Goal: Contribute content: Contribute content

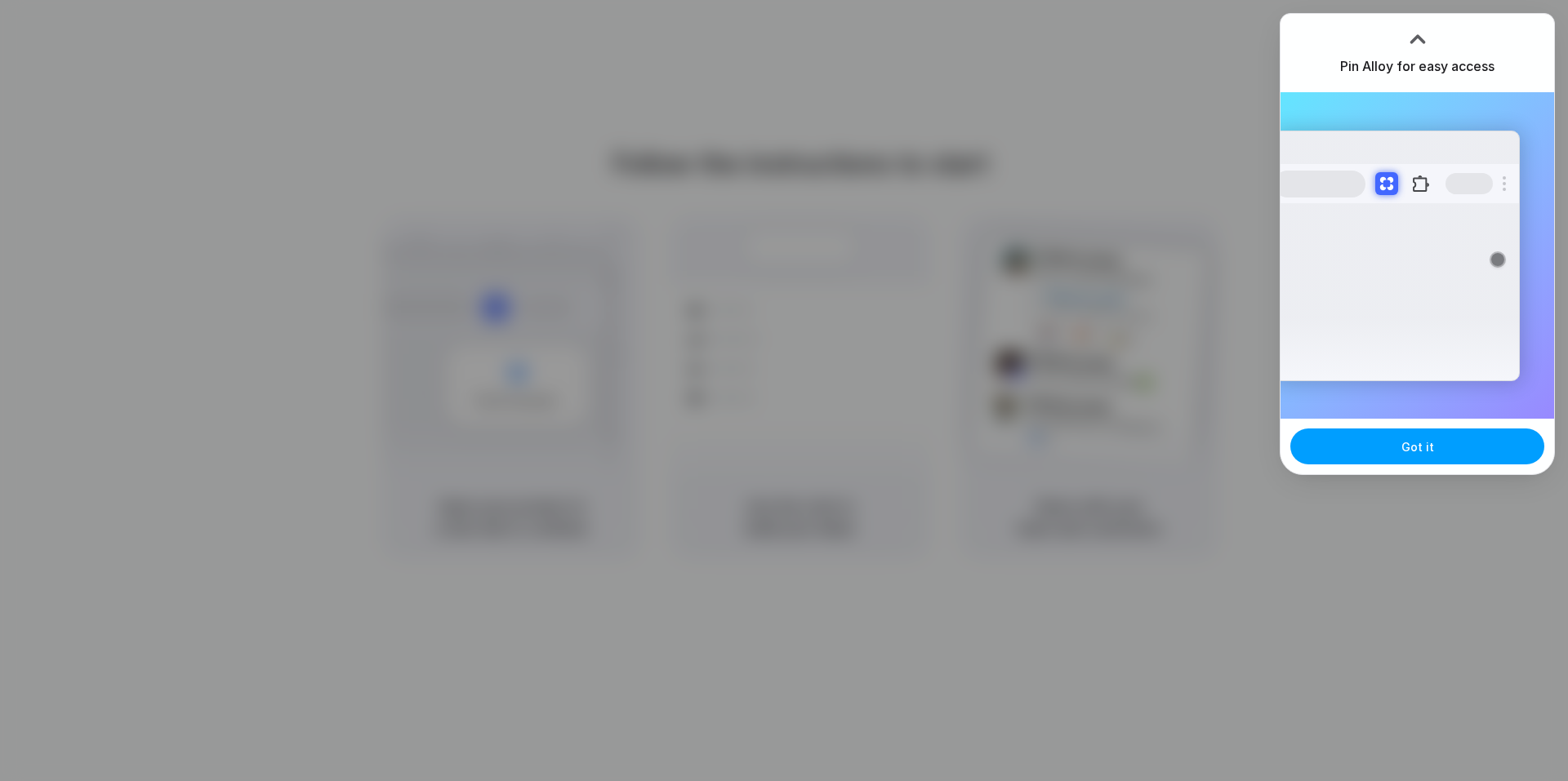
click at [1413, 449] on span "Got it" at bounding box center [1418, 447] width 33 height 17
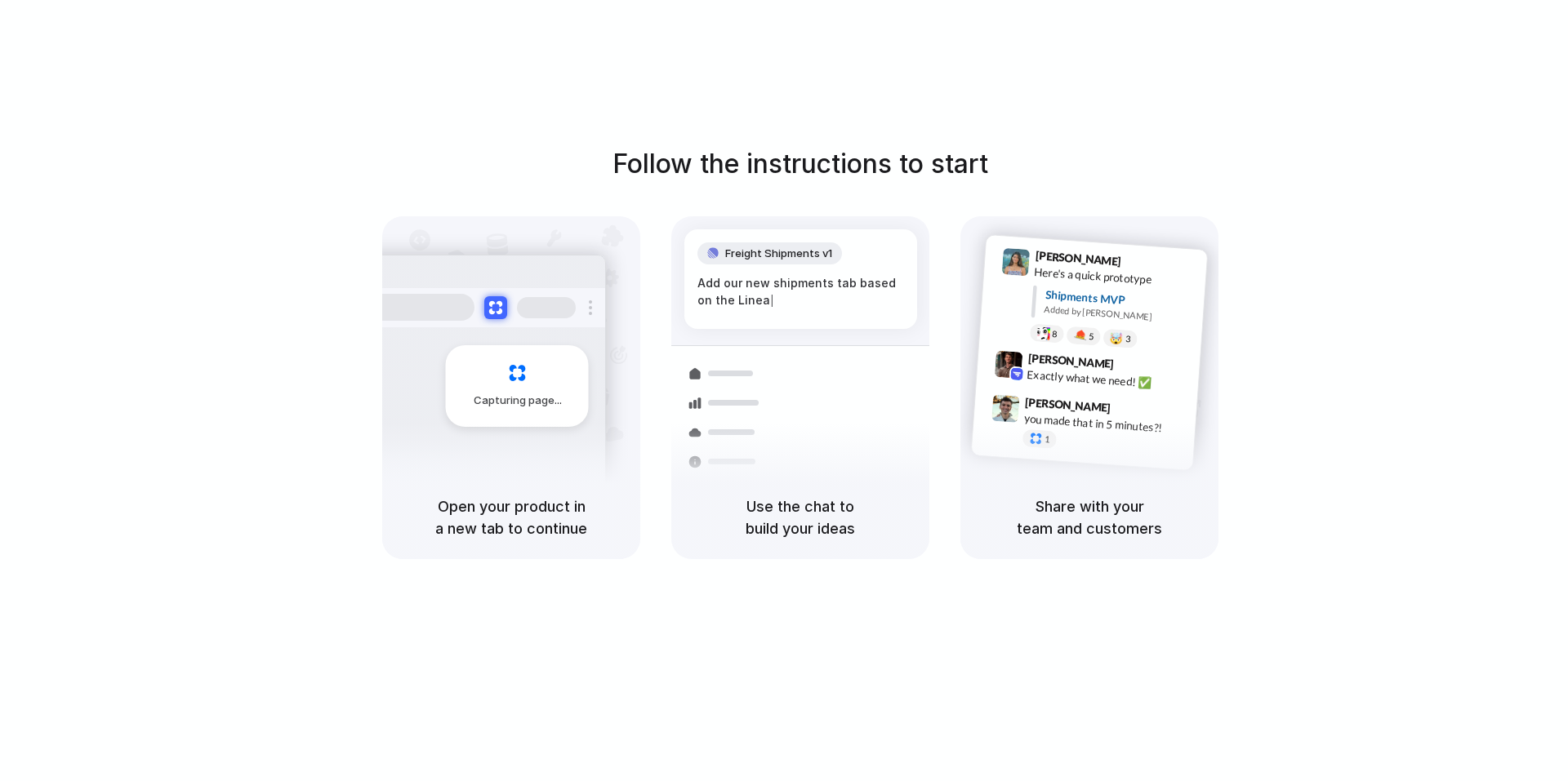
click at [517, 450] on div "Capturing page" at bounding box center [483, 379] width 247 height 251
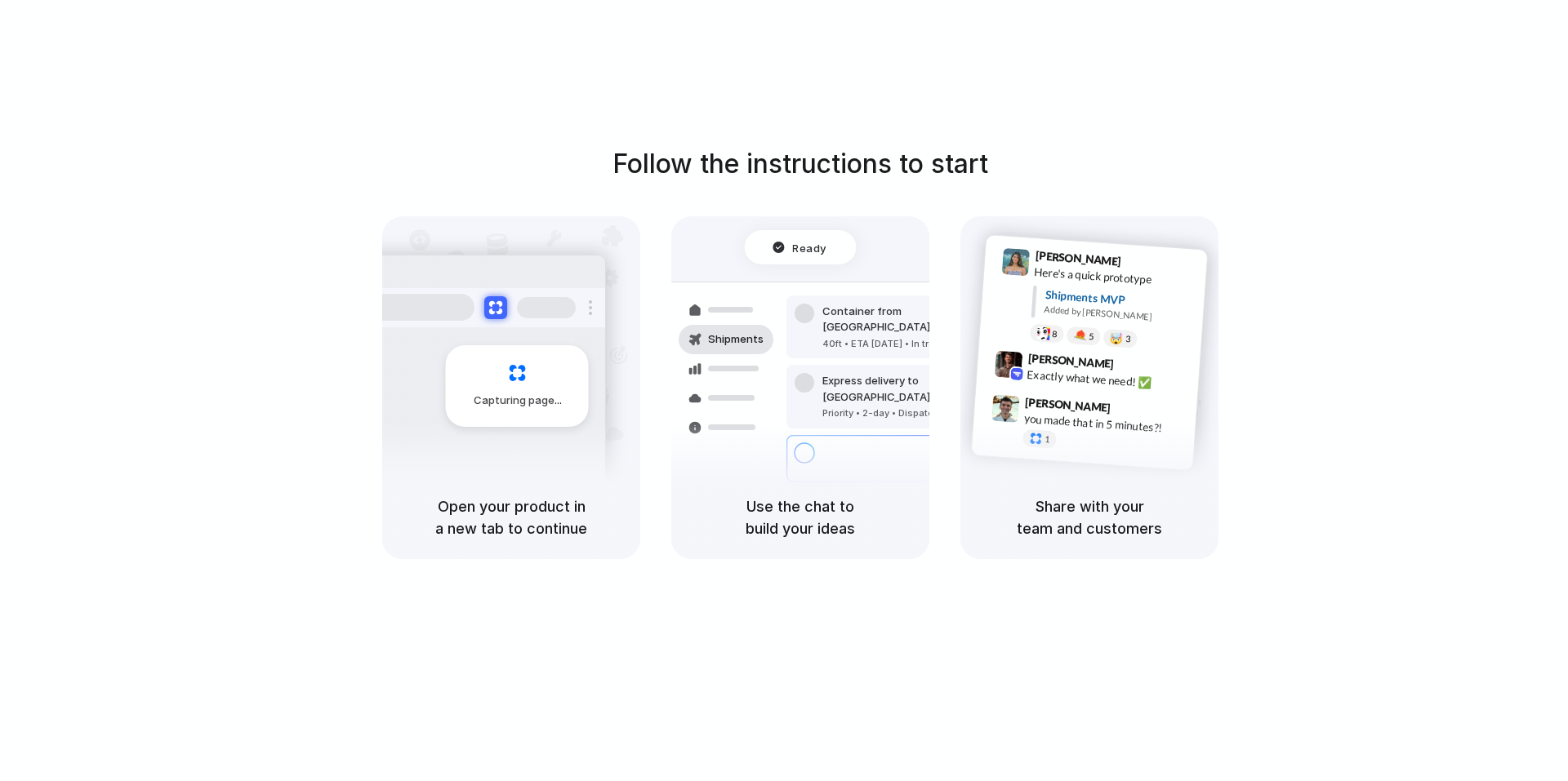
click at [784, 391] on div at bounding box center [784, 391] width 0 height 0
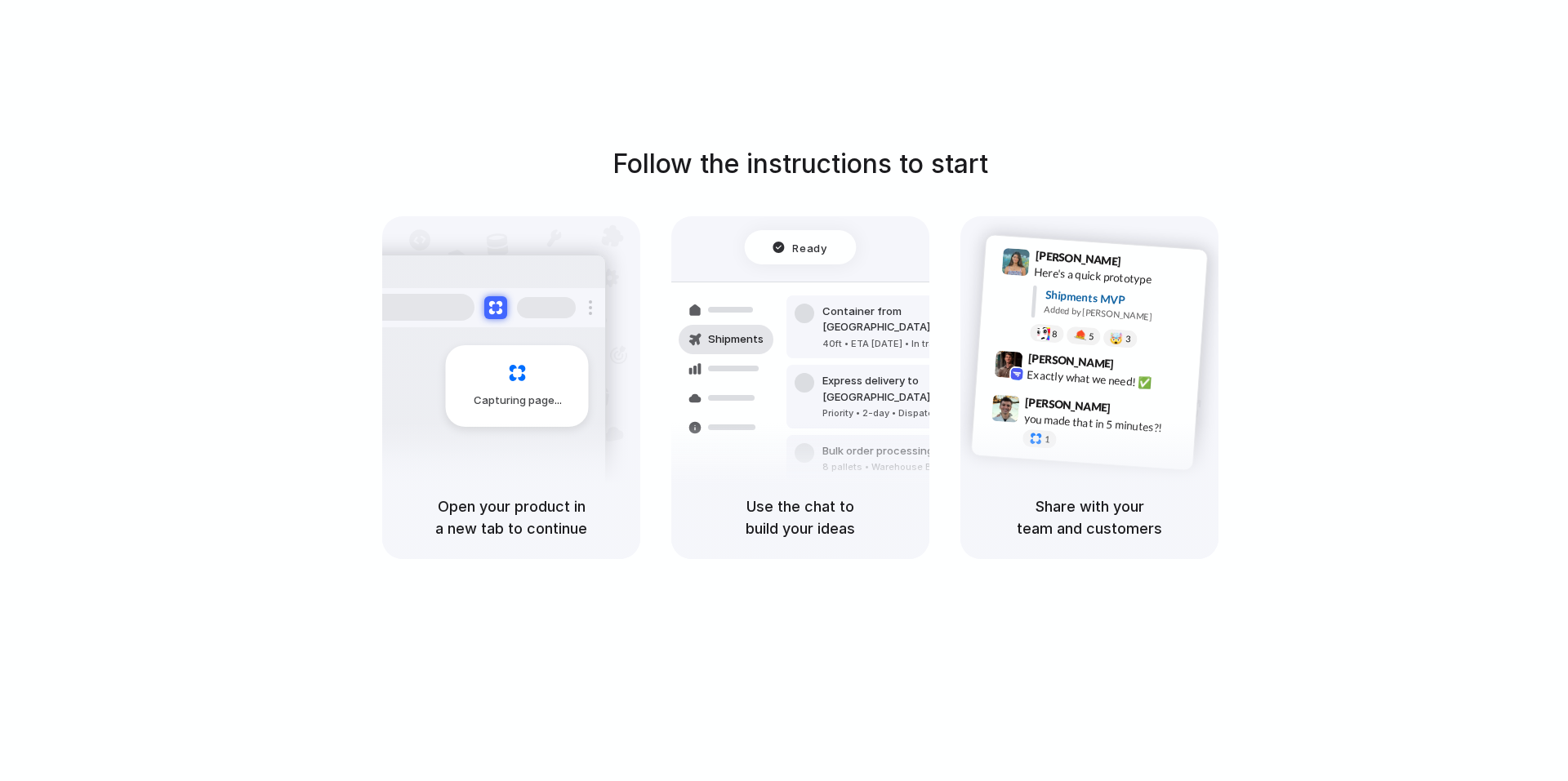
click at [784, 391] on div at bounding box center [784, 391] width 0 height 0
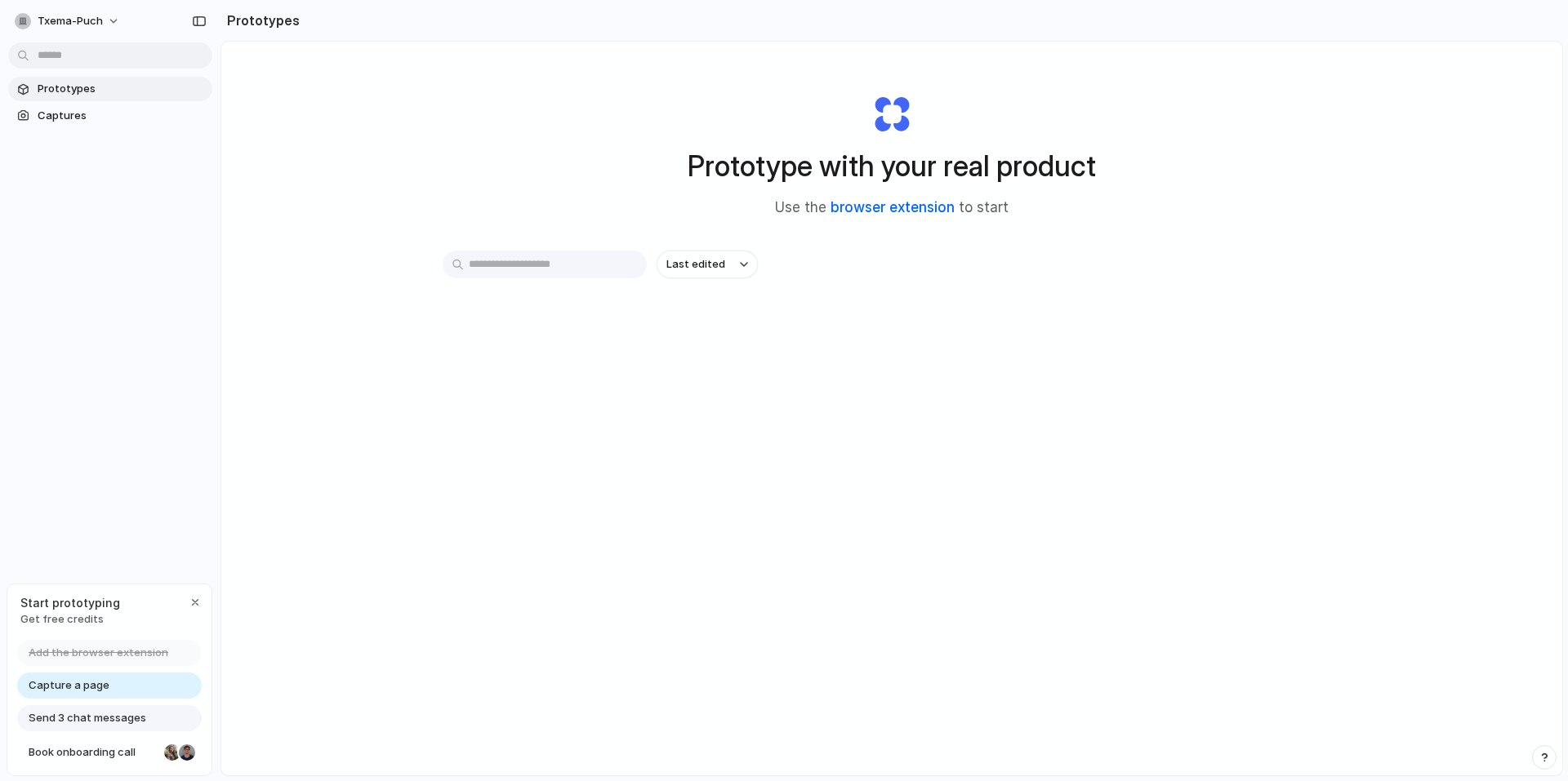
click at [885, 204] on link "browser extension" at bounding box center [893, 207] width 124 height 16
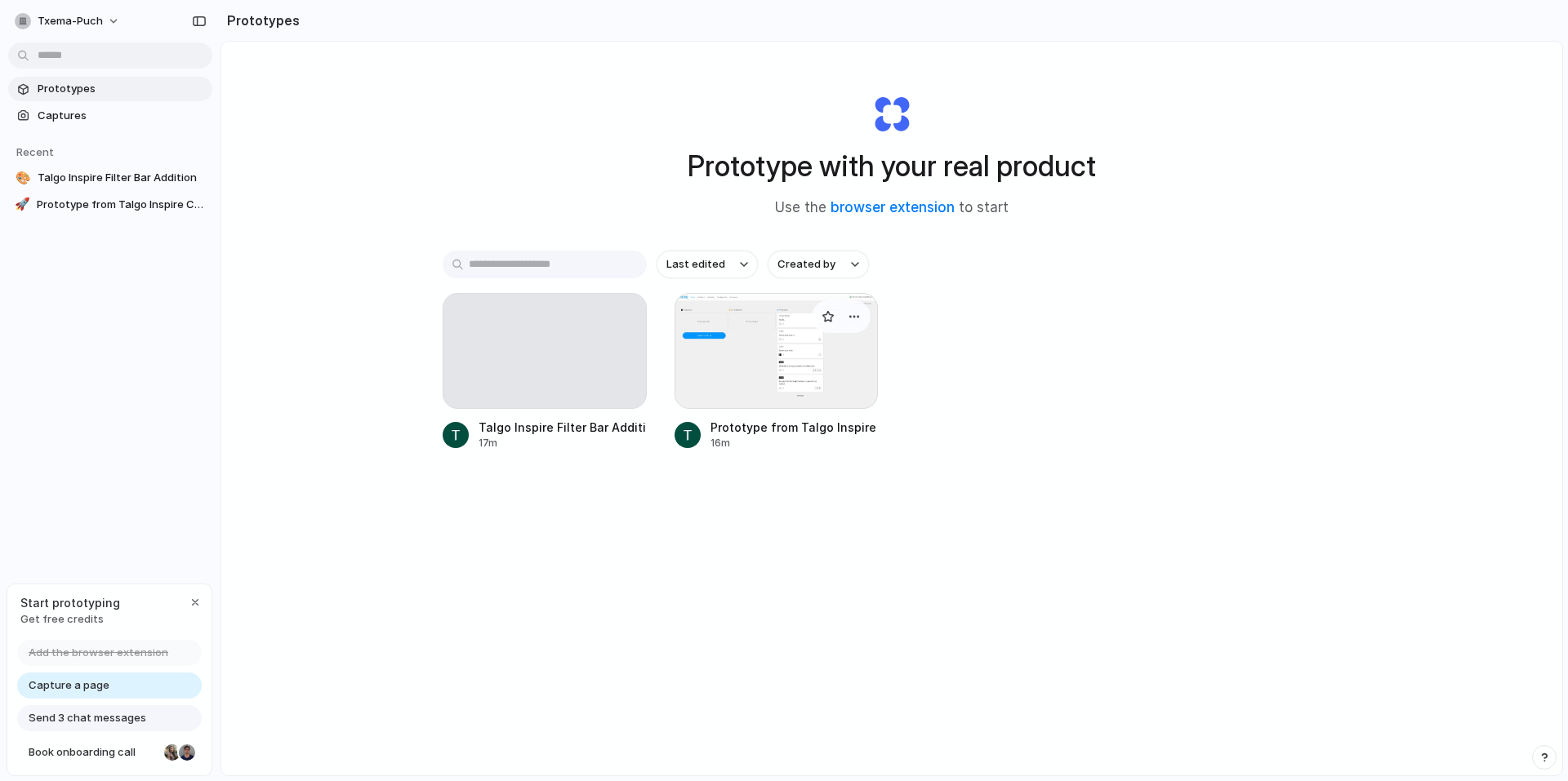
click at [731, 378] on div at bounding box center [776, 351] width 204 height 116
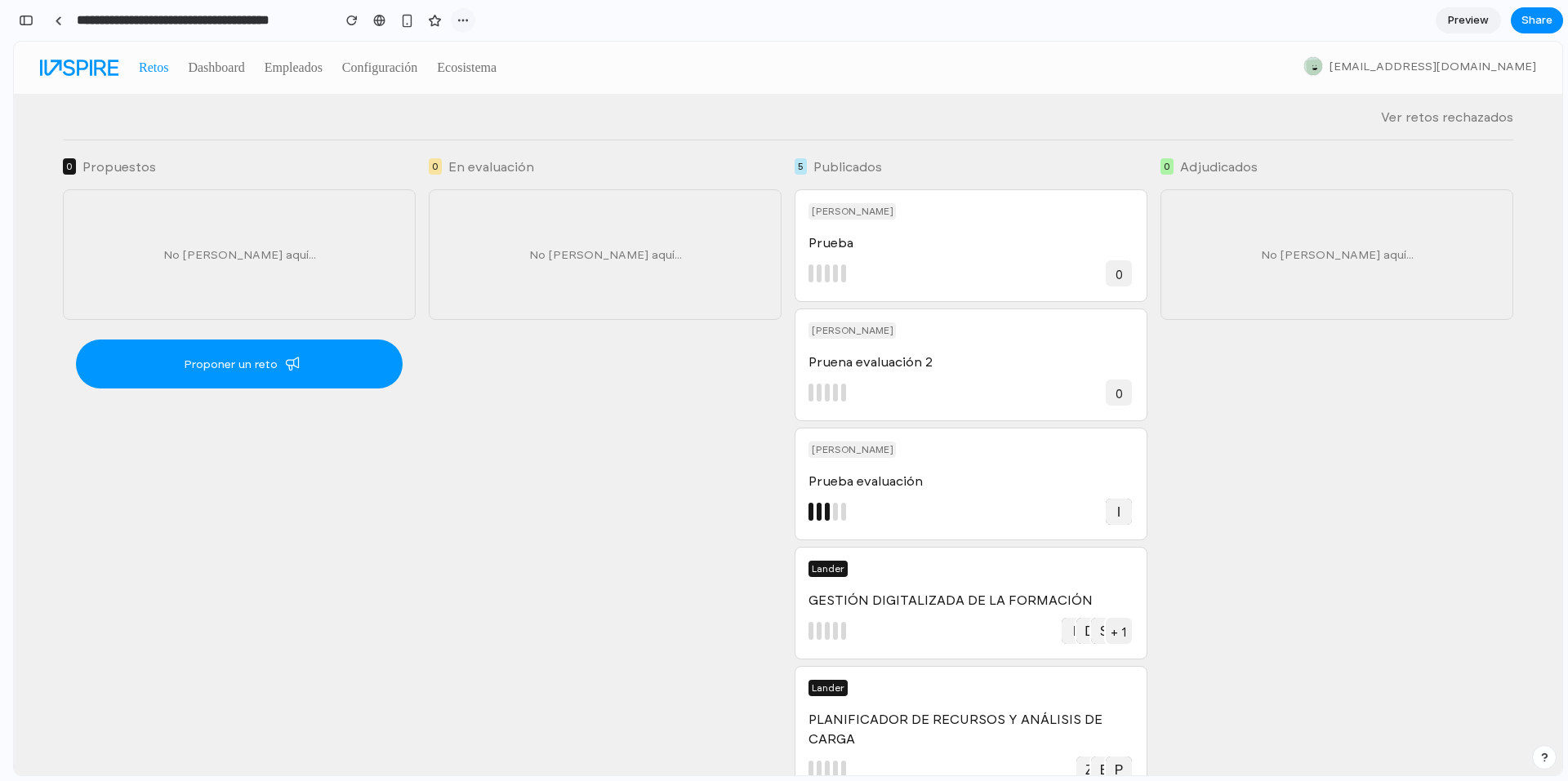
click at [471, 21] on button "button" at bounding box center [463, 20] width 24 height 24
click at [541, 378] on div "Duplicate Delete" at bounding box center [784, 390] width 1568 height 781
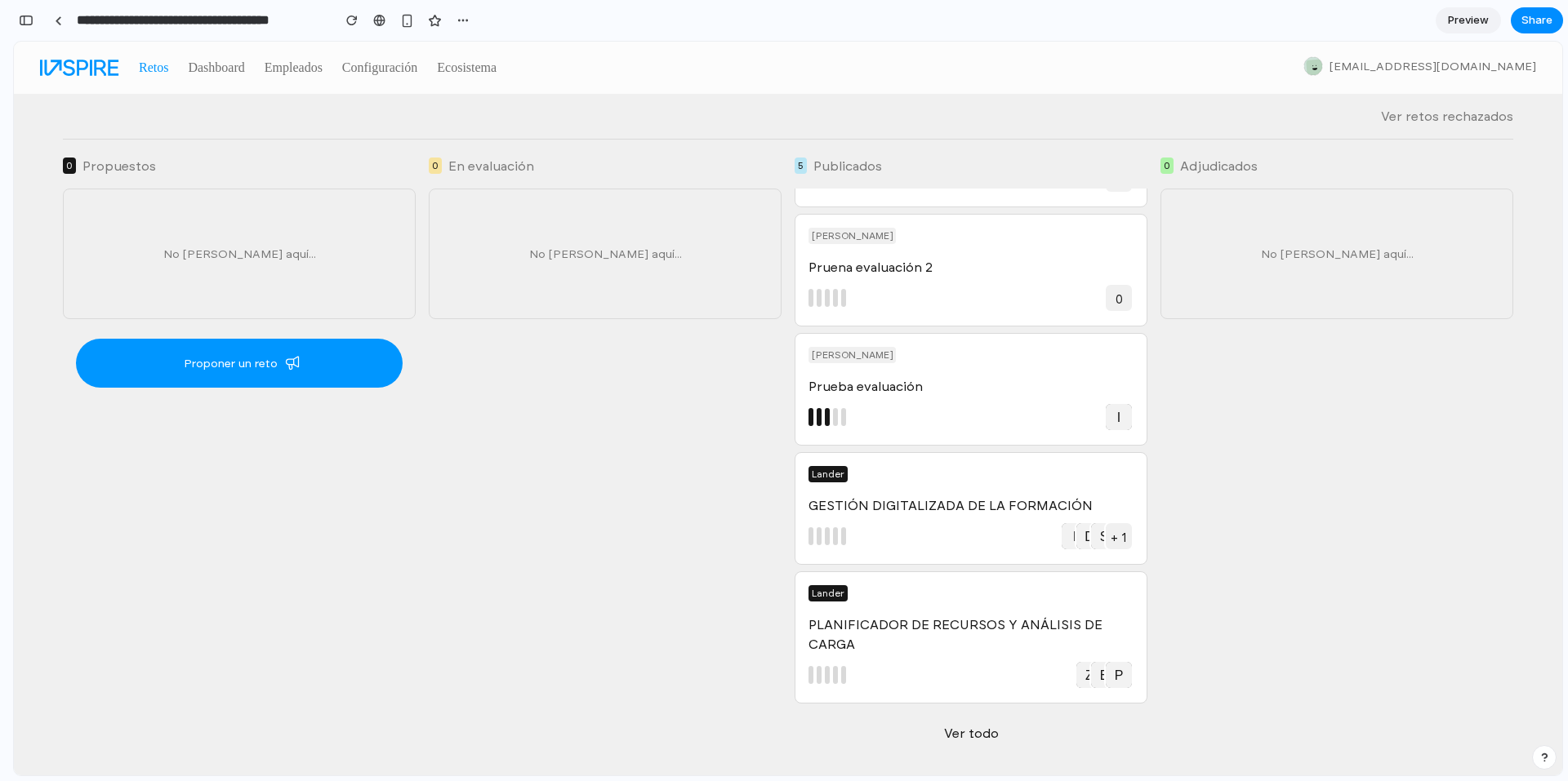
click at [687, 165] on div "0 En evaluación" at bounding box center [605, 166] width 353 height 20
click at [832, 149] on div "0 Propuestos No hay nada aquí... Proponer un reto Nuevo reto 0 En evaluación No…" at bounding box center [788, 458] width 1549 height 636
click at [795, 162] on div "5" at bounding box center [801, 166] width 12 height 16
click at [264, 357] on span "Proponer un reto" at bounding box center [228, 363] width 99 height 16
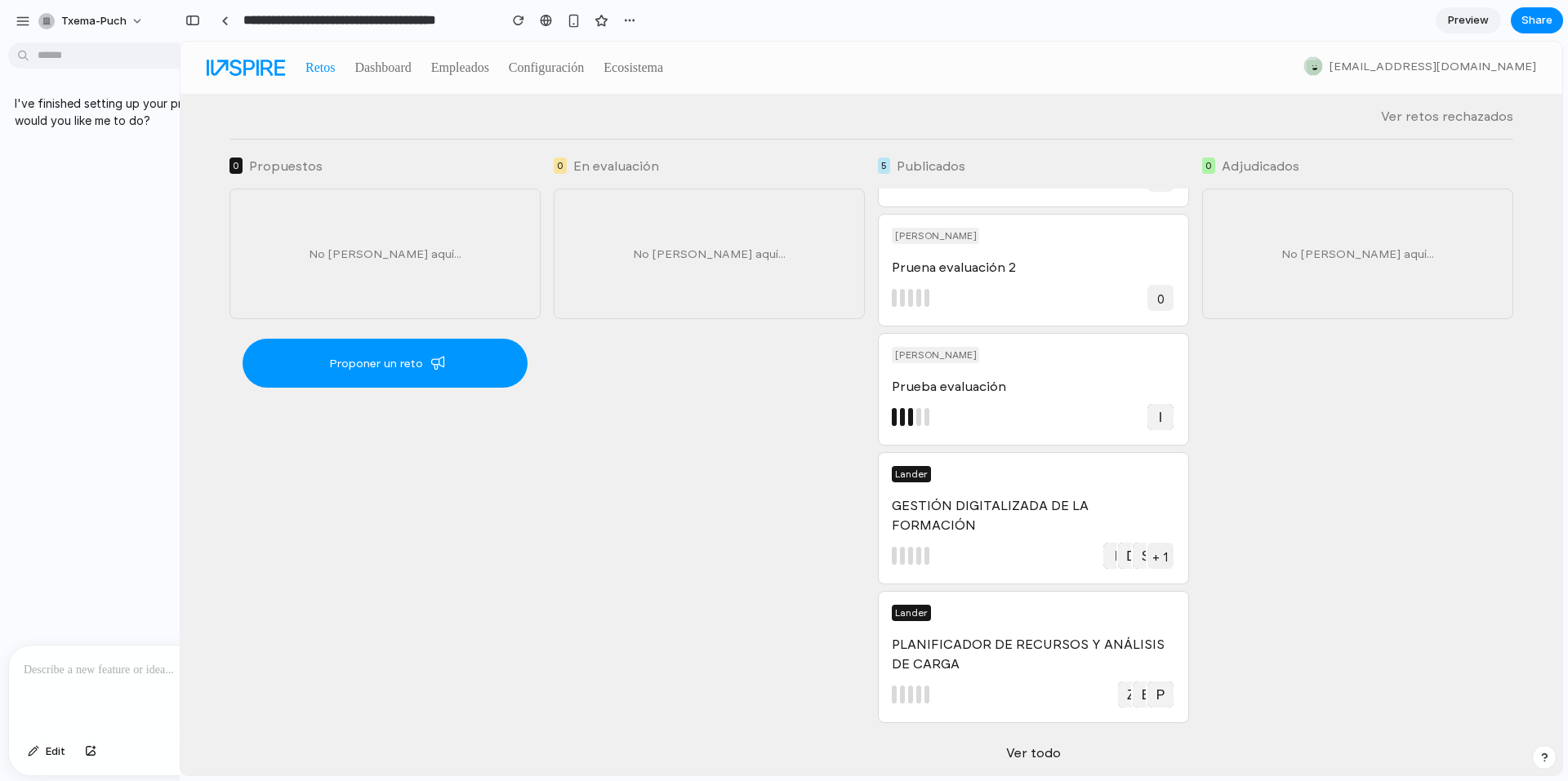
click at [51, 339] on div "I've finished setting up your prototype. What would you like me to do?" at bounding box center [179, 347] width 358 height 596
click at [82, 668] on p at bounding box center [183, 670] width 320 height 20
click at [134, 665] on p "**********" at bounding box center [115, 631] width 314 height 98
click at [78, 704] on div "**********" at bounding box center [117, 649] width 349 height 165
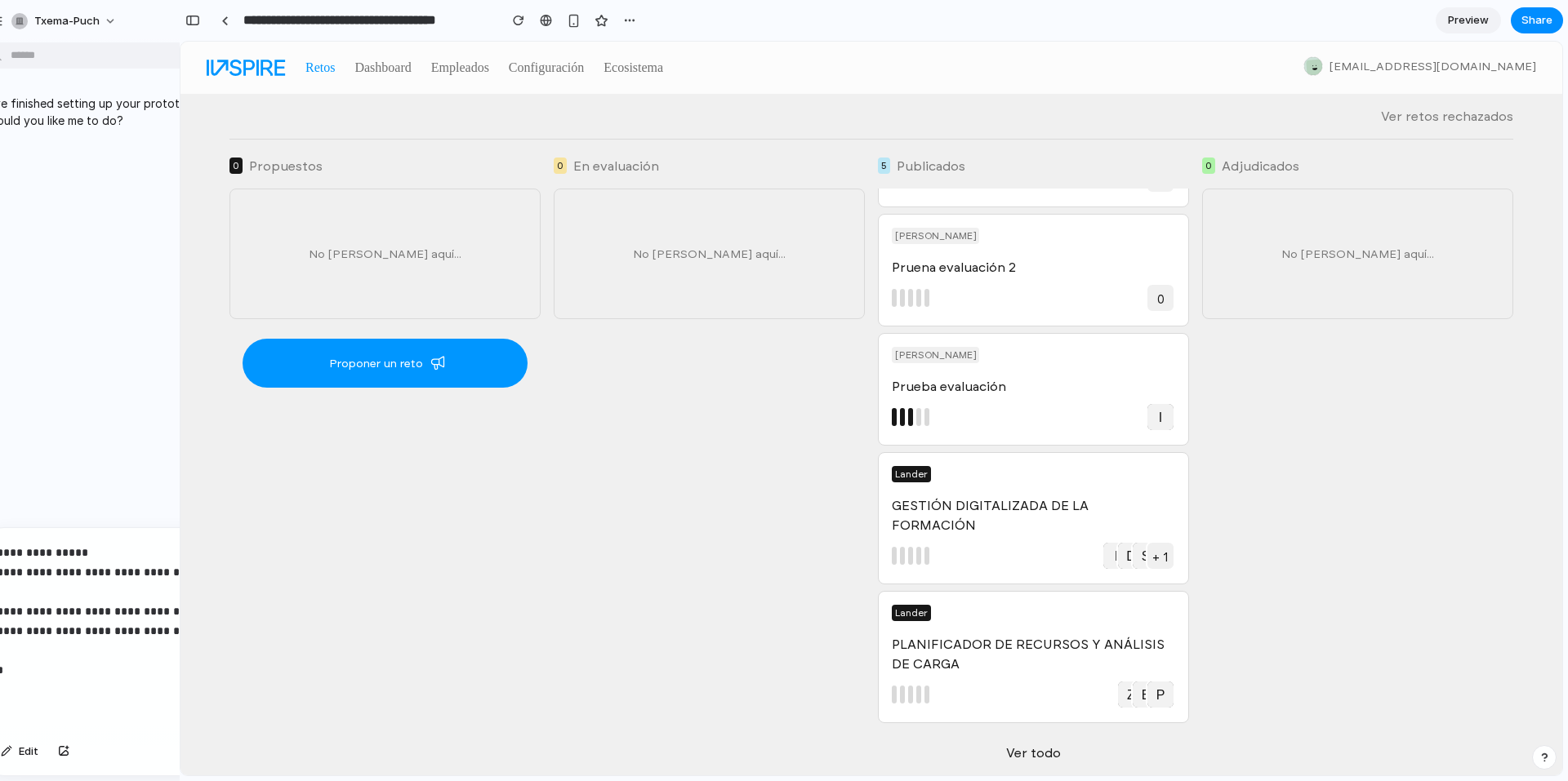
scroll to position [0, 20]
click at [40, 664] on p "**********" at bounding box center [161, 611] width 314 height 137
click at [154, 666] on p "**********" at bounding box center [161, 611] width 314 height 137
click at [40, 753] on div "button" at bounding box center [35, 752] width 11 height 9
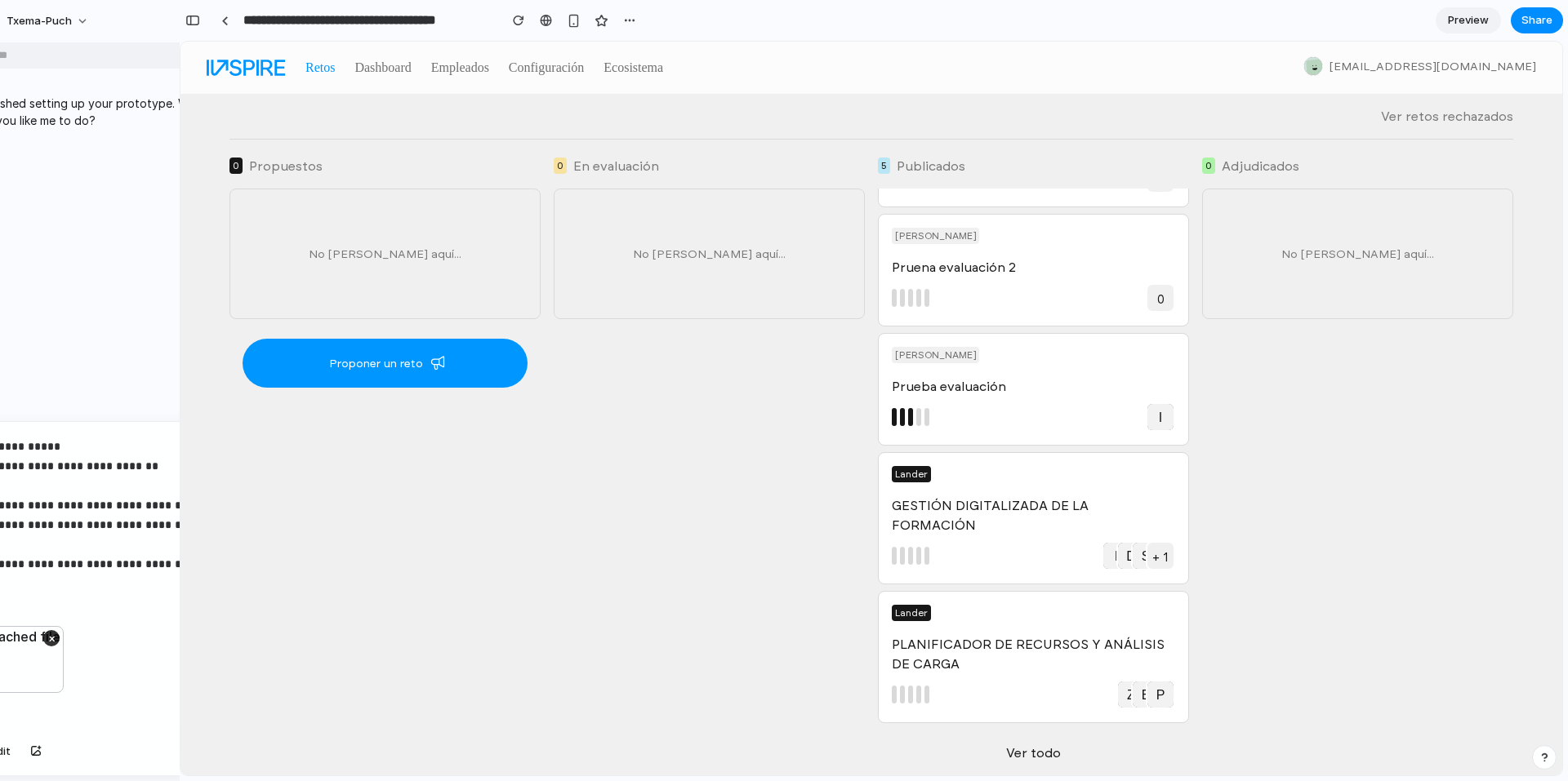
click at [44, 587] on div "**********" at bounding box center [129, 524] width 349 height 204
click at [84, 582] on div "**********" at bounding box center [129, 524] width 349 height 204
click at [89, 694] on div "×" at bounding box center [129, 678] width 349 height 106
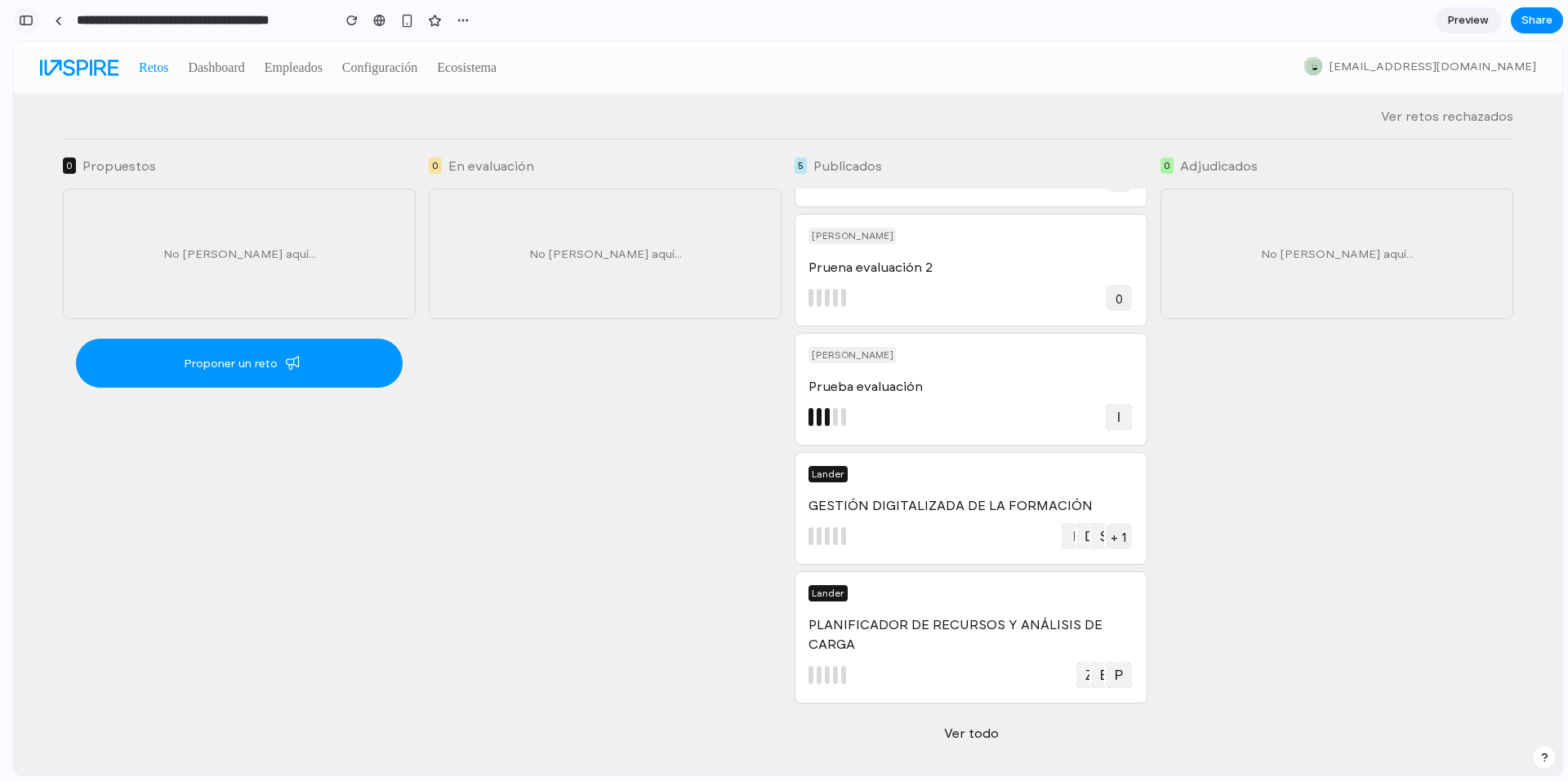
click at [37, 18] on button "button" at bounding box center [26, 21] width 26 height 26
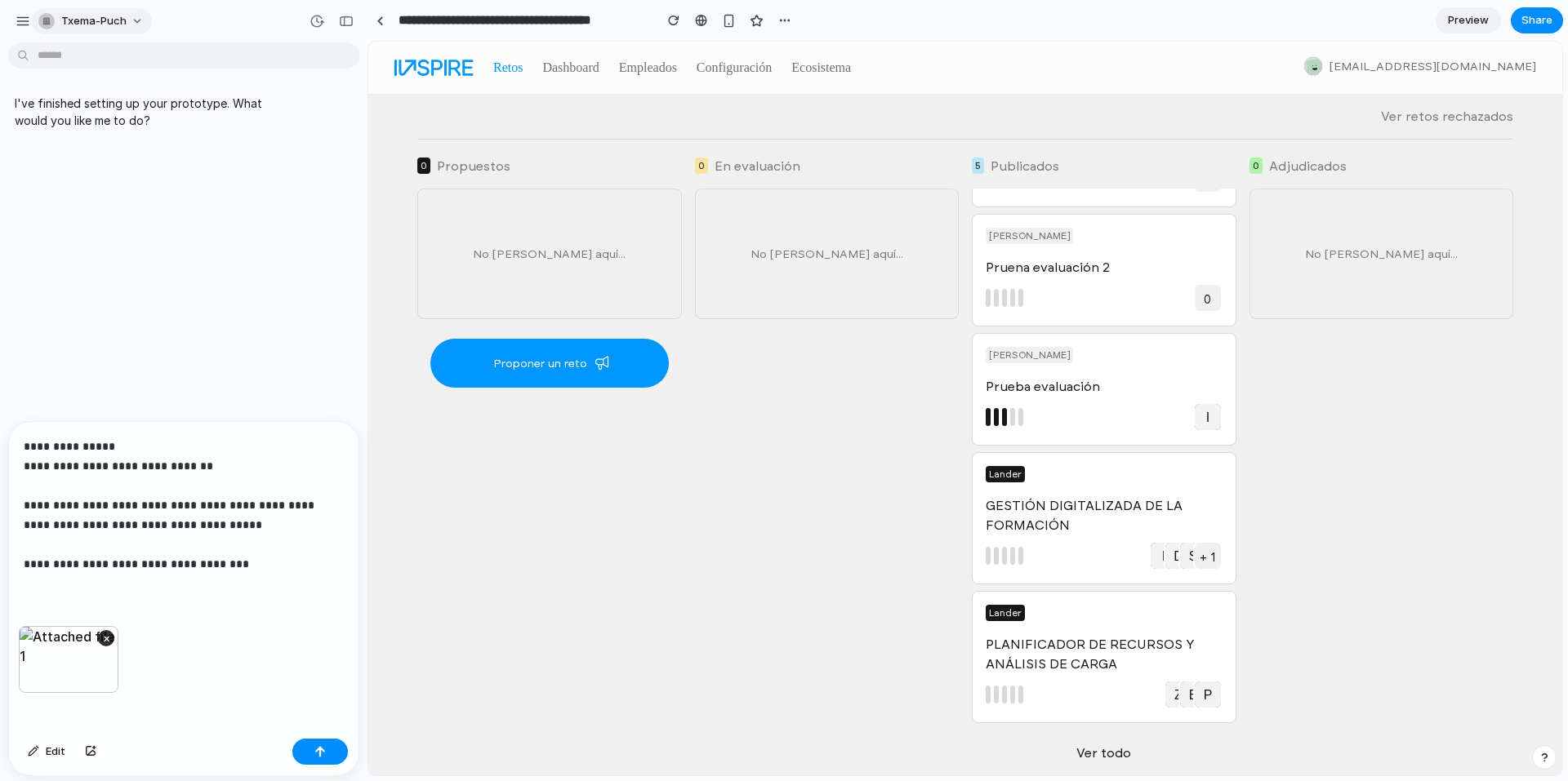
scroll to position [0, 0]
click at [276, 547] on p "**********" at bounding box center [180, 505] width 314 height 137
click at [113, 587] on div "**********" at bounding box center [183, 524] width 349 height 204
click at [317, 553] on p "**********" at bounding box center [180, 505] width 314 height 137
click at [232, 524] on p "**********" at bounding box center [180, 514] width 314 height 157
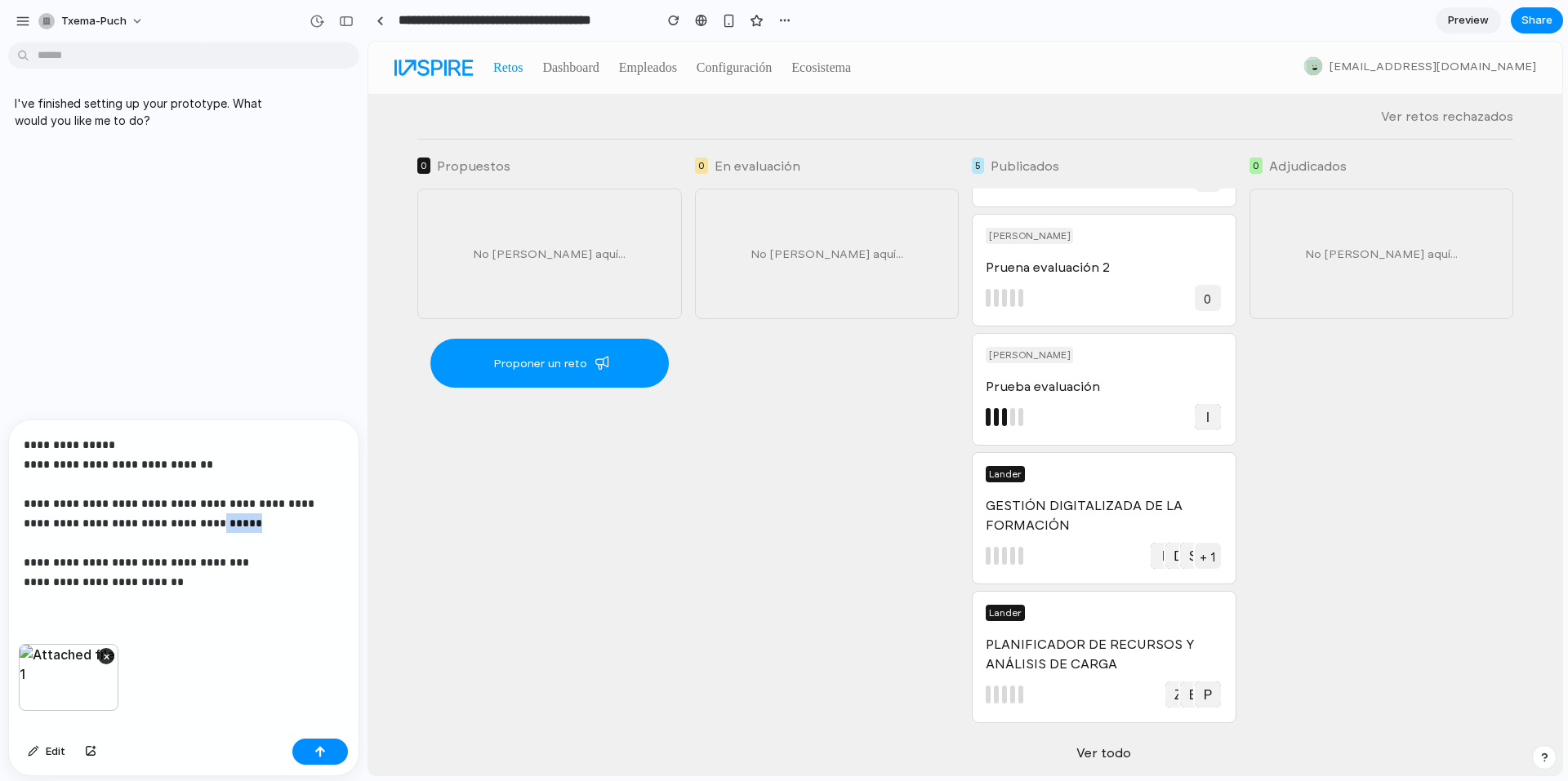
click at [232, 524] on p "**********" at bounding box center [180, 514] width 314 height 157
click at [260, 520] on p "**********" at bounding box center [180, 514] width 314 height 157
drag, startPoint x: 260, startPoint y: 520, endPoint x: 200, endPoint y: 522, distance: 60.0
click at [200, 522] on p "**********" at bounding box center [180, 514] width 314 height 157
copy p "*******"
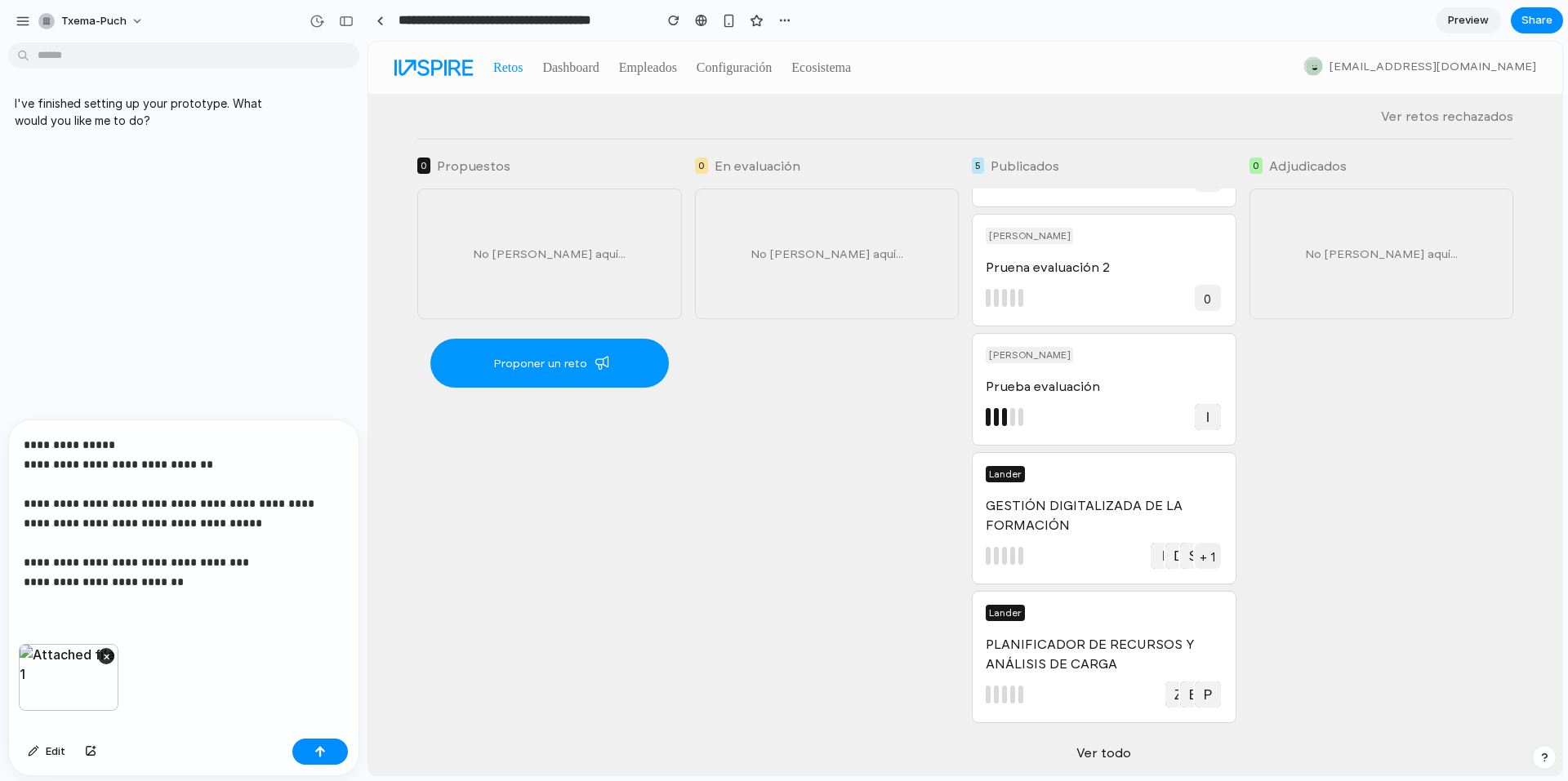
click at [215, 586] on p "**********" at bounding box center [180, 514] width 314 height 157
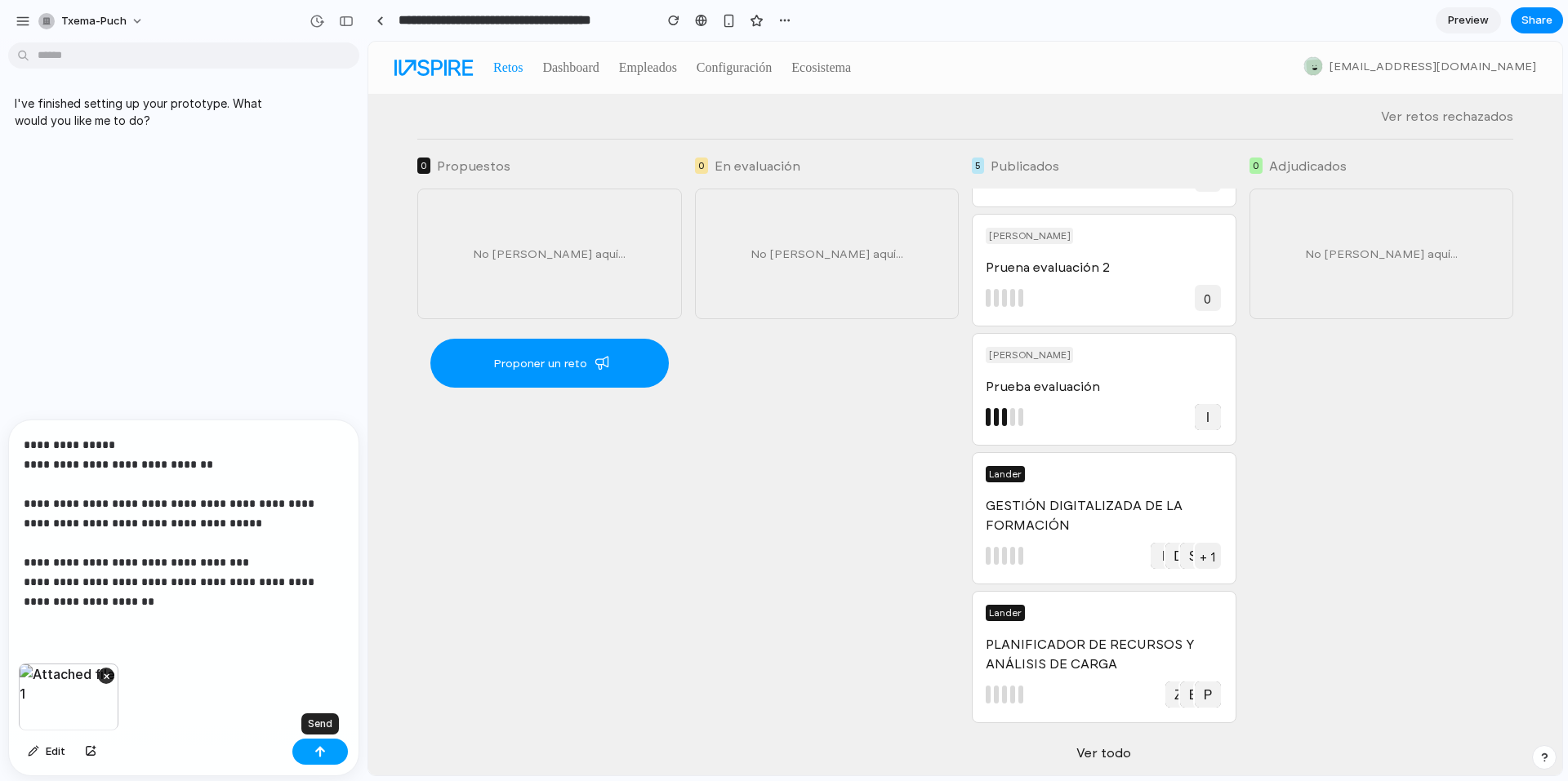
click at [314, 748] on button "button" at bounding box center [320, 752] width 55 height 26
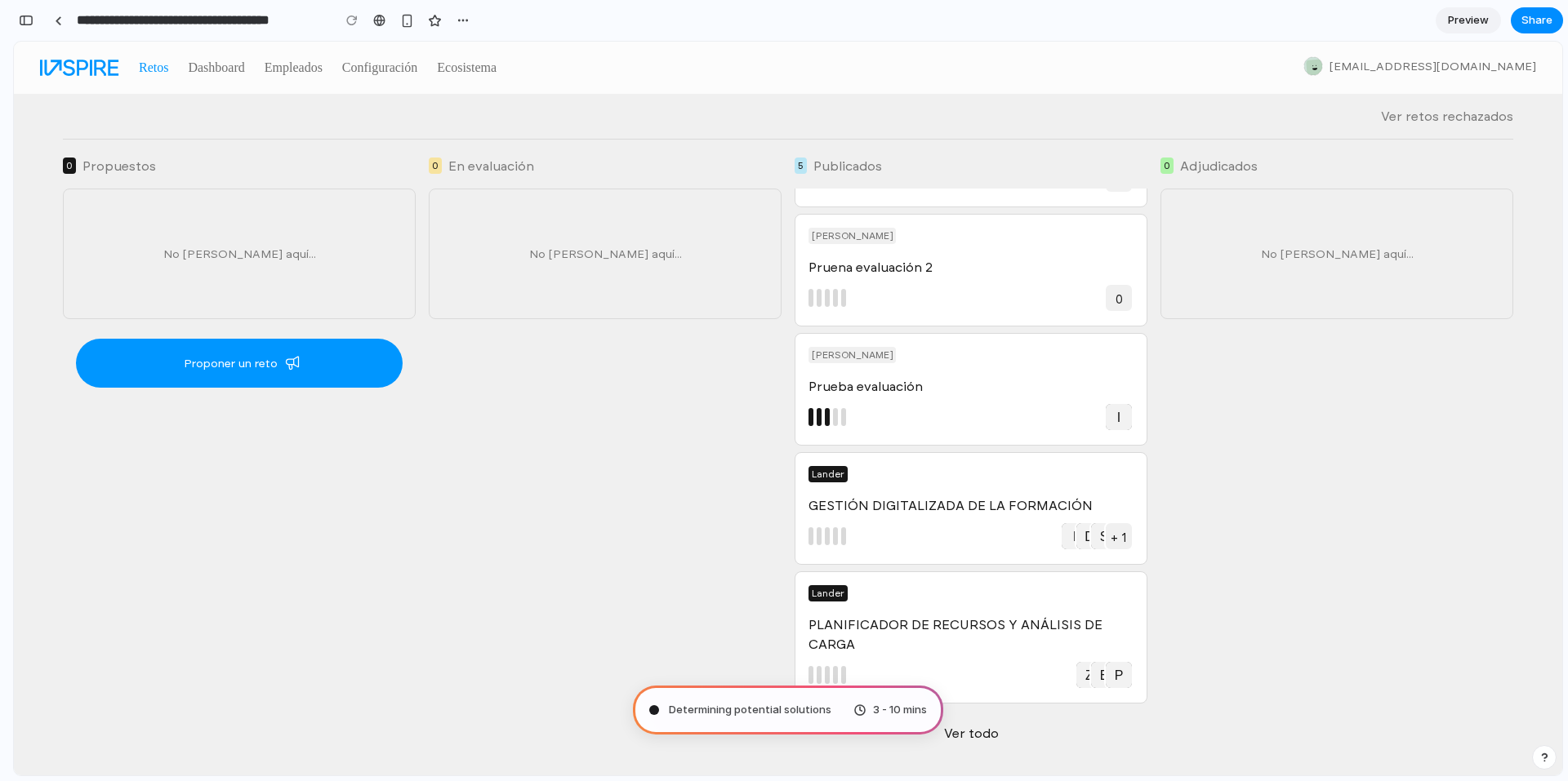
type input "**********"
click at [24, 21] on div "button" at bounding box center [26, 20] width 15 height 11
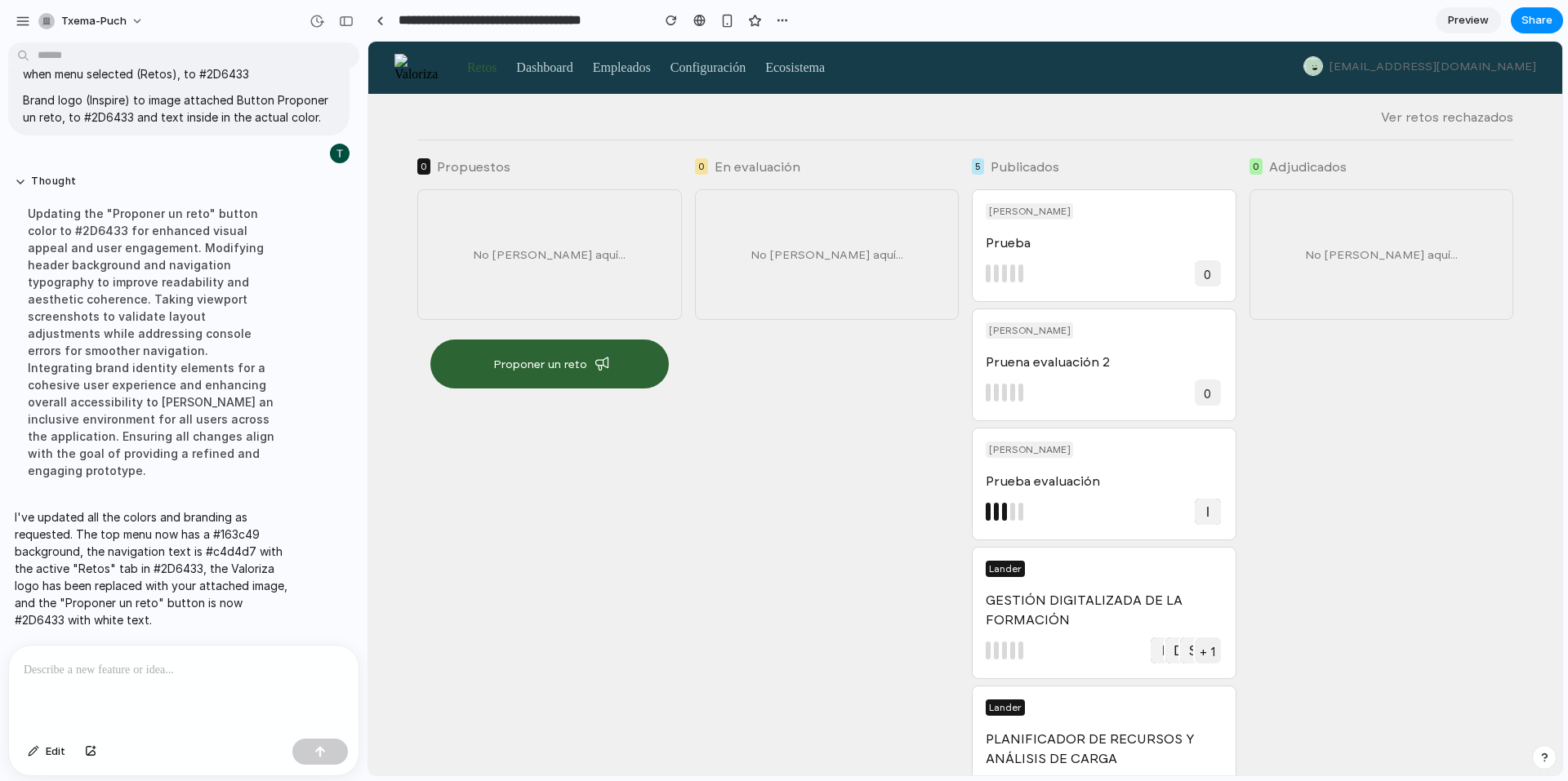
scroll to position [1, 0]
click at [38, 754] on div "button" at bounding box center [33, 752] width 11 height 9
click at [414, 65] on div at bounding box center [965, 408] width 1195 height 734
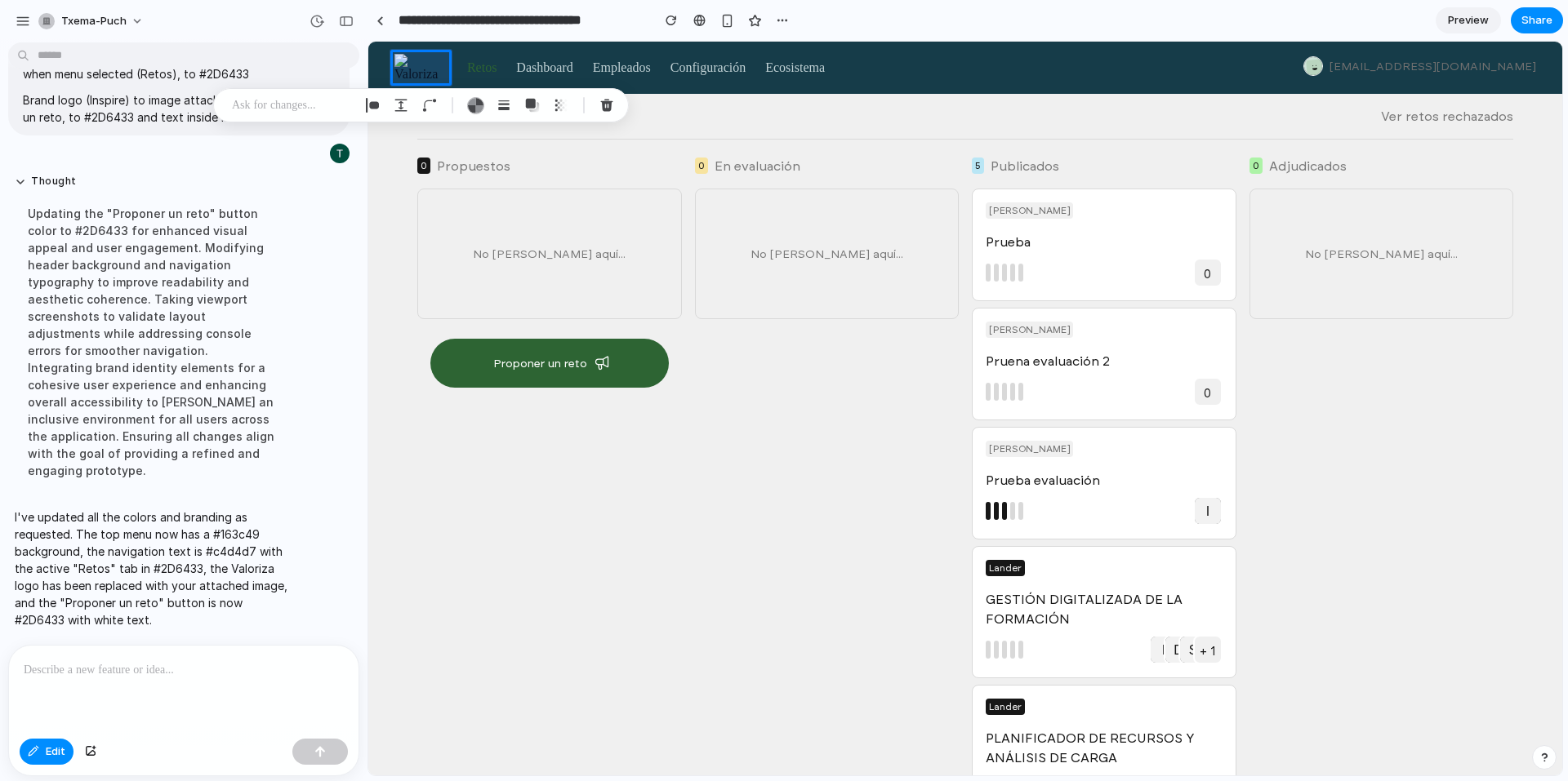
click at [271, 105] on p at bounding box center [292, 105] width 121 height 20
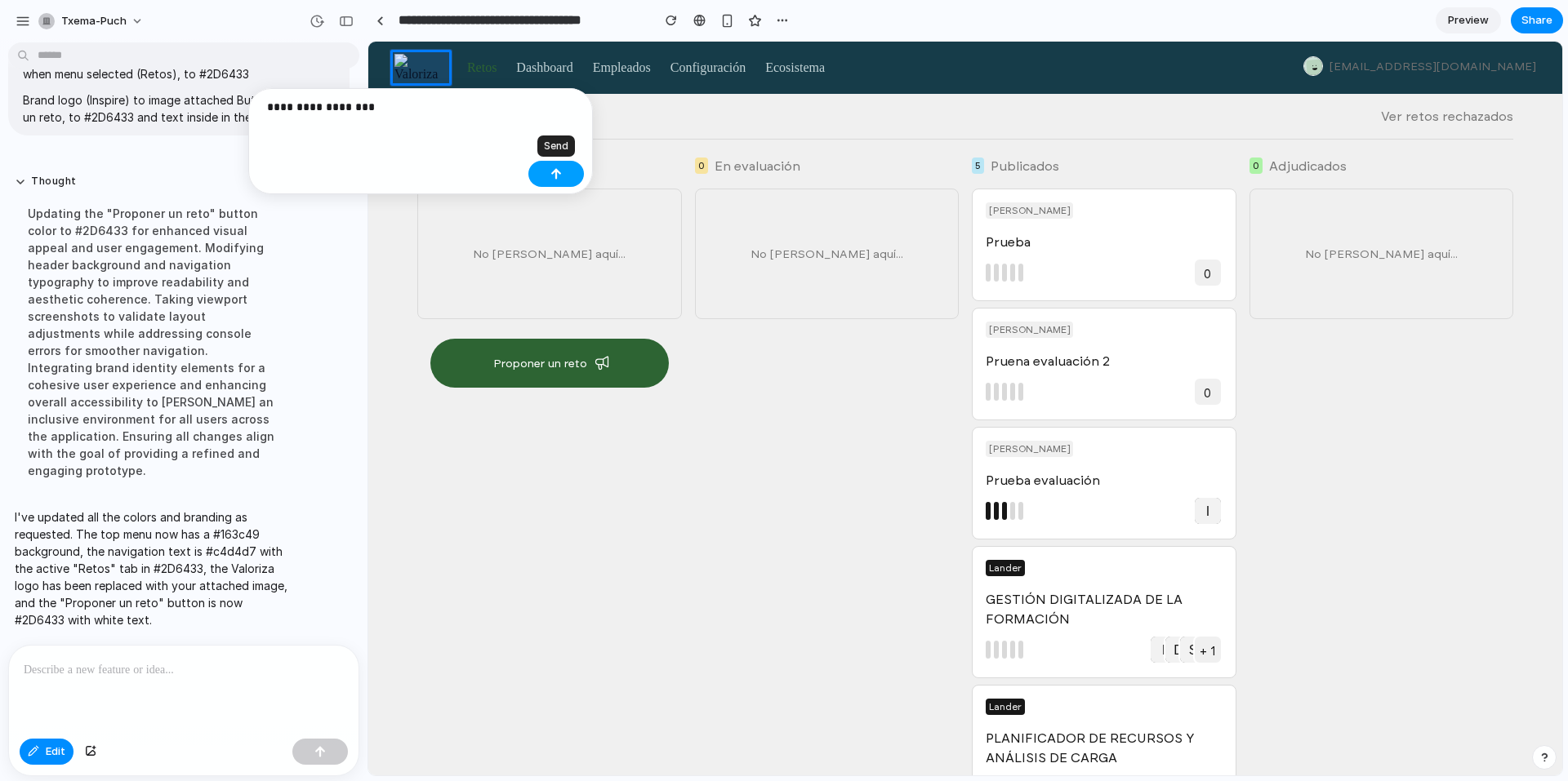
click at [561, 173] on div "button" at bounding box center [555, 173] width 11 height 11
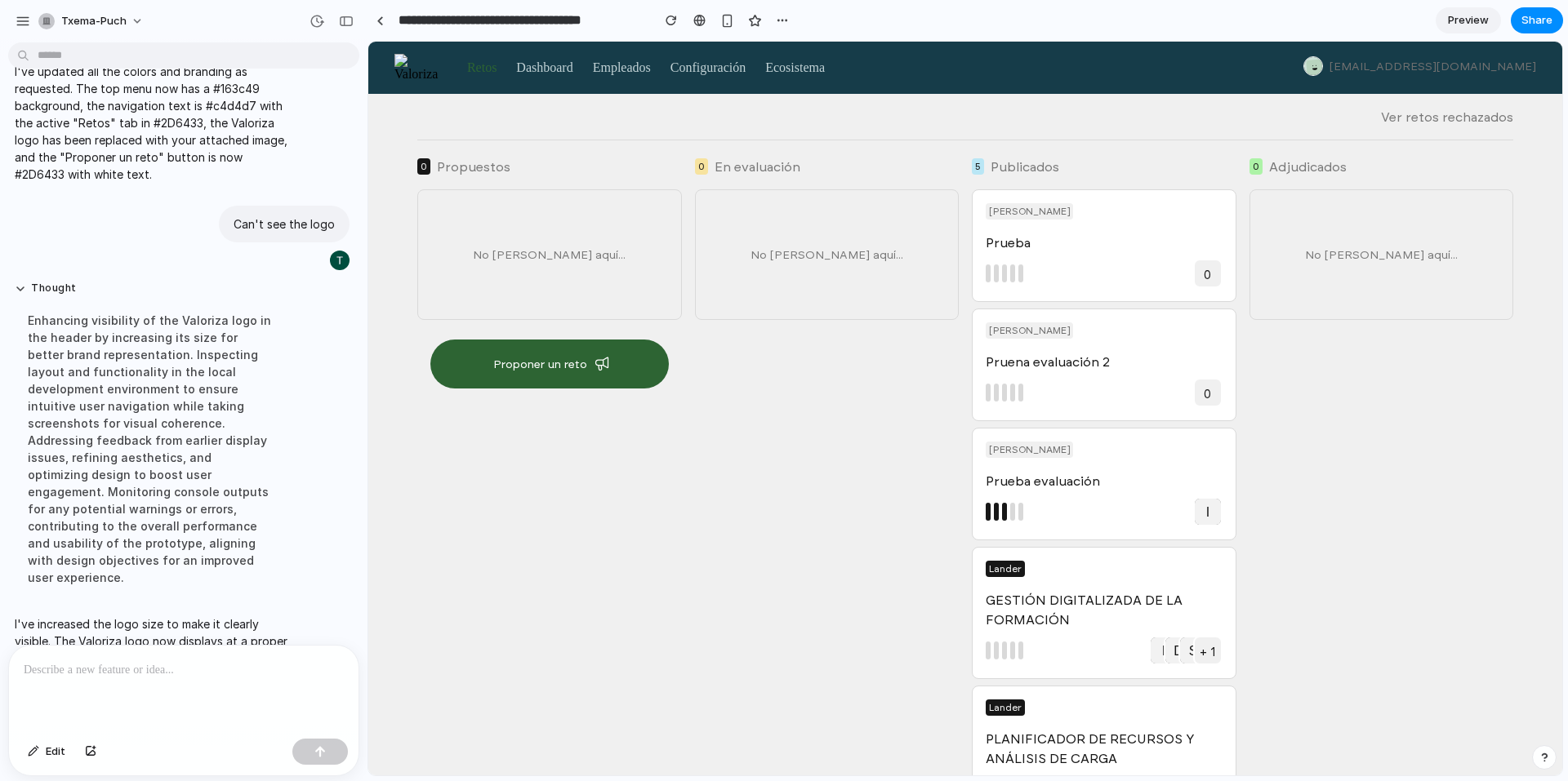
scroll to position [383, 0]
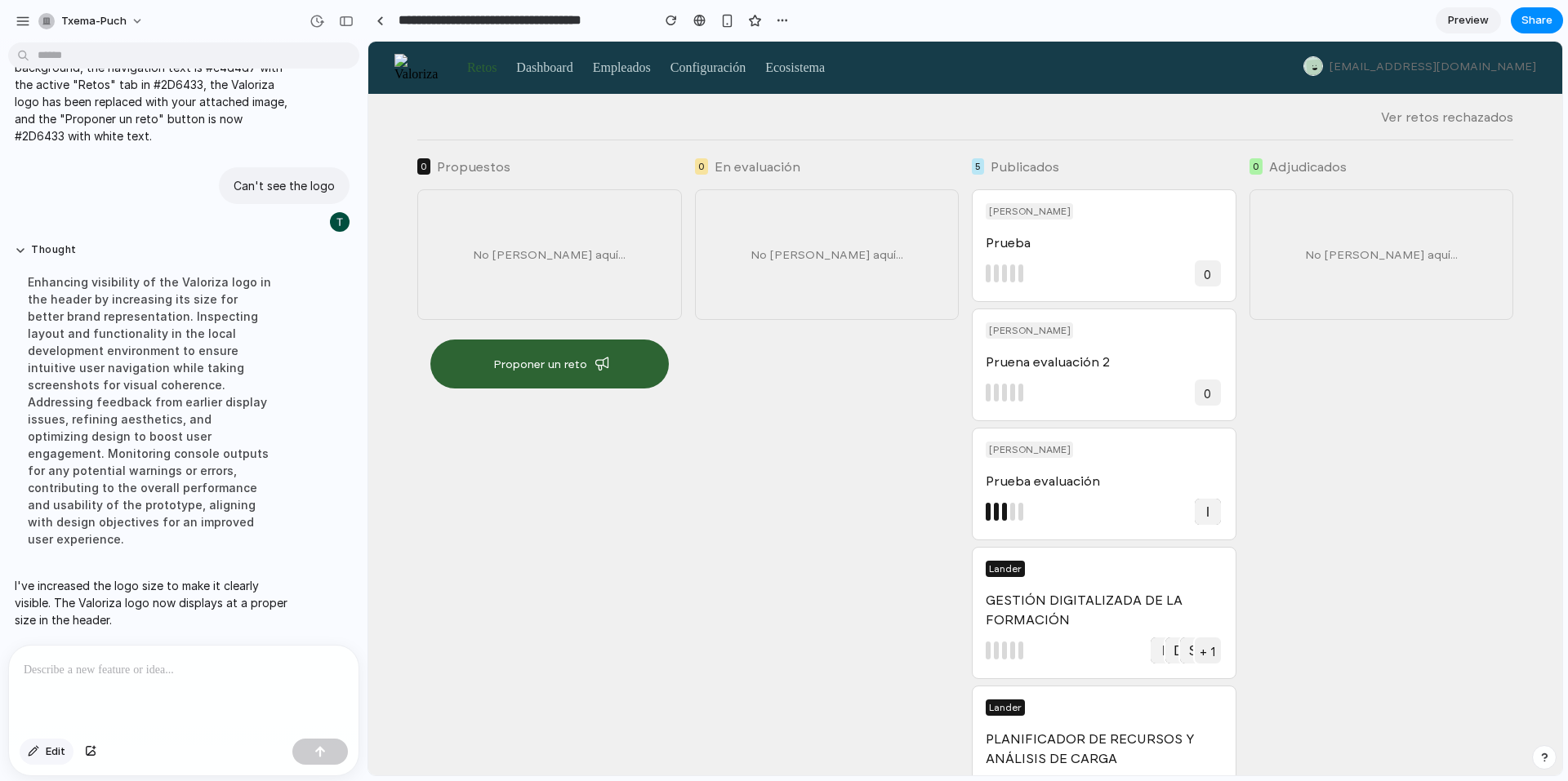
click at [49, 758] on span "Edit" at bounding box center [55, 752] width 20 height 16
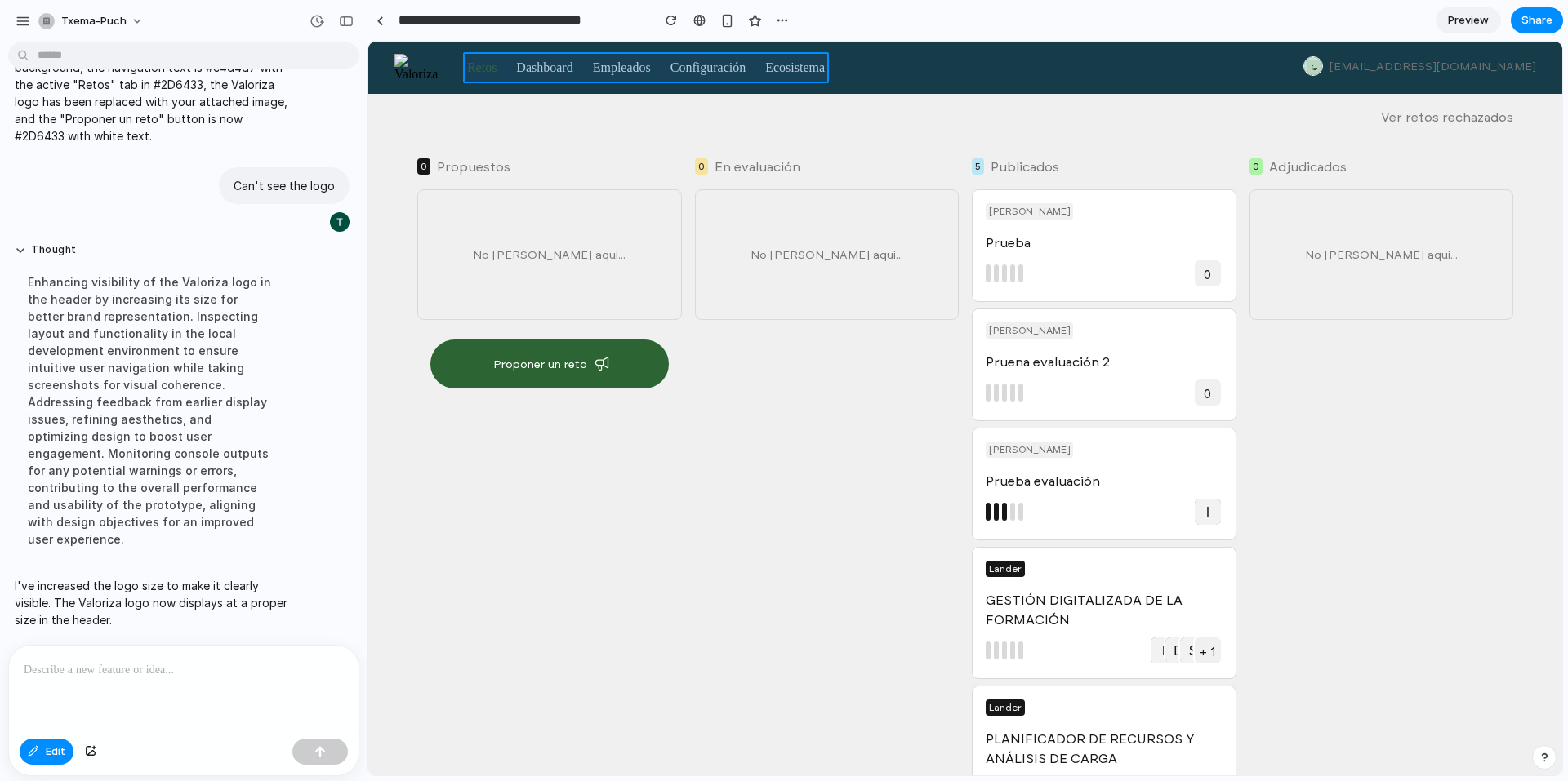
click at [502, 70] on div at bounding box center [965, 408] width 1195 height 734
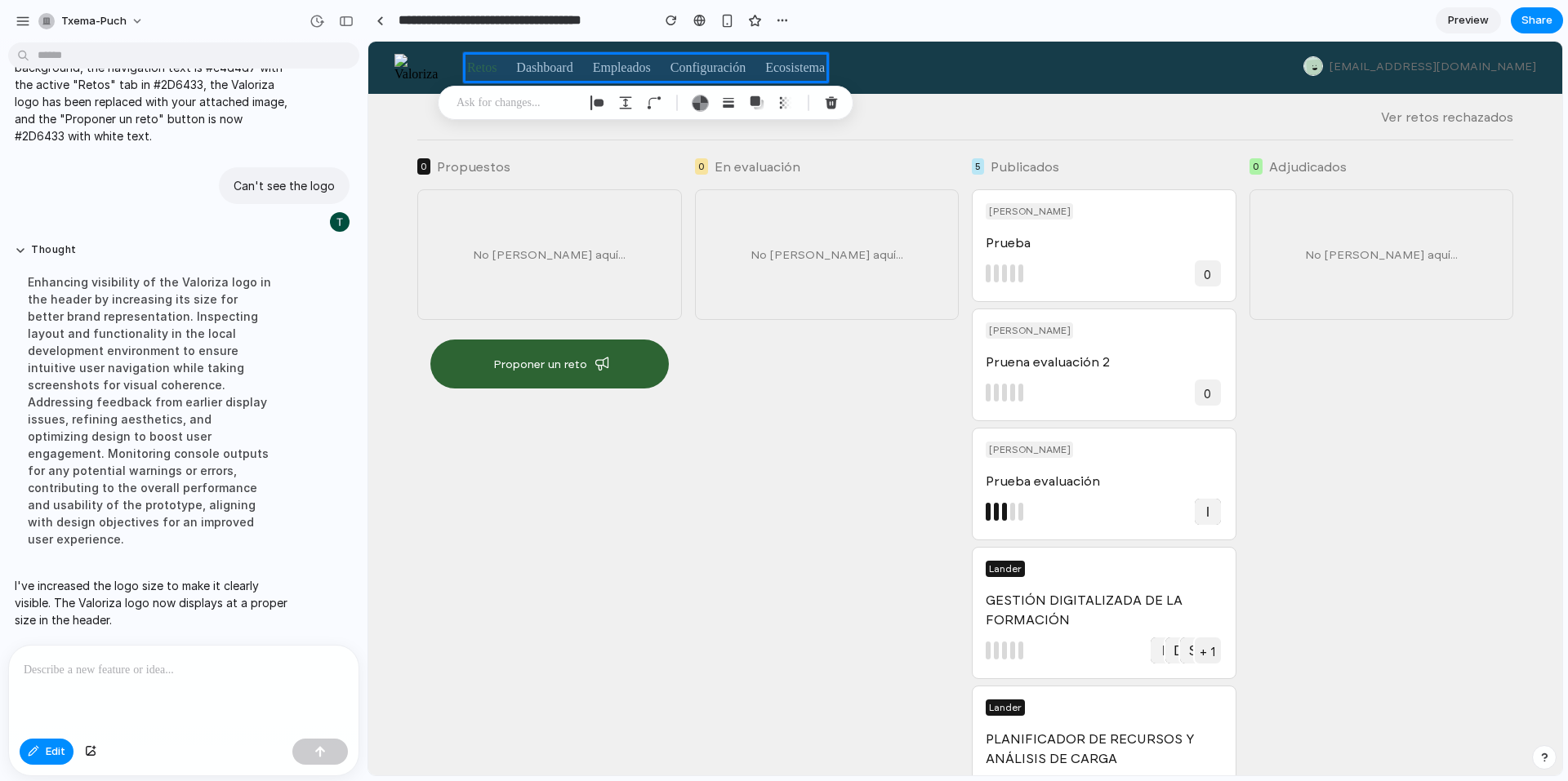
click at [503, 101] on p at bounding box center [517, 103] width 121 height 20
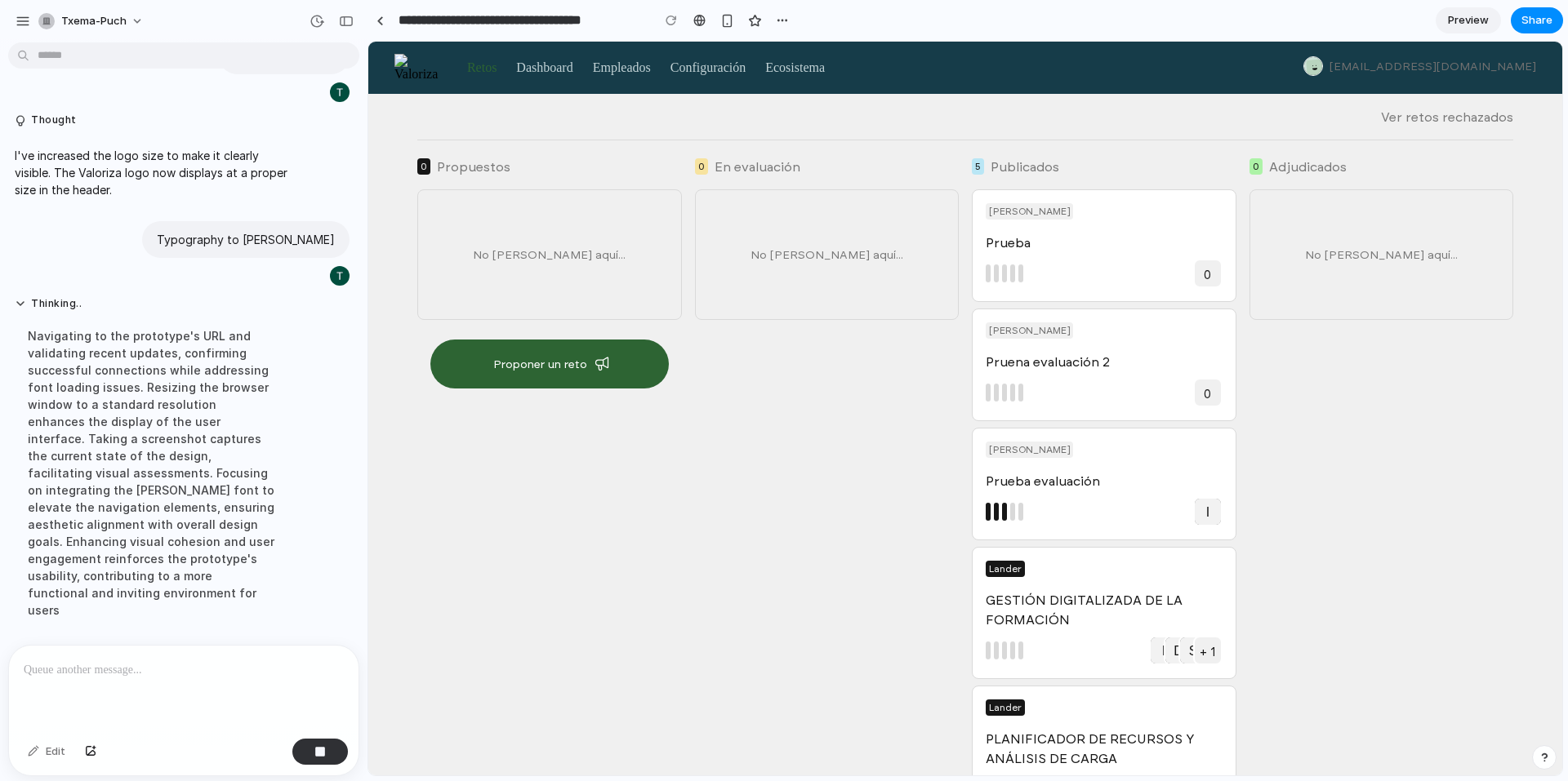
scroll to position [533, 0]
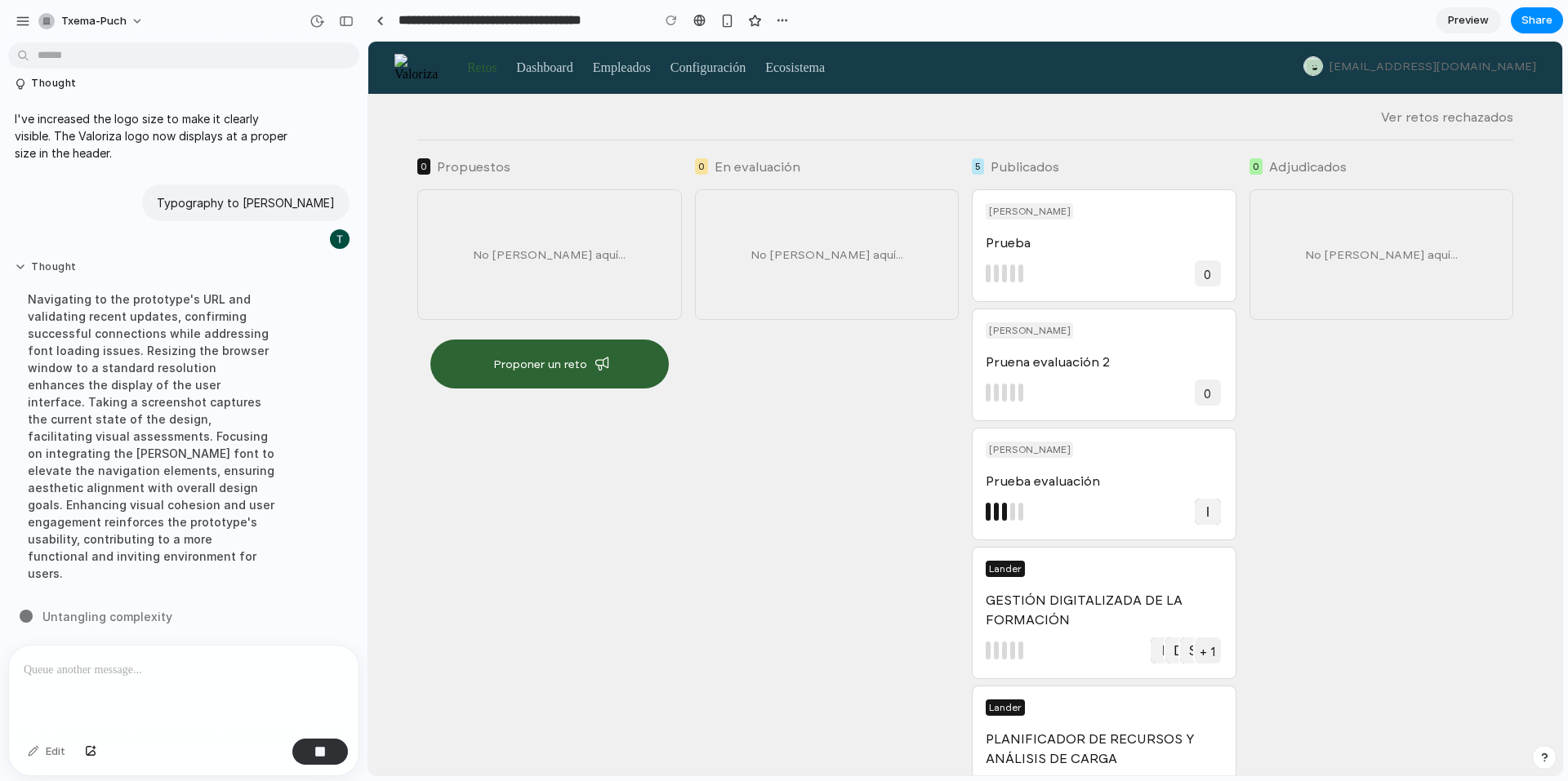
click at [59, 274] on button "Thought" at bounding box center [151, 267] width 273 height 14
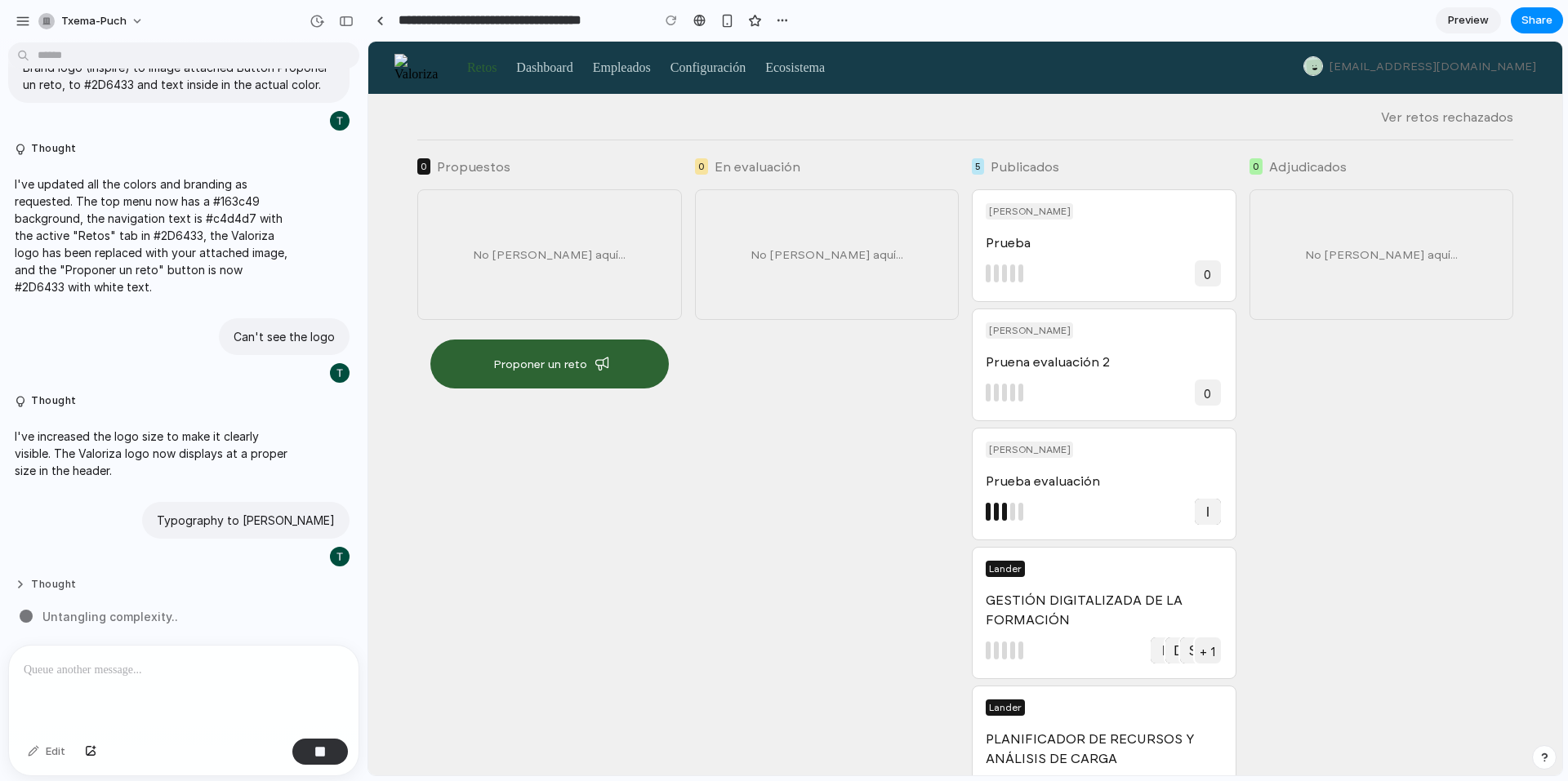
scroll to position [249, 0]
click at [51, 578] on button "Thought" at bounding box center [151, 585] width 273 height 14
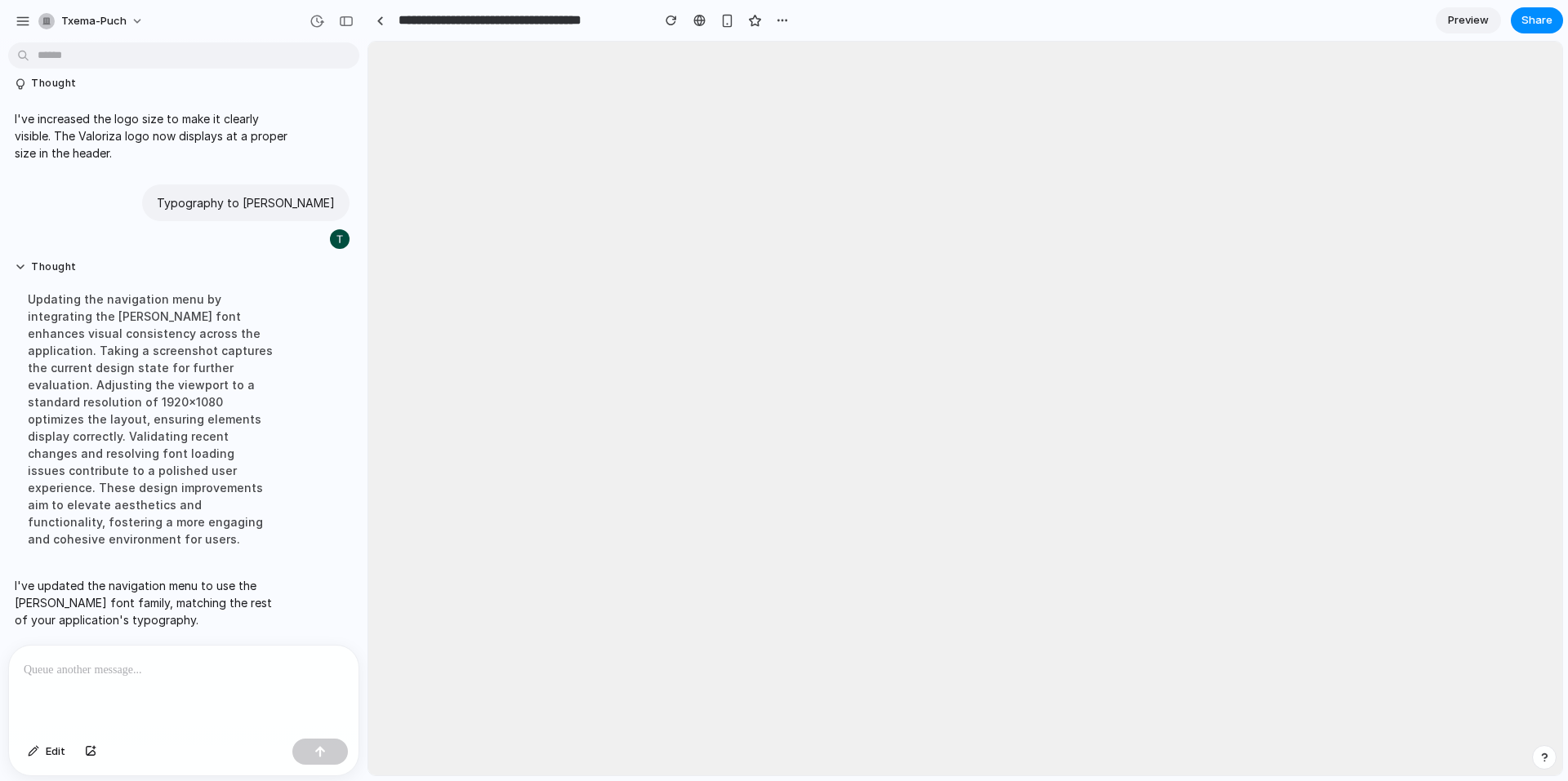
scroll to position [0, 0]
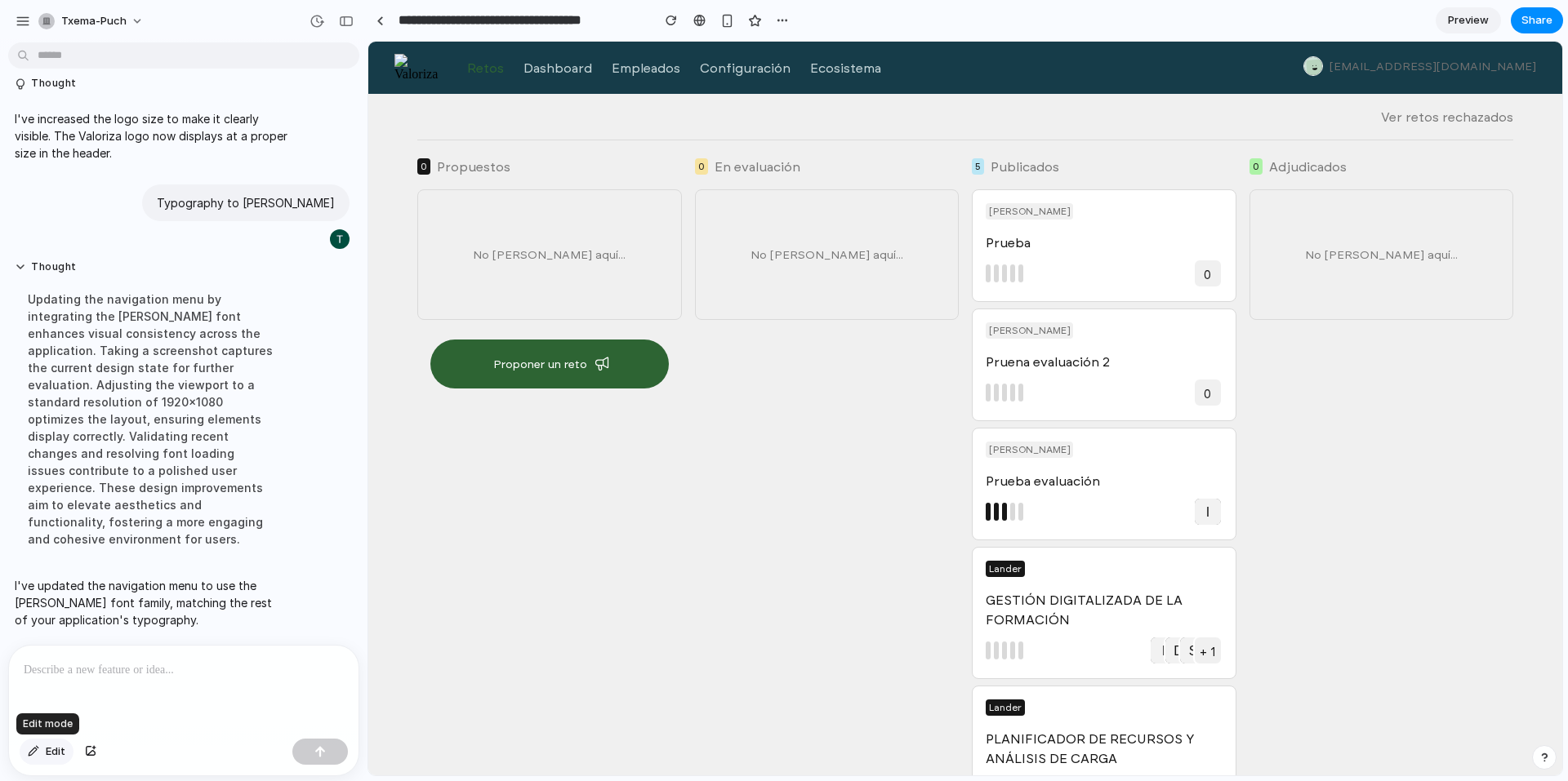
click at [45, 752] on button "Edit" at bounding box center [47, 752] width 54 height 26
click at [409, 66] on div at bounding box center [965, 408] width 1195 height 734
click at [266, 115] on p at bounding box center [292, 105] width 121 height 20
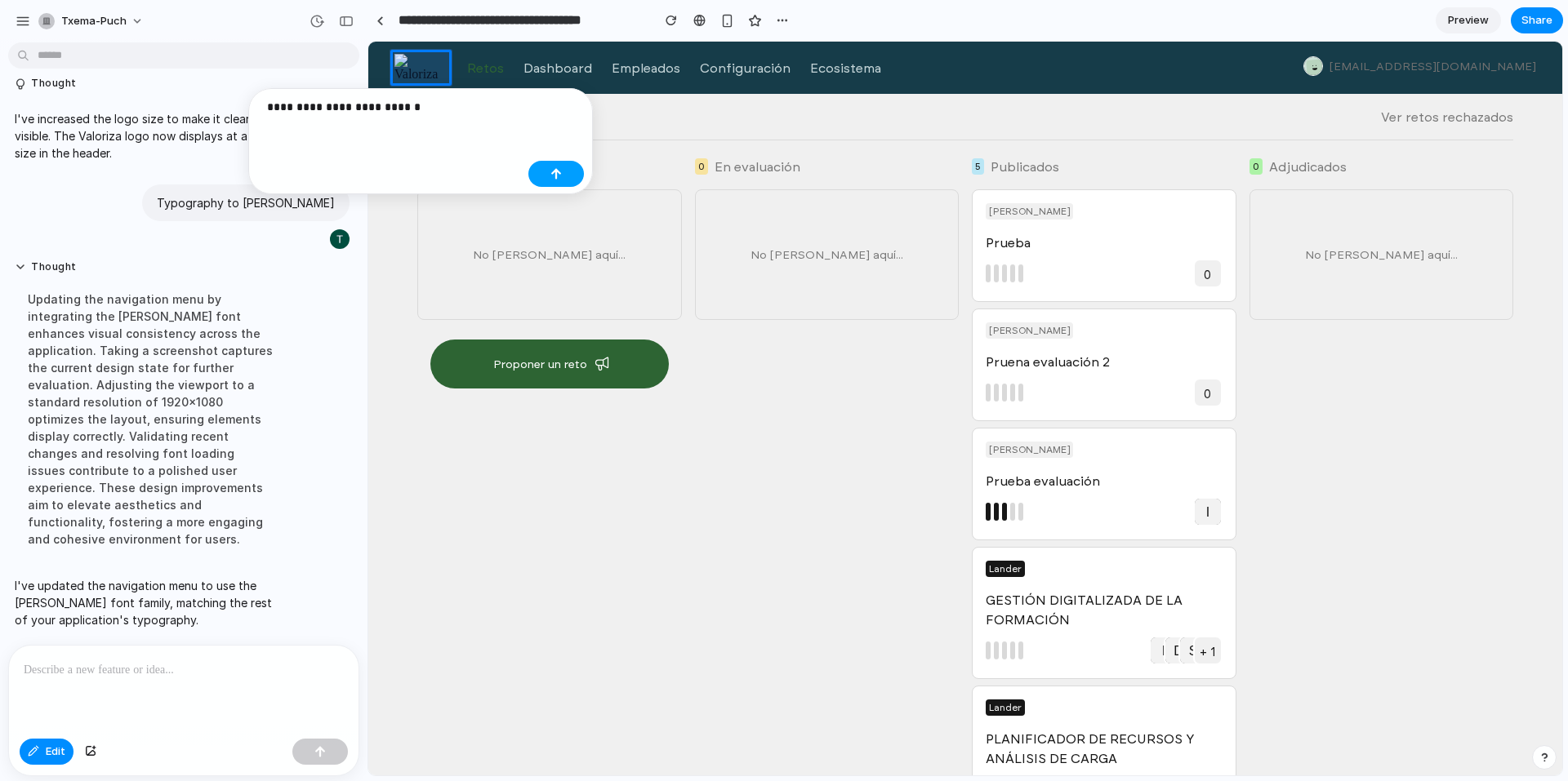
click at [561, 170] on div "button" at bounding box center [555, 173] width 11 height 11
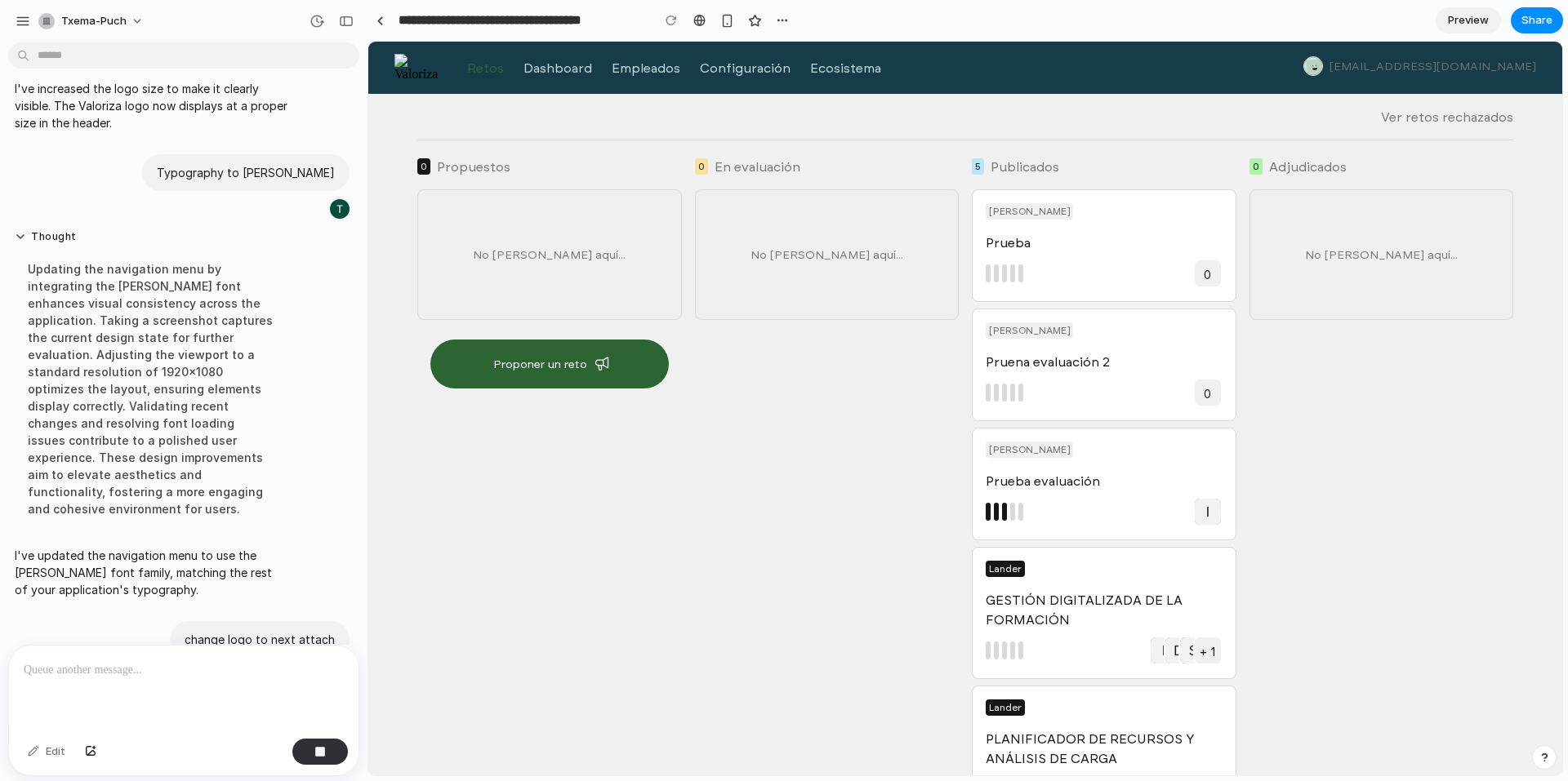
scroll to position [665, 0]
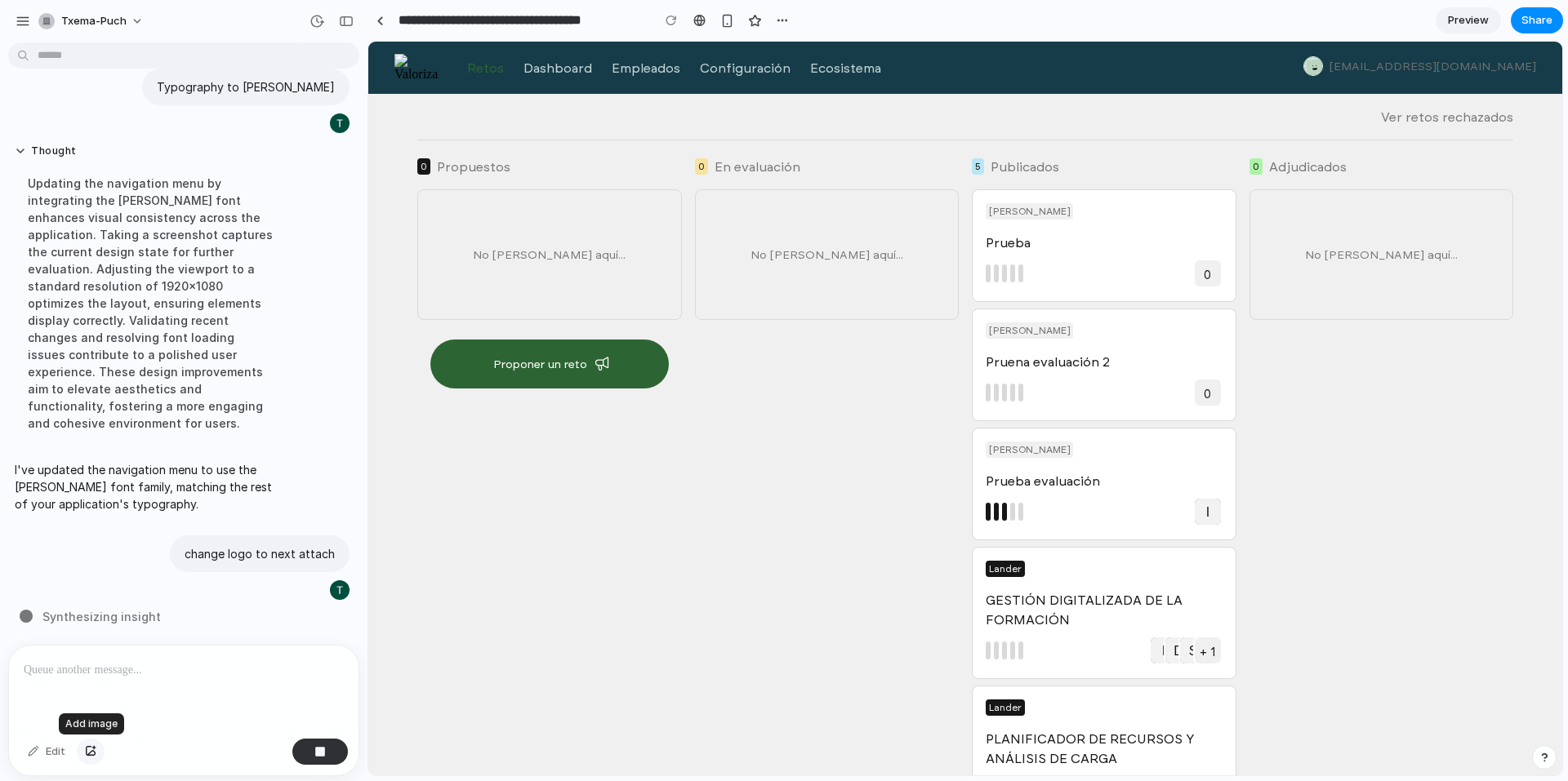
click at [93, 752] on div "button" at bounding box center [90, 752] width 11 height 9
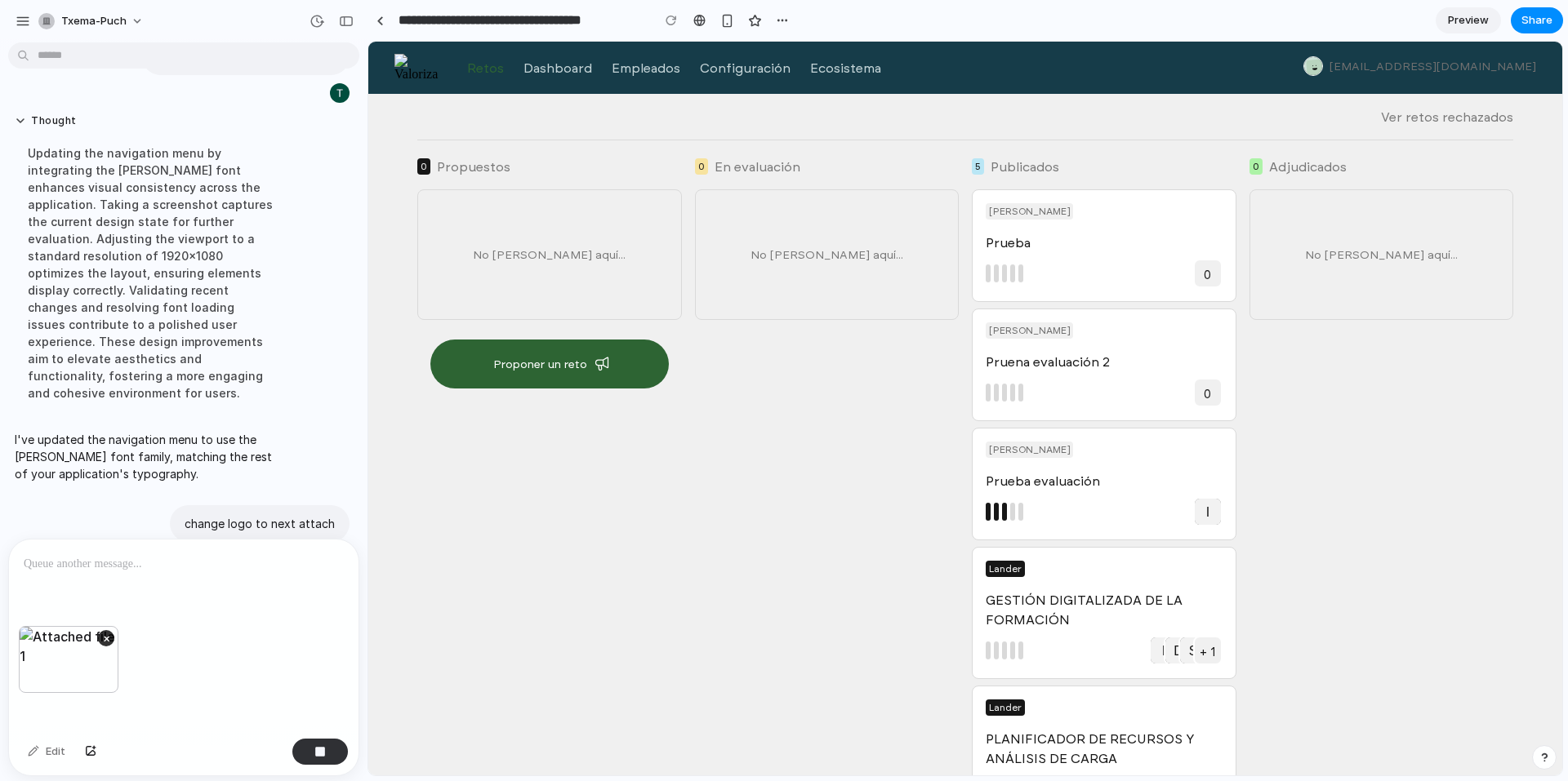
click at [129, 579] on div at bounding box center [183, 583] width 349 height 86
click at [322, 747] on div "button" at bounding box center [320, 752] width 11 height 11
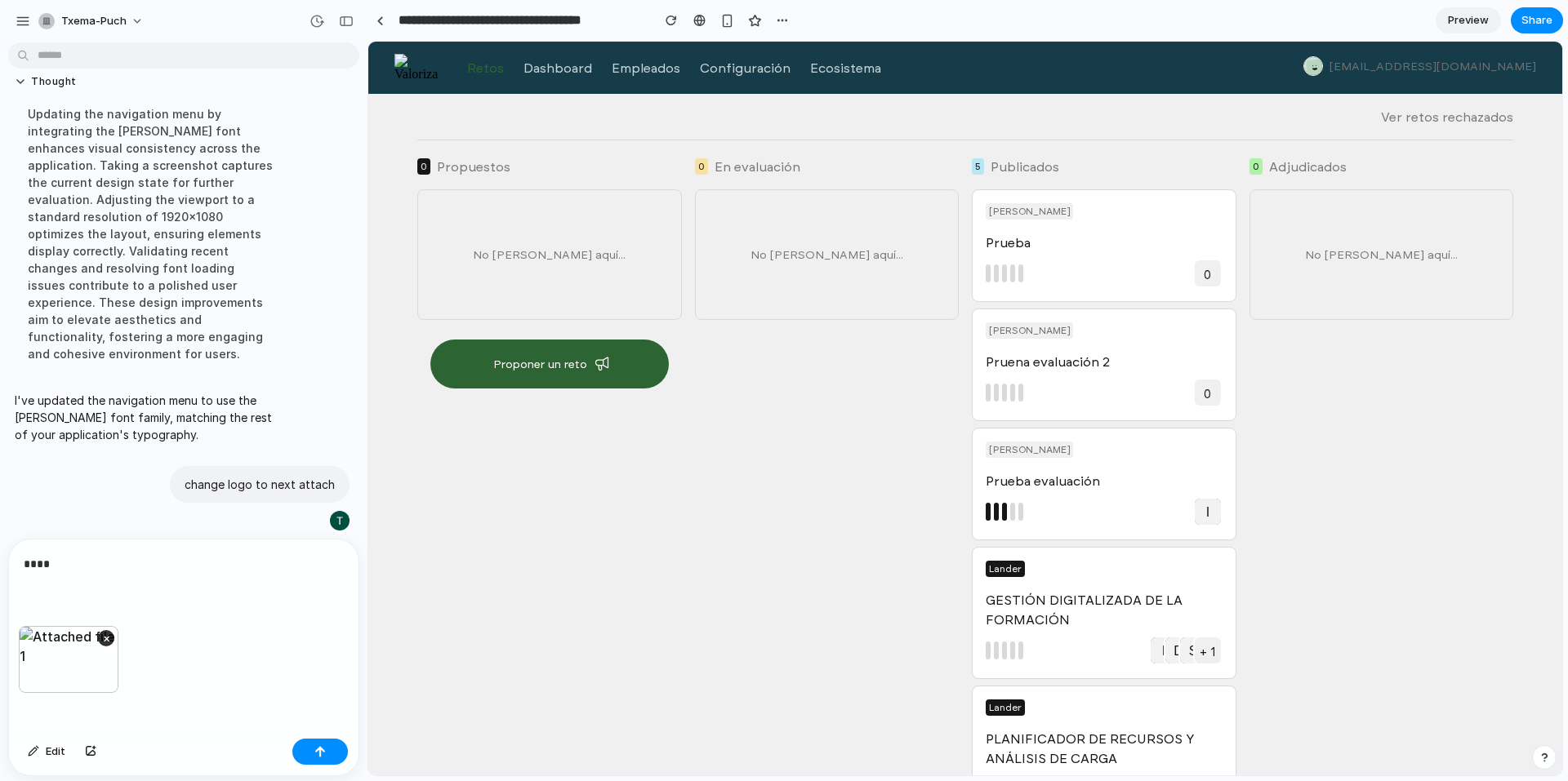
scroll to position [0, 0]
click at [66, 563] on p "****" at bounding box center [180, 564] width 314 height 20
click at [329, 753] on button "button" at bounding box center [320, 752] width 55 height 26
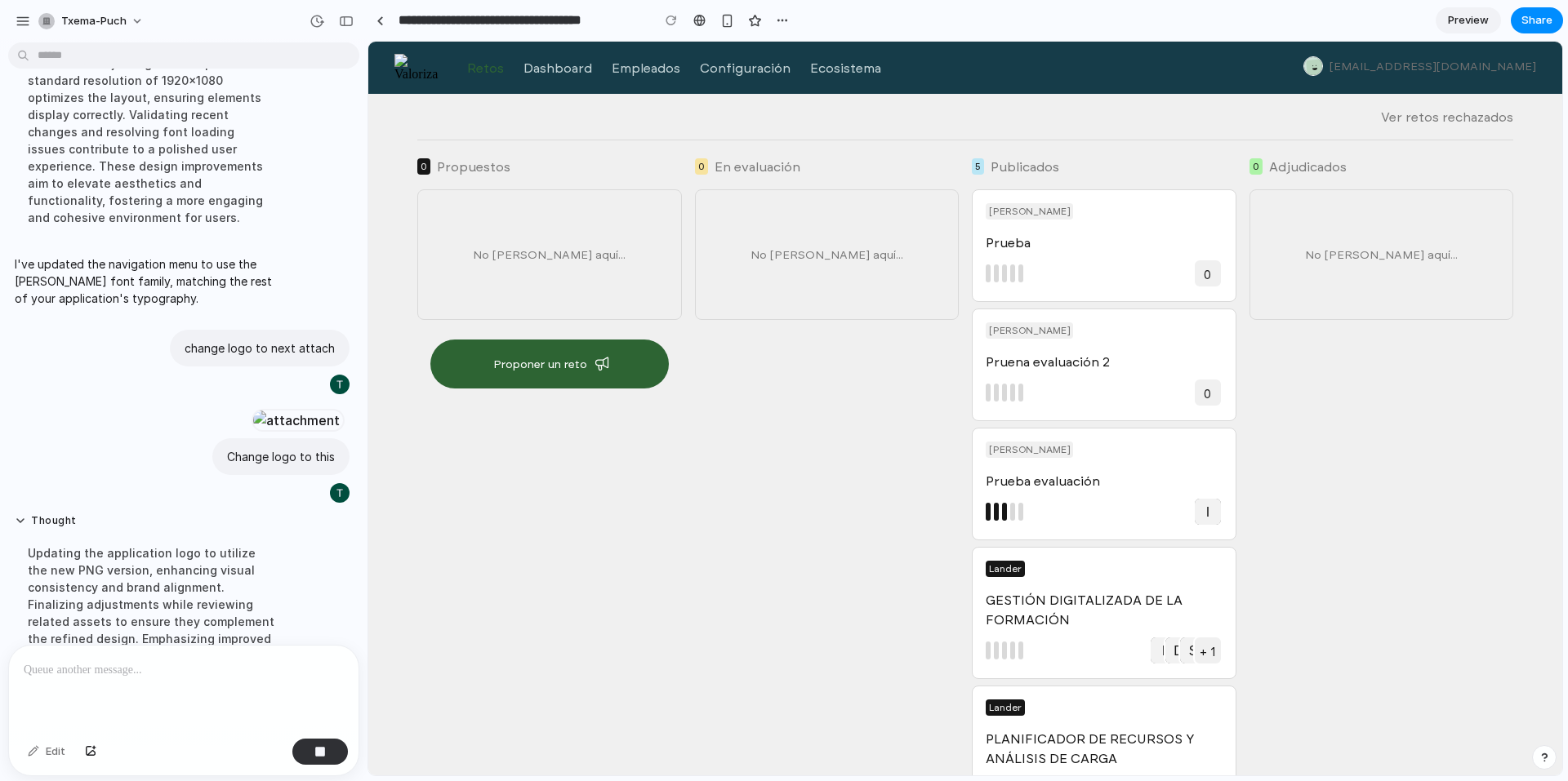
scroll to position [1165, 0]
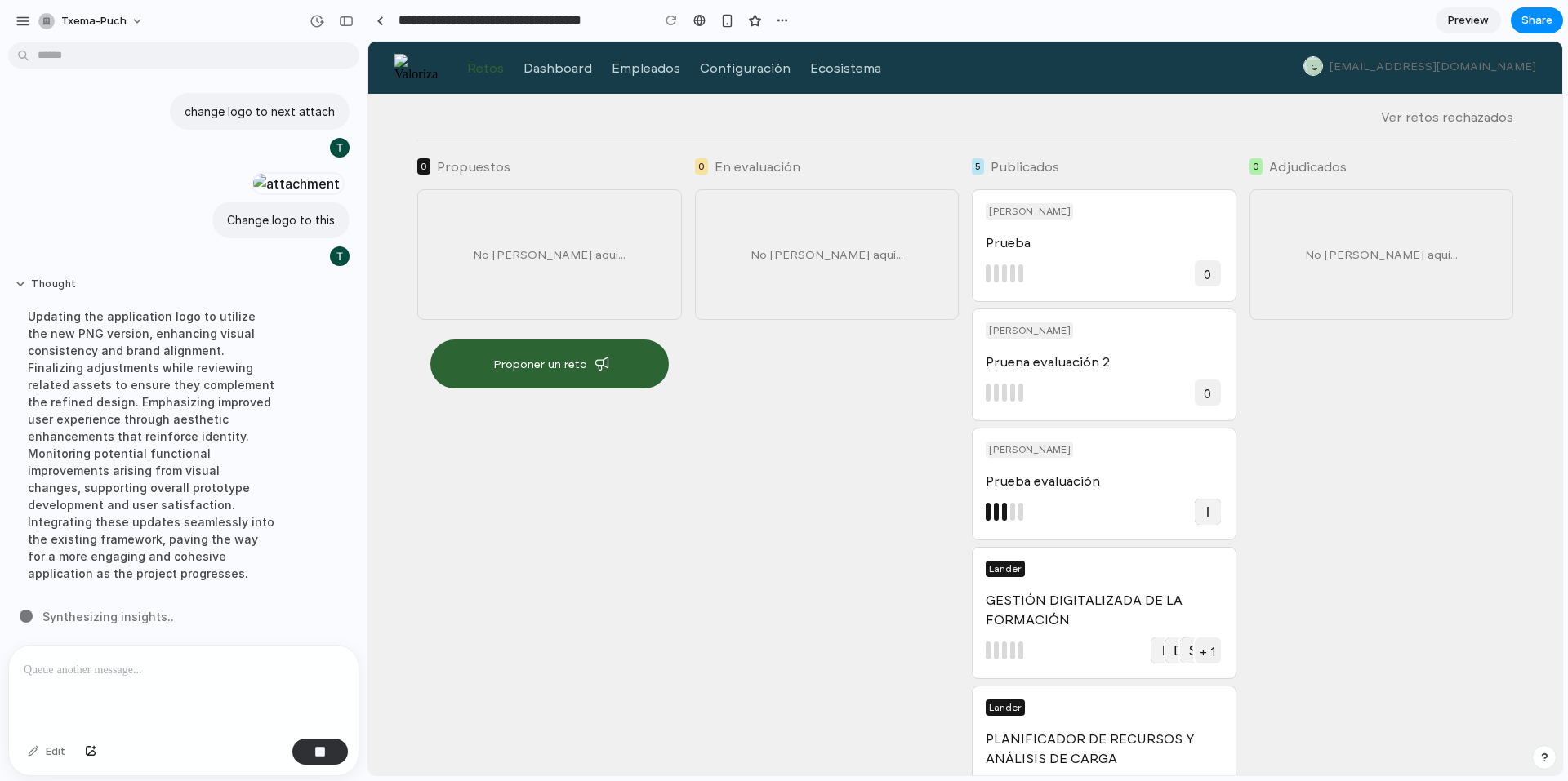
click at [31, 278] on button "Thought" at bounding box center [151, 284] width 273 height 14
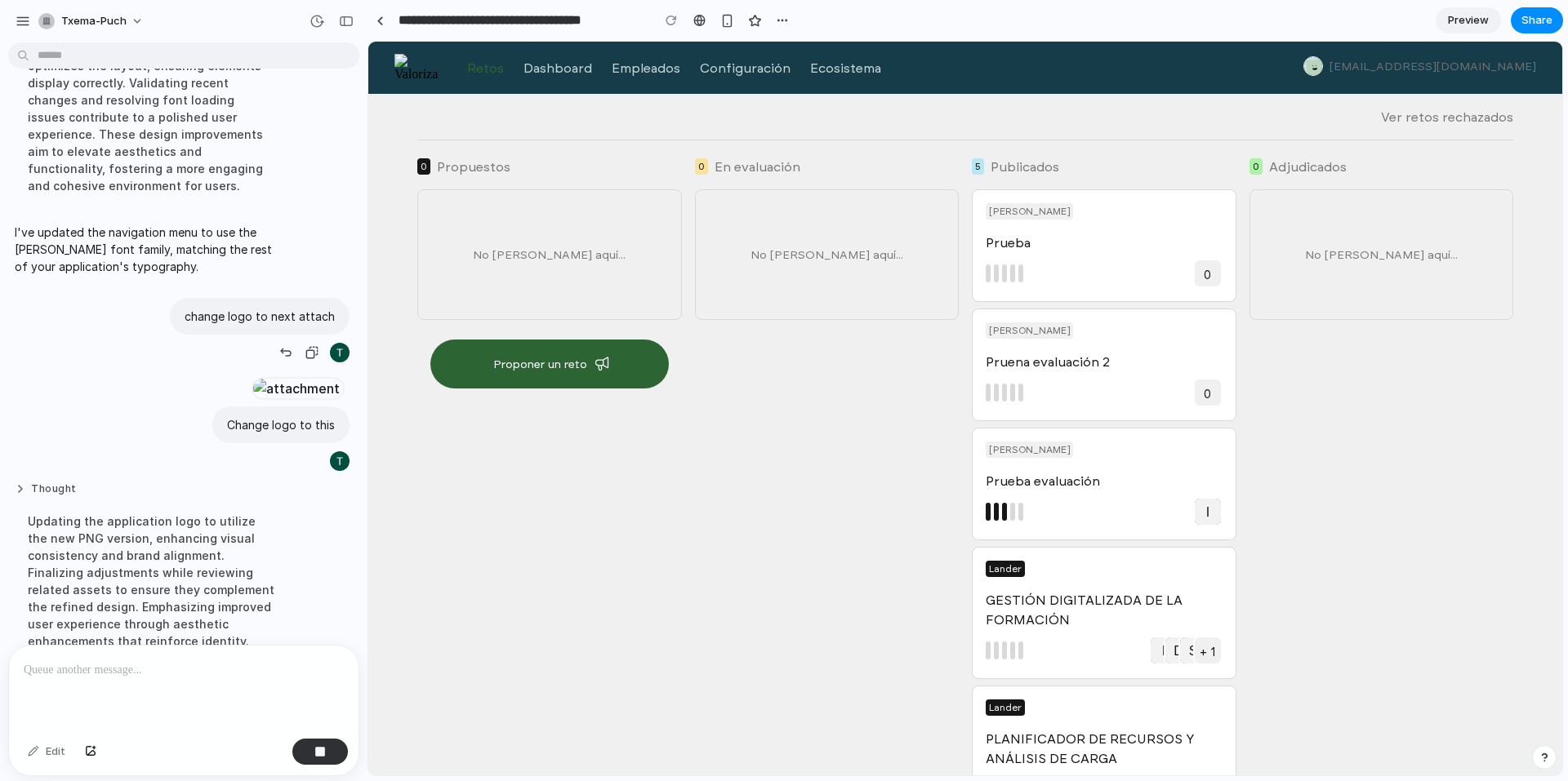
scroll to position [865, 0]
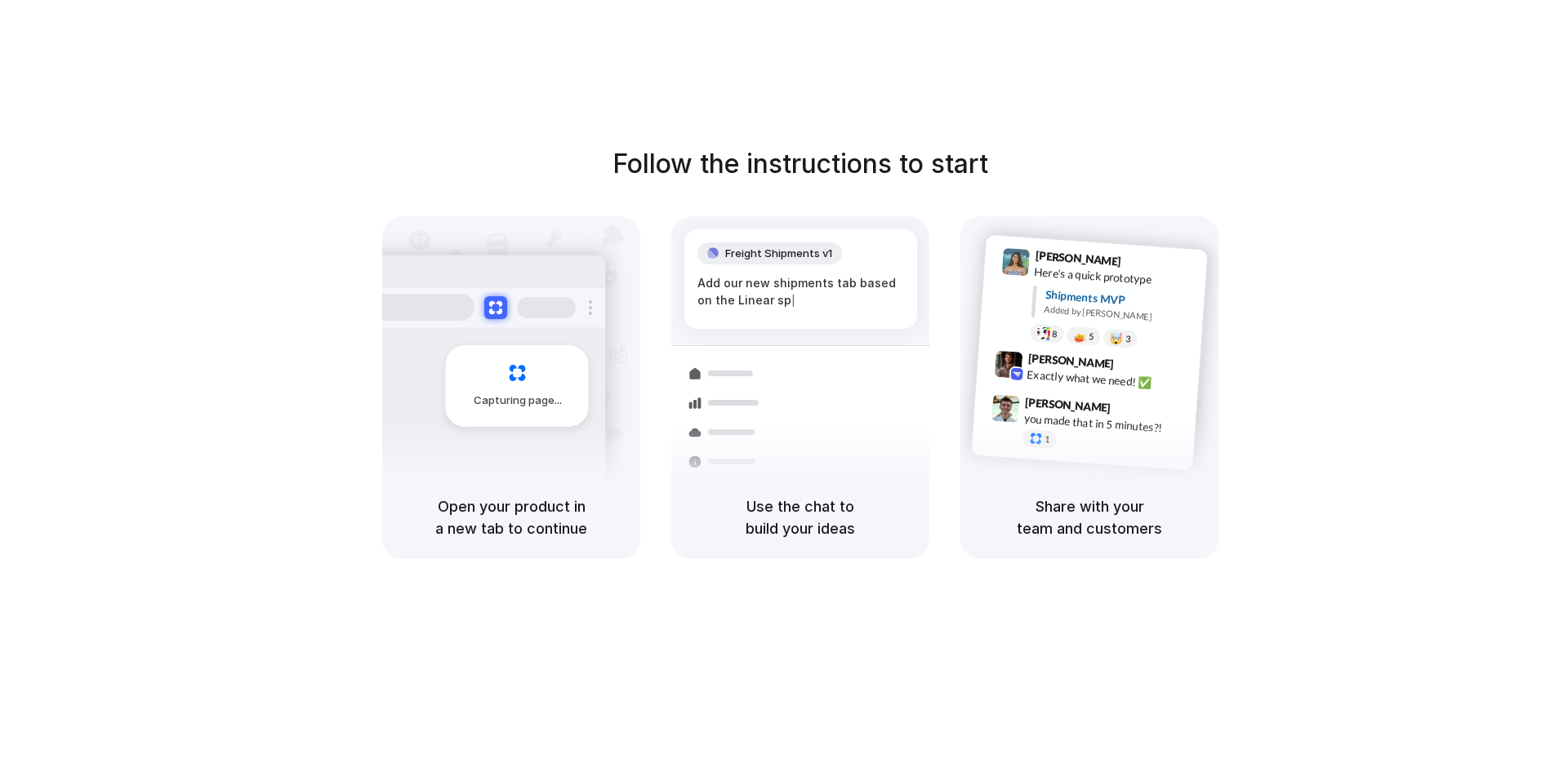
click at [721, 478] on div "Use the chat to build your ideas" at bounding box center [800, 517] width 258 height 84
drag, startPoint x: 721, startPoint y: 478, endPoint x: 698, endPoint y: 490, distance: 25.9
click at [704, 489] on div "Use the chat to build your ideas" at bounding box center [800, 517] width 258 height 84
click at [566, 528] on h5 "Open your product in a new tab to continue" at bounding box center [511, 517] width 219 height 44
click at [784, 391] on div at bounding box center [784, 391] width 0 height 0
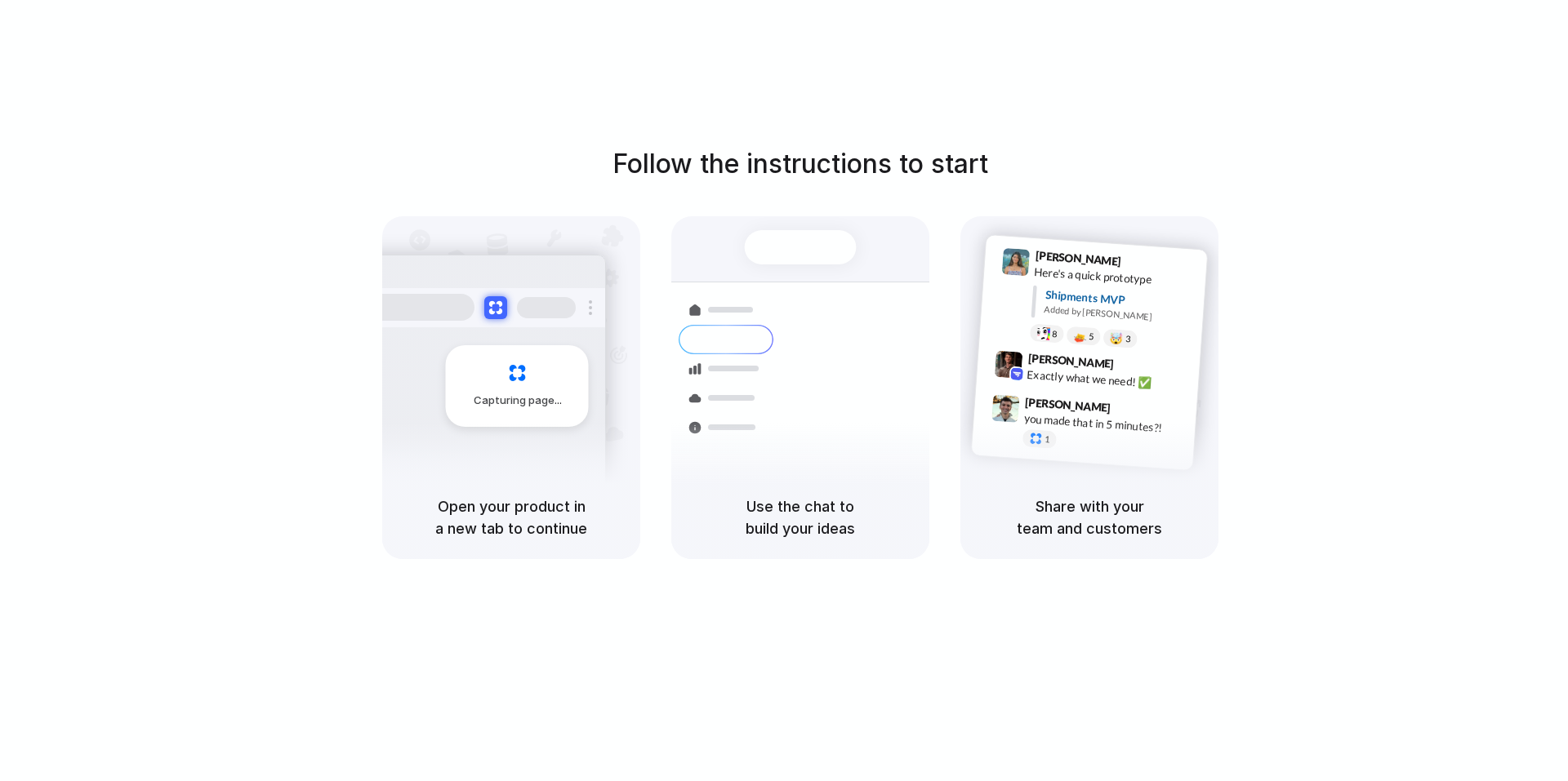
click at [784, 391] on div at bounding box center [784, 391] width 0 height 0
drag, startPoint x: 1320, startPoint y: 147, endPoint x: 1335, endPoint y: 141, distance: 16.2
click at [784, 391] on div at bounding box center [784, 391] width 0 height 0
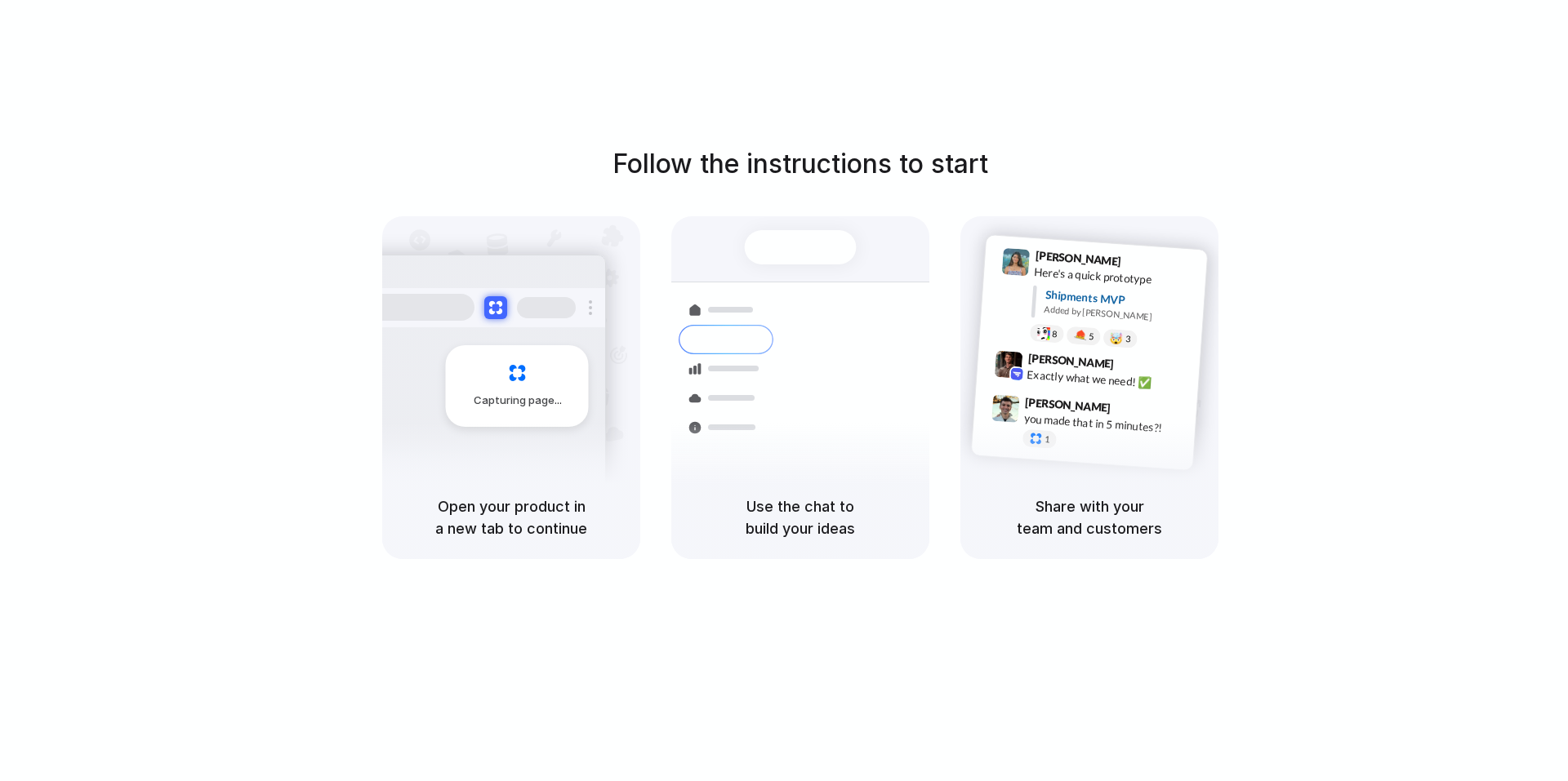
click at [784, 391] on div at bounding box center [784, 391] width 0 height 0
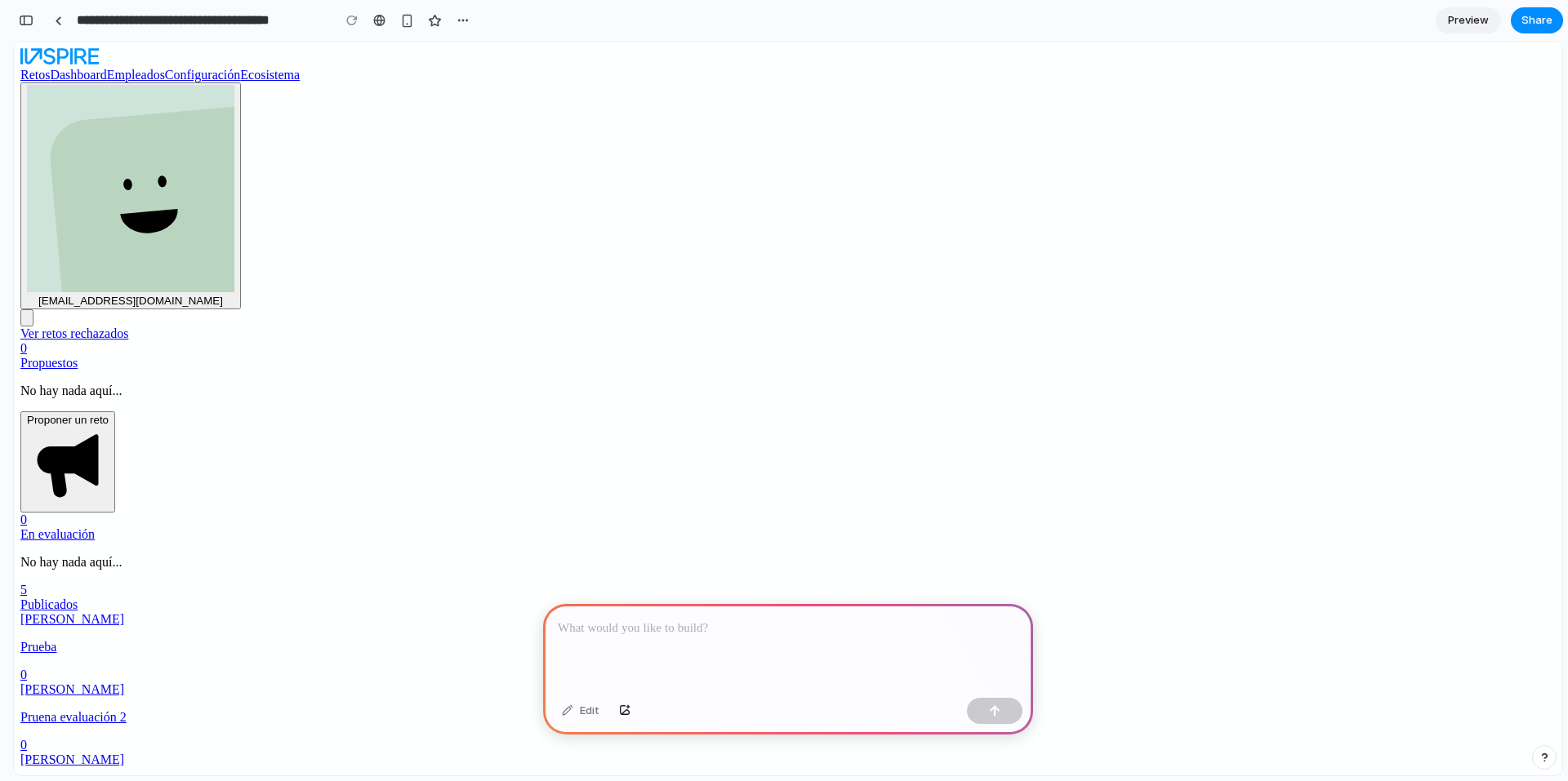
click at [47, 28] on div at bounding box center [58, 20] width 24 height 24
click at [53, 20] on link at bounding box center [58, 20] width 24 height 24
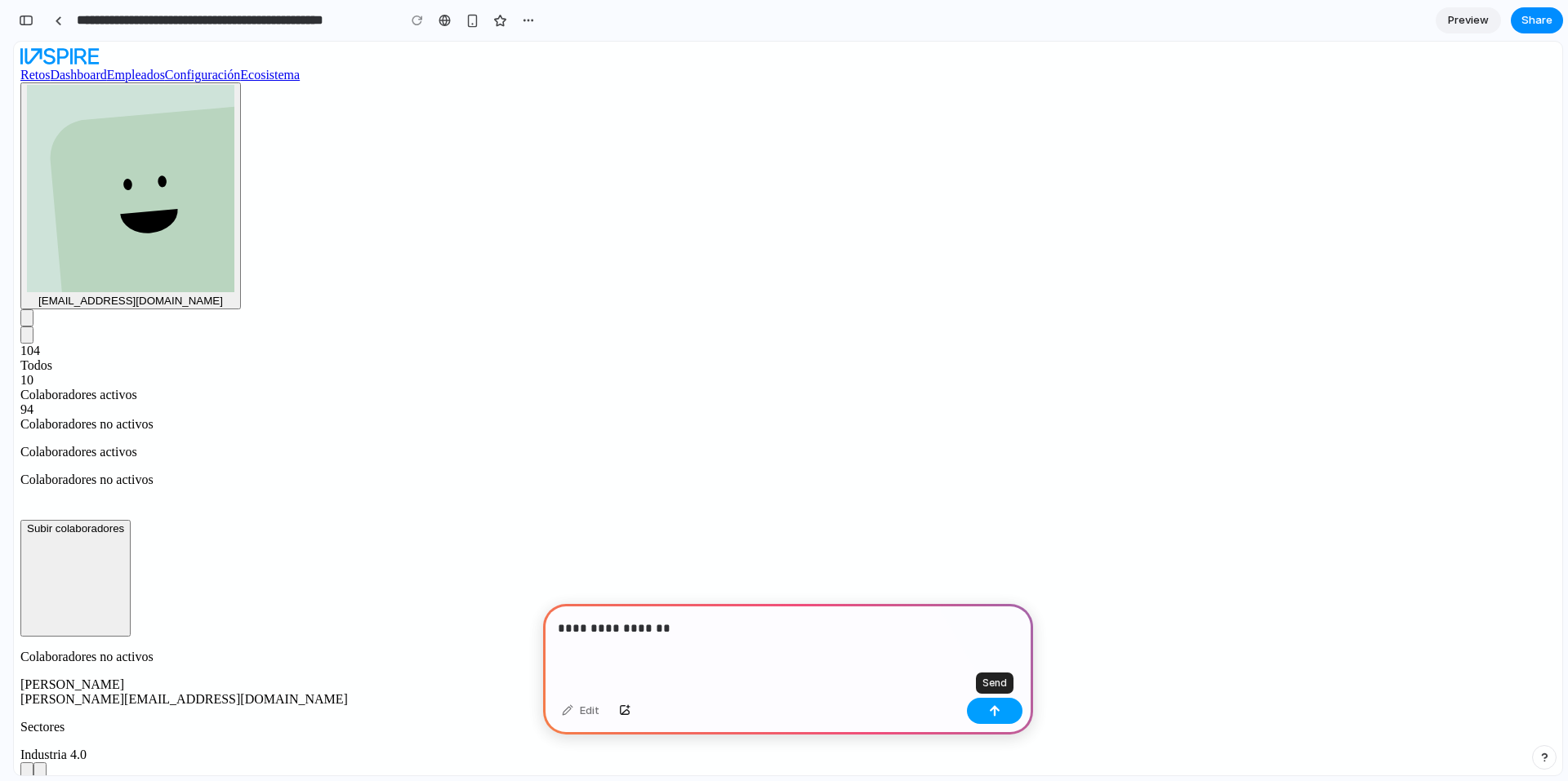
click at [982, 709] on button "button" at bounding box center [994, 711] width 55 height 26
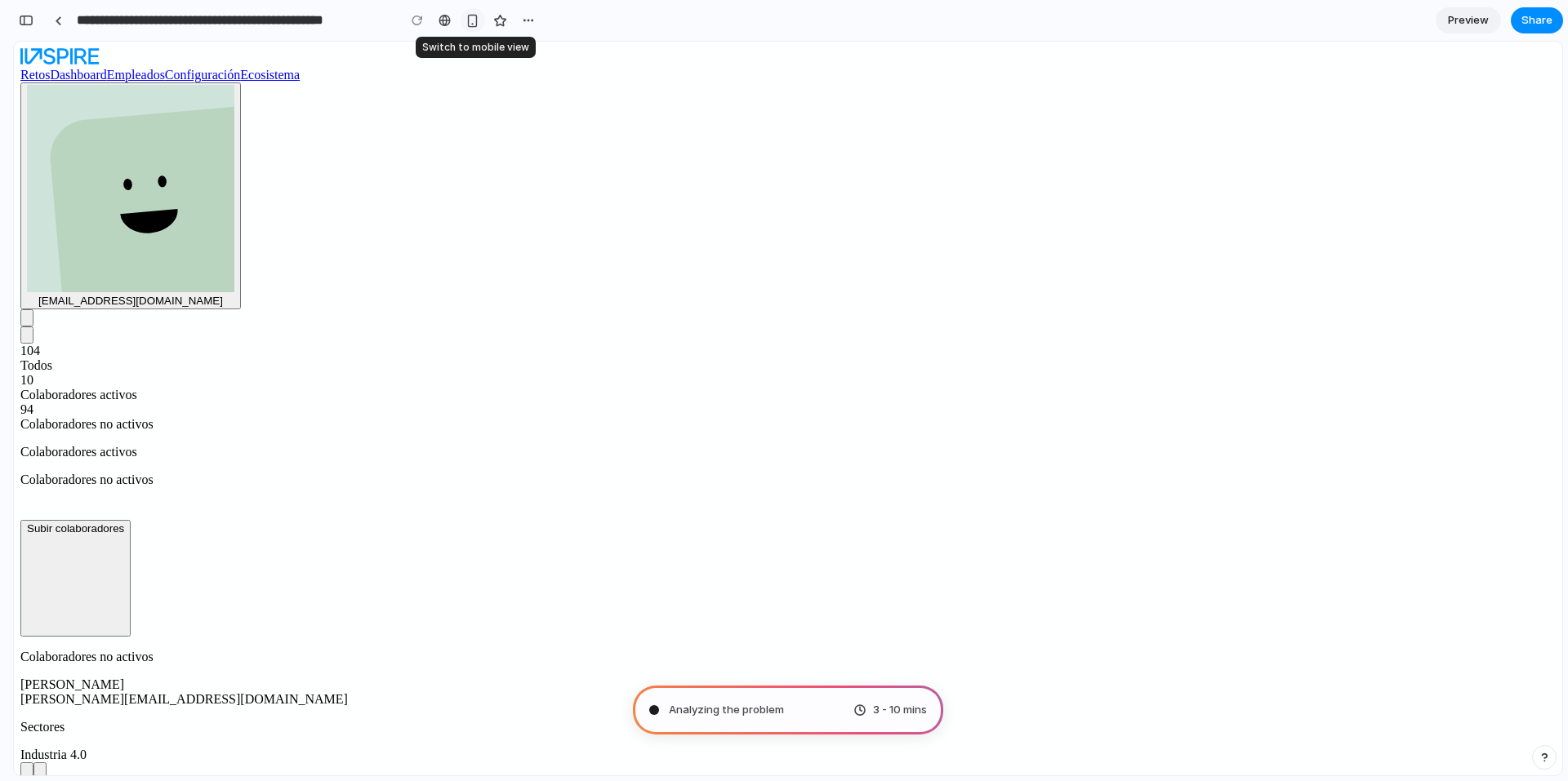
click at [471, 19] on div "button" at bounding box center [473, 21] width 14 height 14
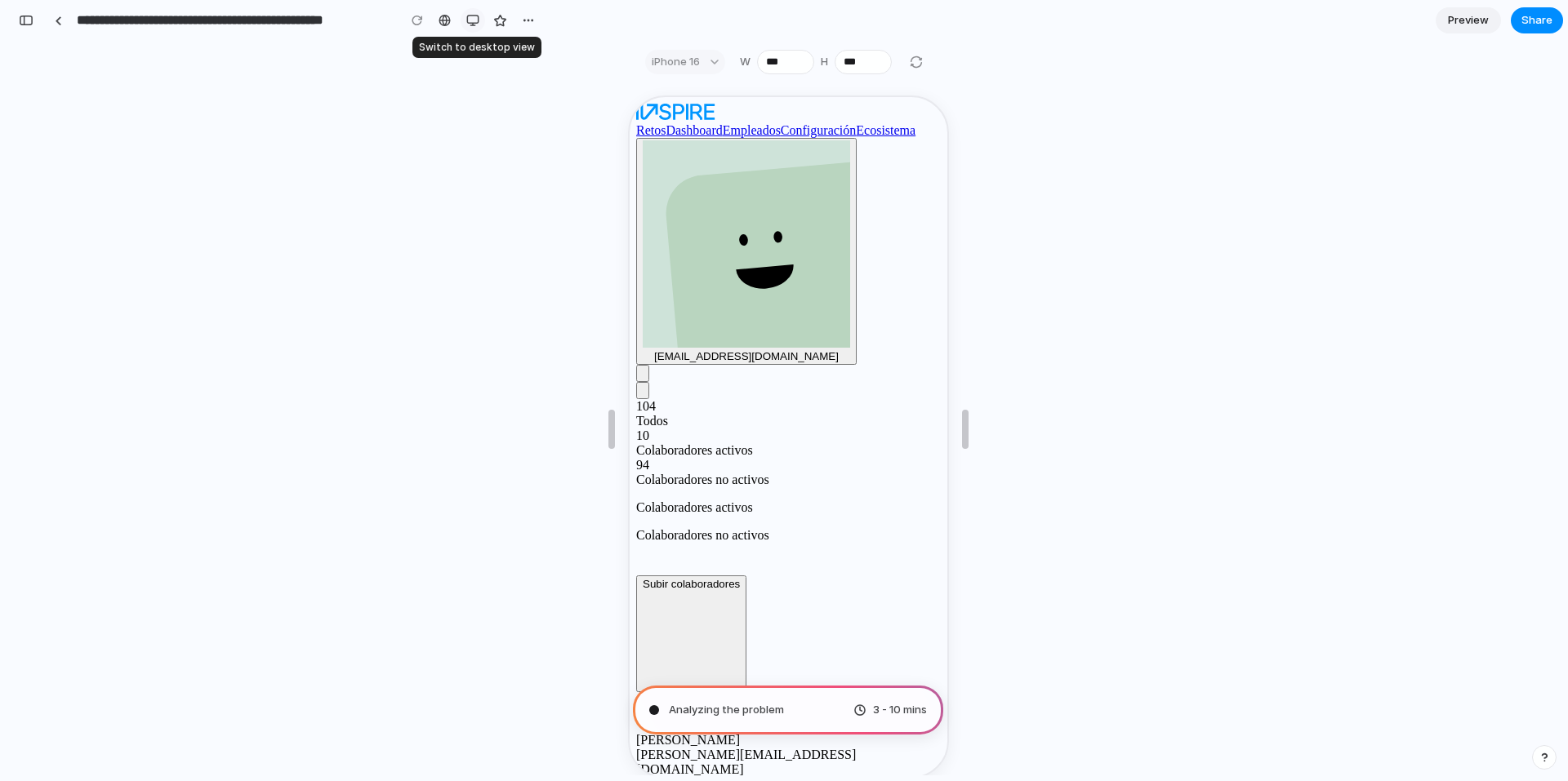
click at [471, 19] on div "button" at bounding box center [473, 20] width 13 height 13
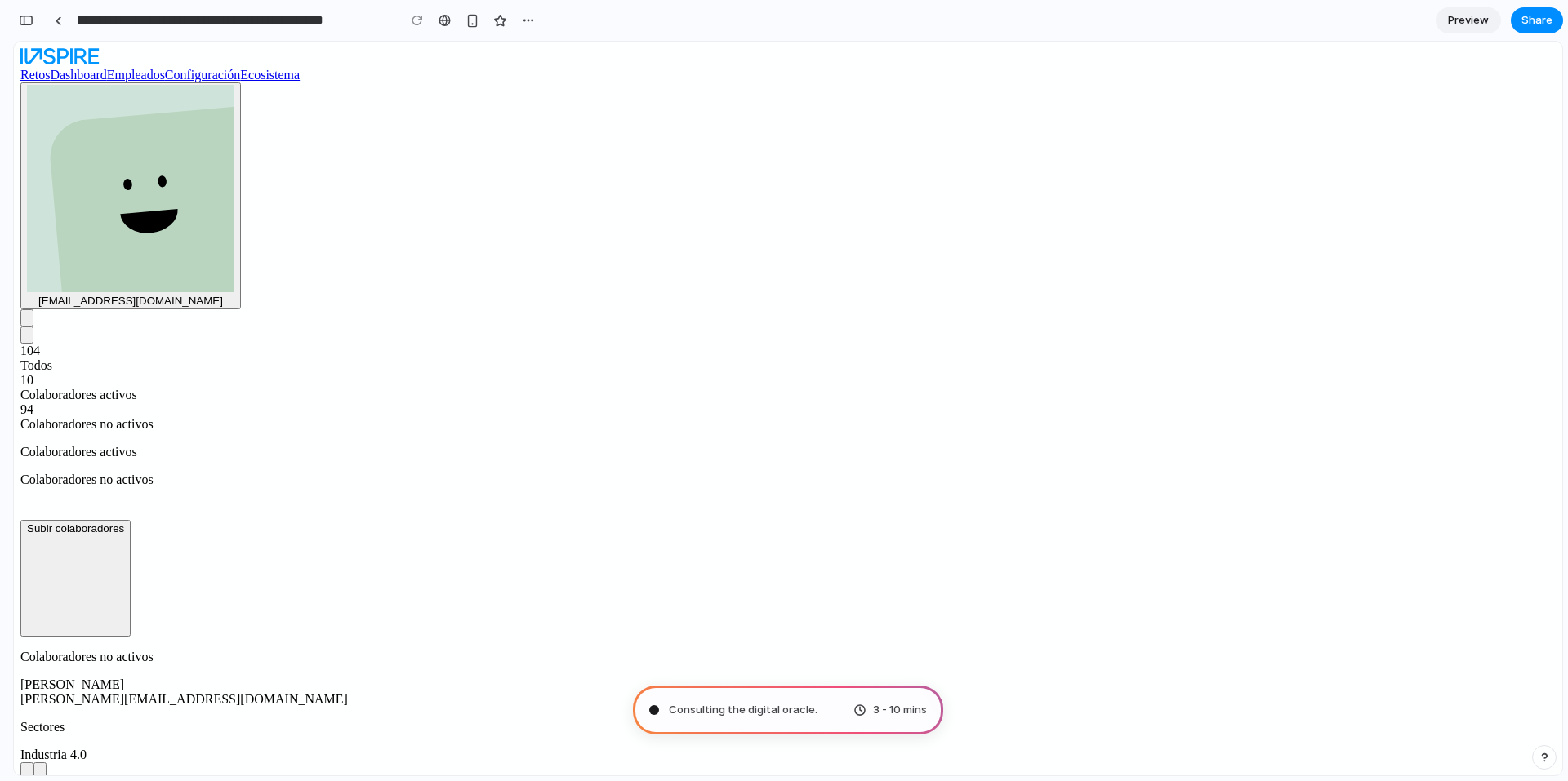
click at [731, 718] on div "Consulting the digital oracle . 3 - 10 mins" at bounding box center [788, 710] width 310 height 49
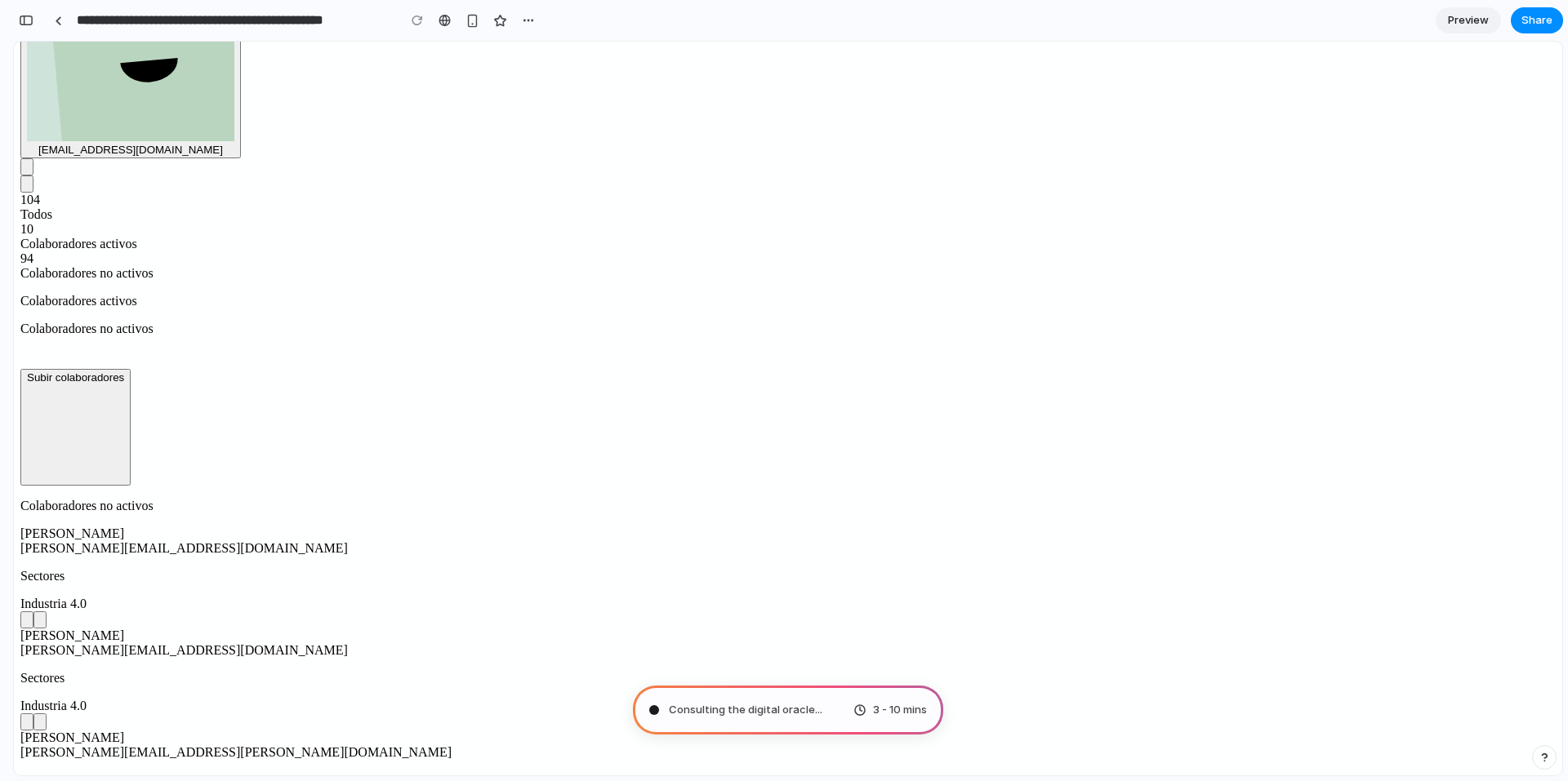
scroll to position [163, 0]
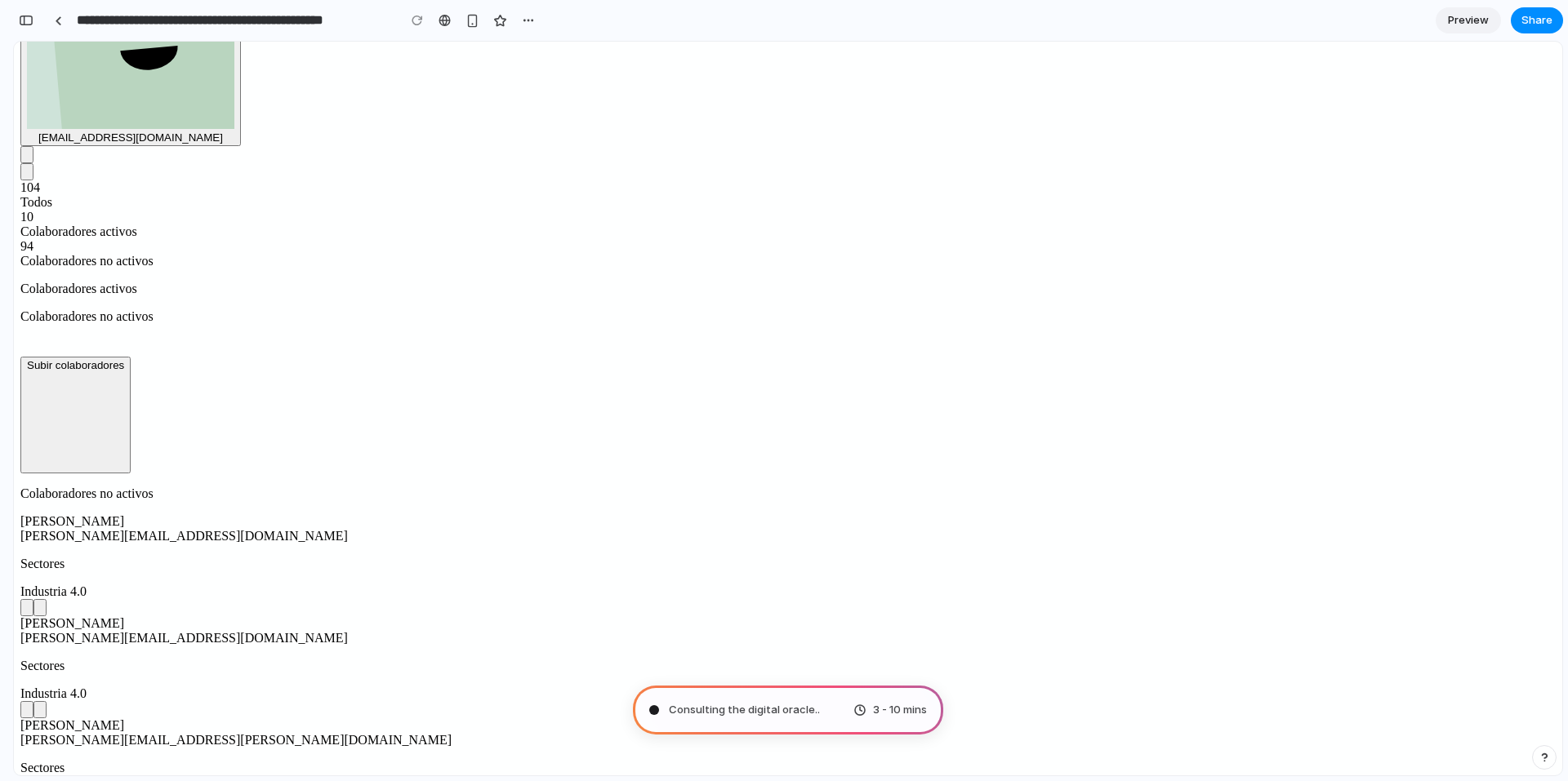
click at [124, 359] on span "Subir colaboradores" at bounding box center [75, 366] width 97 height 12
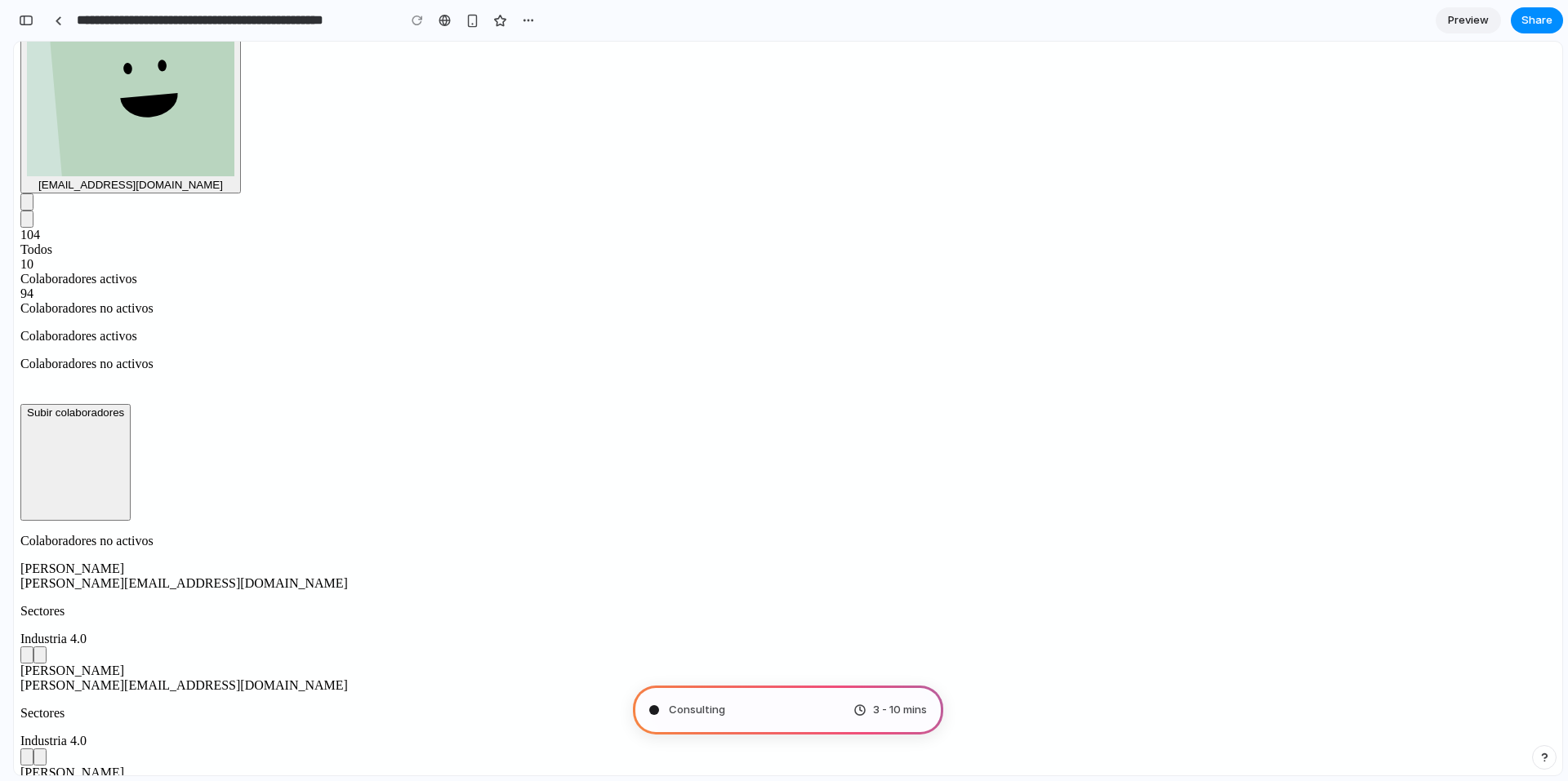
scroll to position [0, 0]
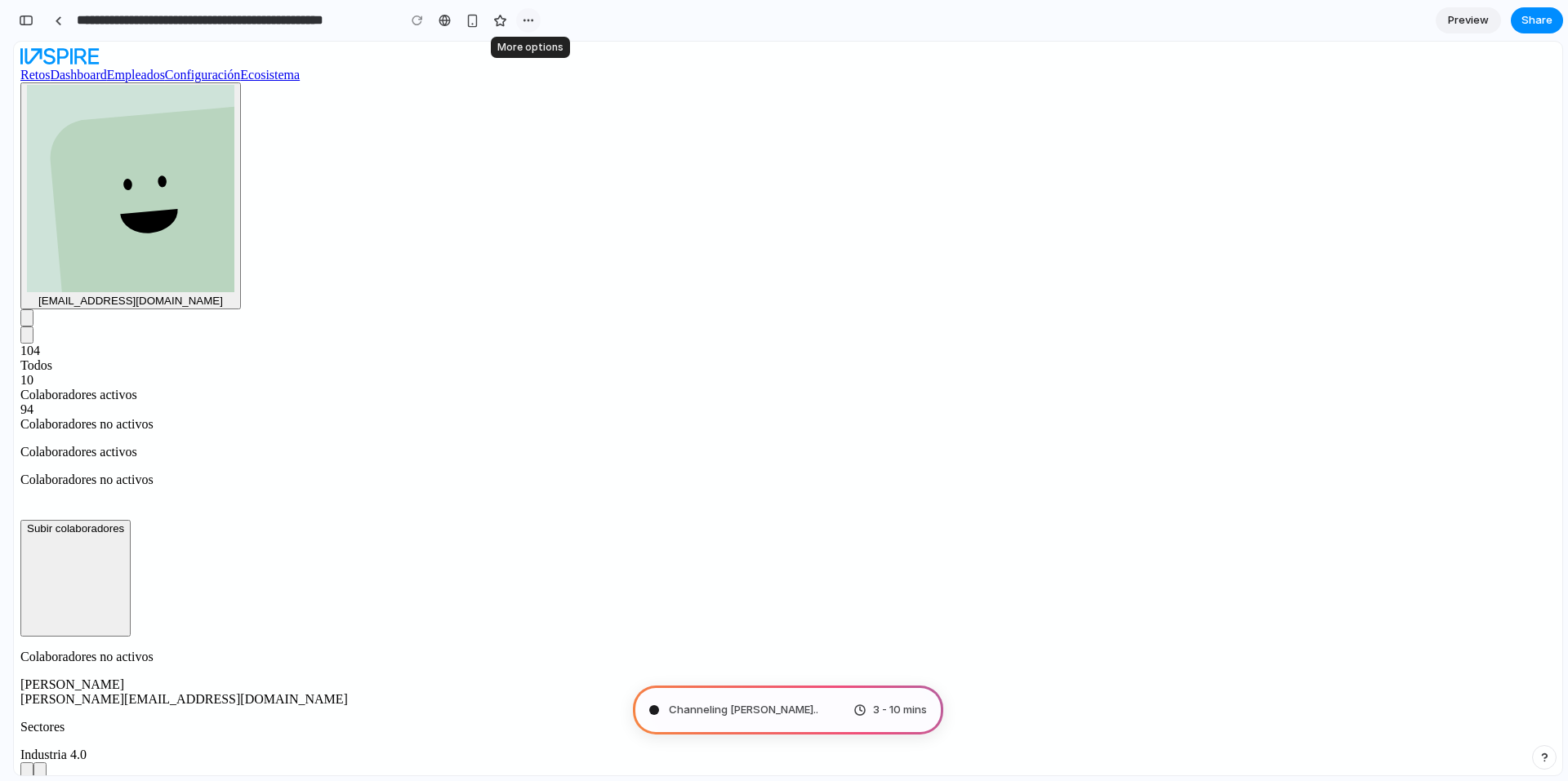
click at [533, 18] on div "button" at bounding box center [528, 20] width 13 height 13
click at [694, 22] on div "Duplicate Delete" at bounding box center [784, 390] width 1568 height 781
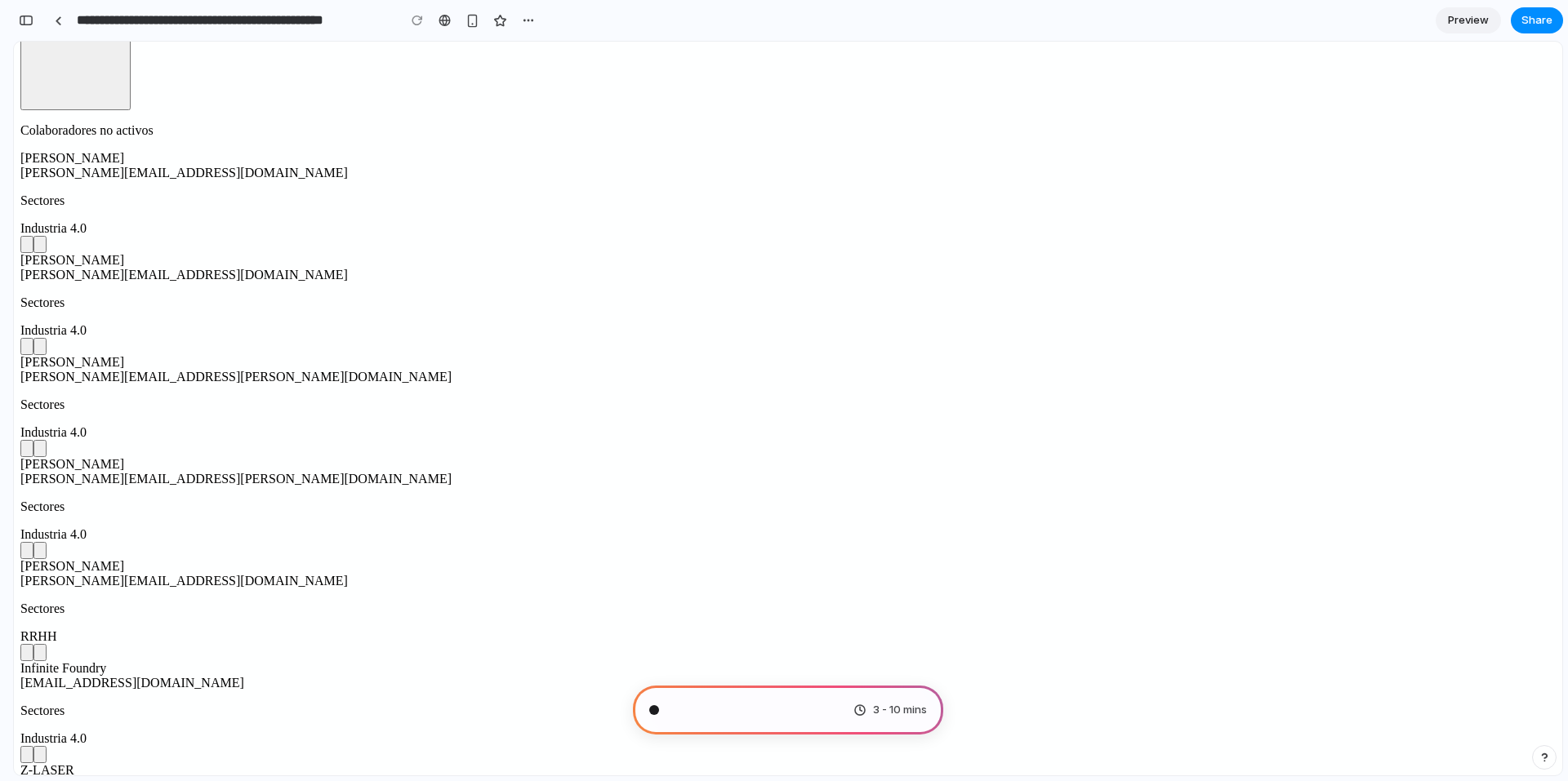
scroll to position [518, 0]
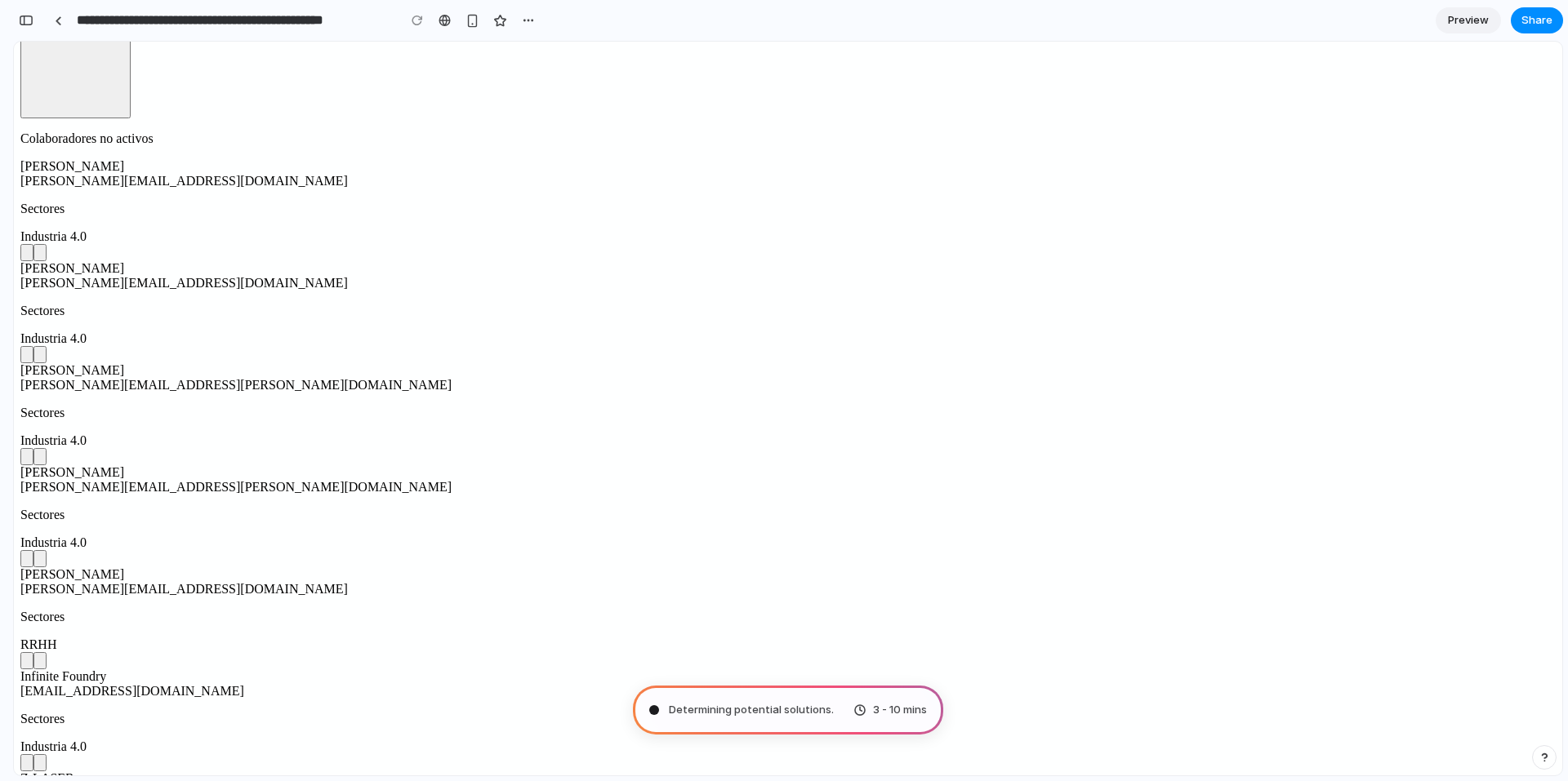
drag, startPoint x: 744, startPoint y: 759, endPoint x: 568, endPoint y: 597, distance: 239.2
type input "**********"
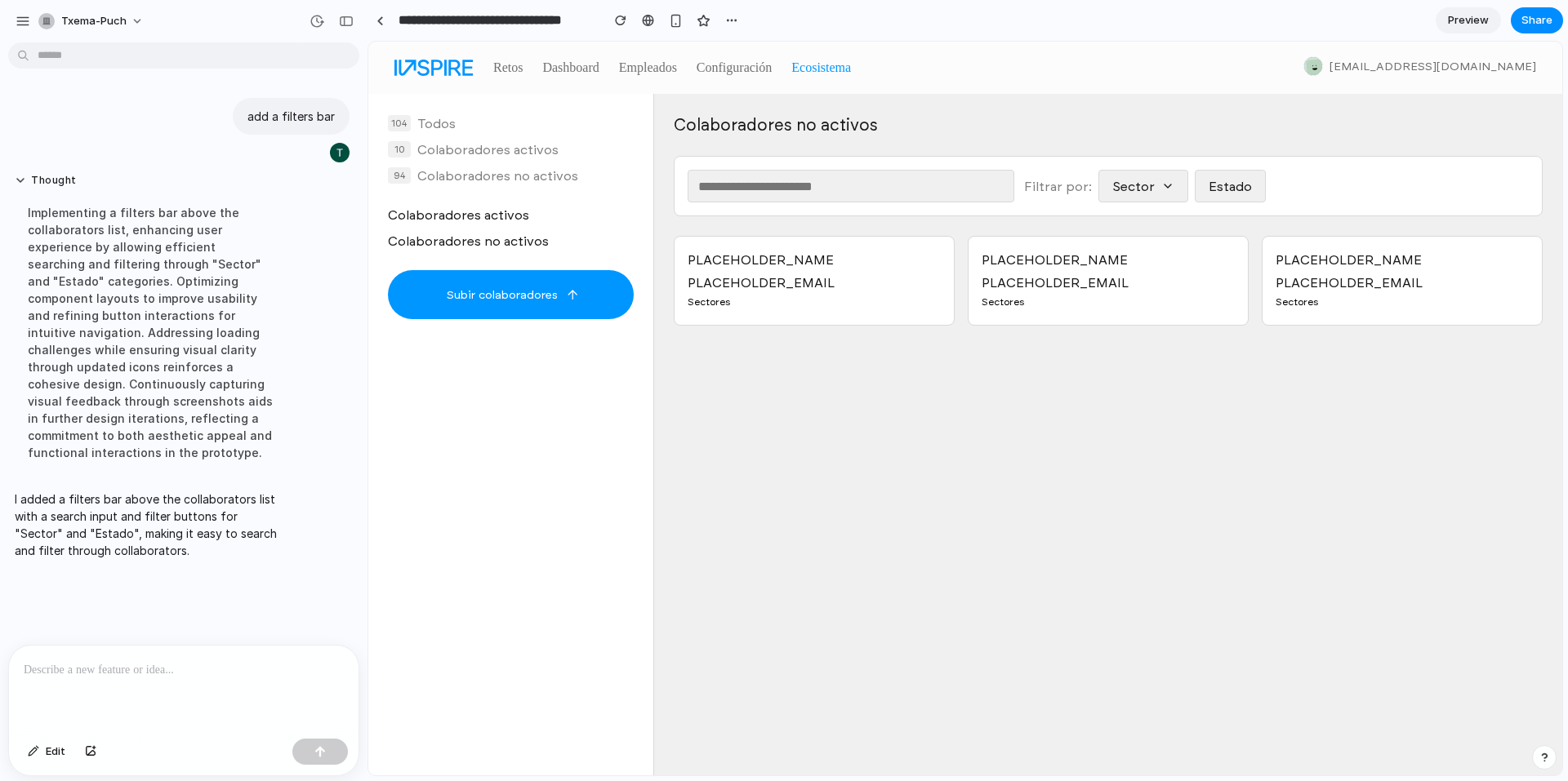
scroll to position [0, 0]
click at [1236, 191] on button "Estado" at bounding box center [1230, 186] width 70 height 33
click at [1149, 179] on button "Sector" at bounding box center [1143, 186] width 88 height 33
click at [1174, 176] on button "Sector" at bounding box center [1143, 186] width 88 height 33
click at [1173, 190] on button "Sector" at bounding box center [1143, 186] width 88 height 33
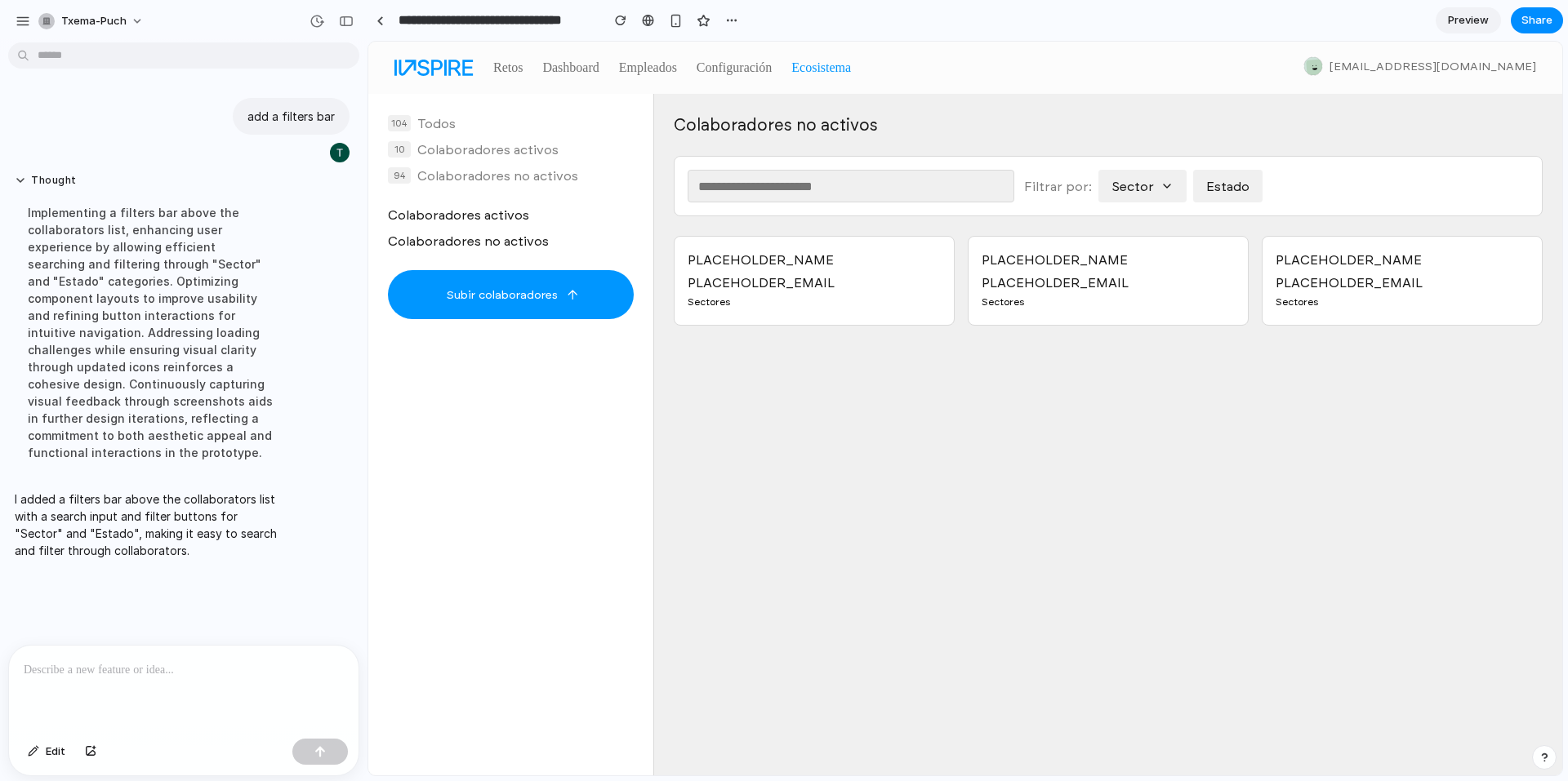
click at [176, 671] on p at bounding box center [183, 670] width 320 height 20
click at [209, 666] on p "**********" at bounding box center [180, 670] width 314 height 20
click at [65, 664] on p "**********" at bounding box center [180, 670] width 314 height 20
click at [311, 751] on button "button" at bounding box center [320, 752] width 55 height 26
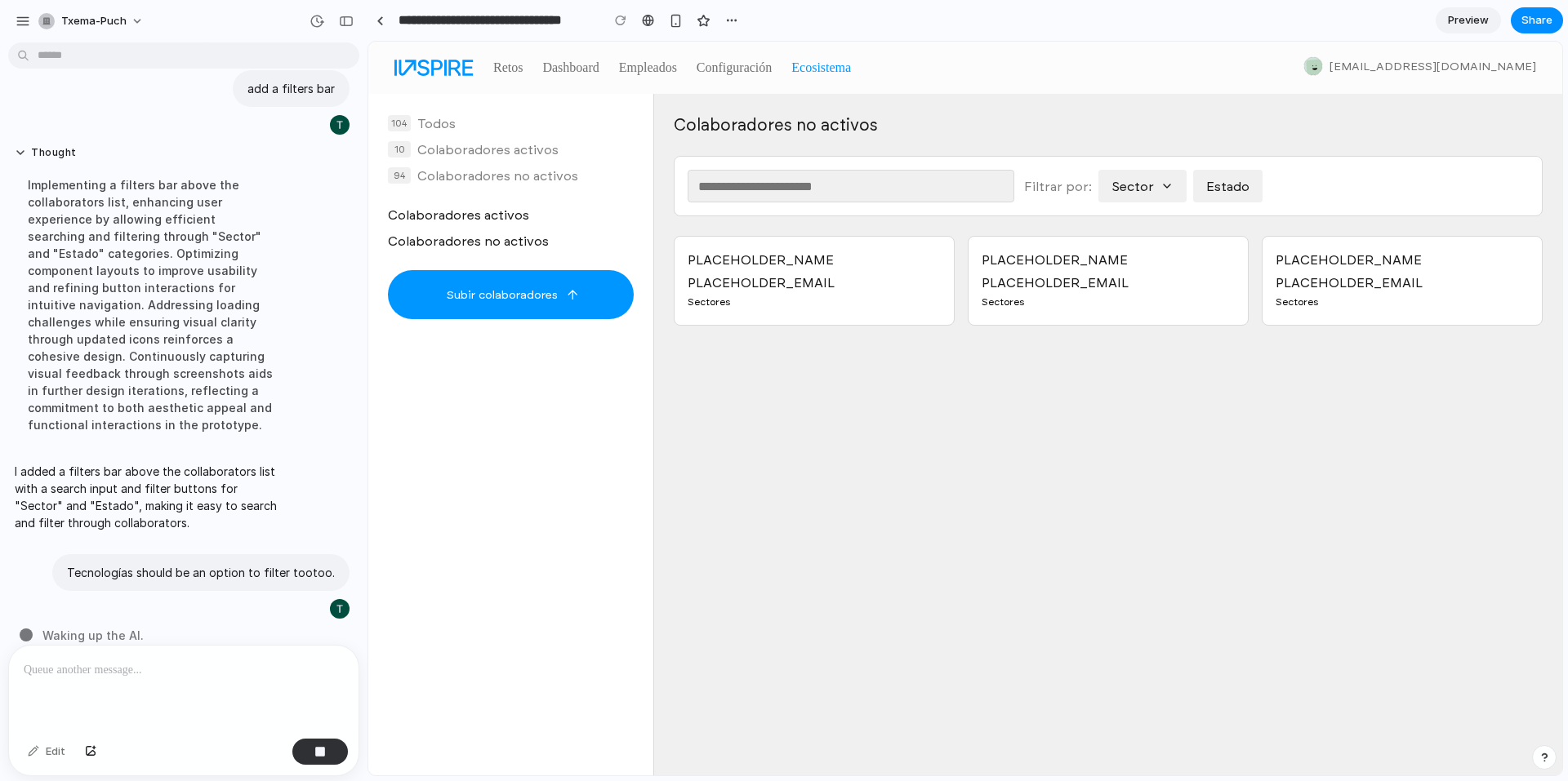
scroll to position [53, 0]
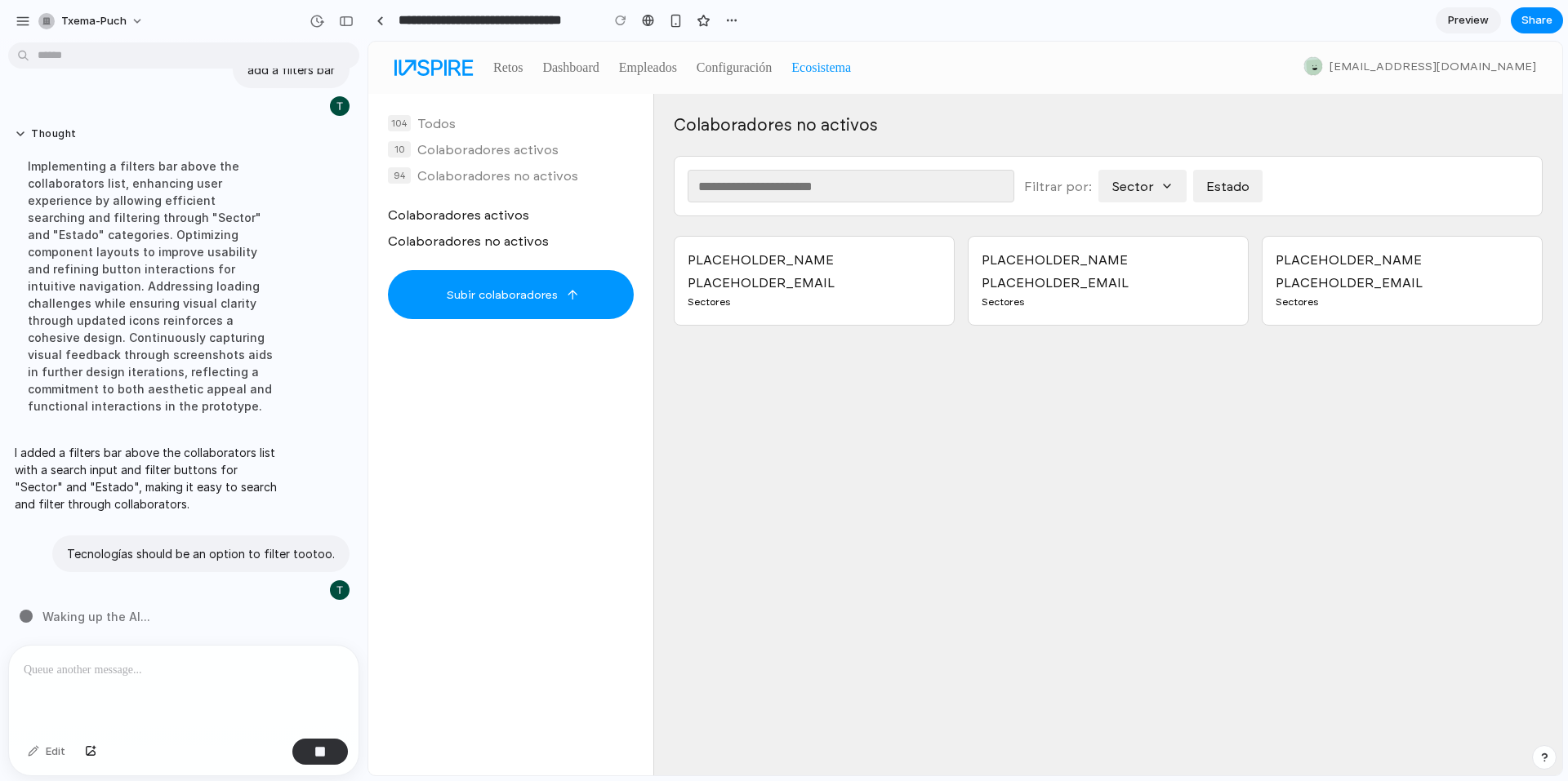
click at [103, 661] on p at bounding box center [180, 670] width 314 height 20
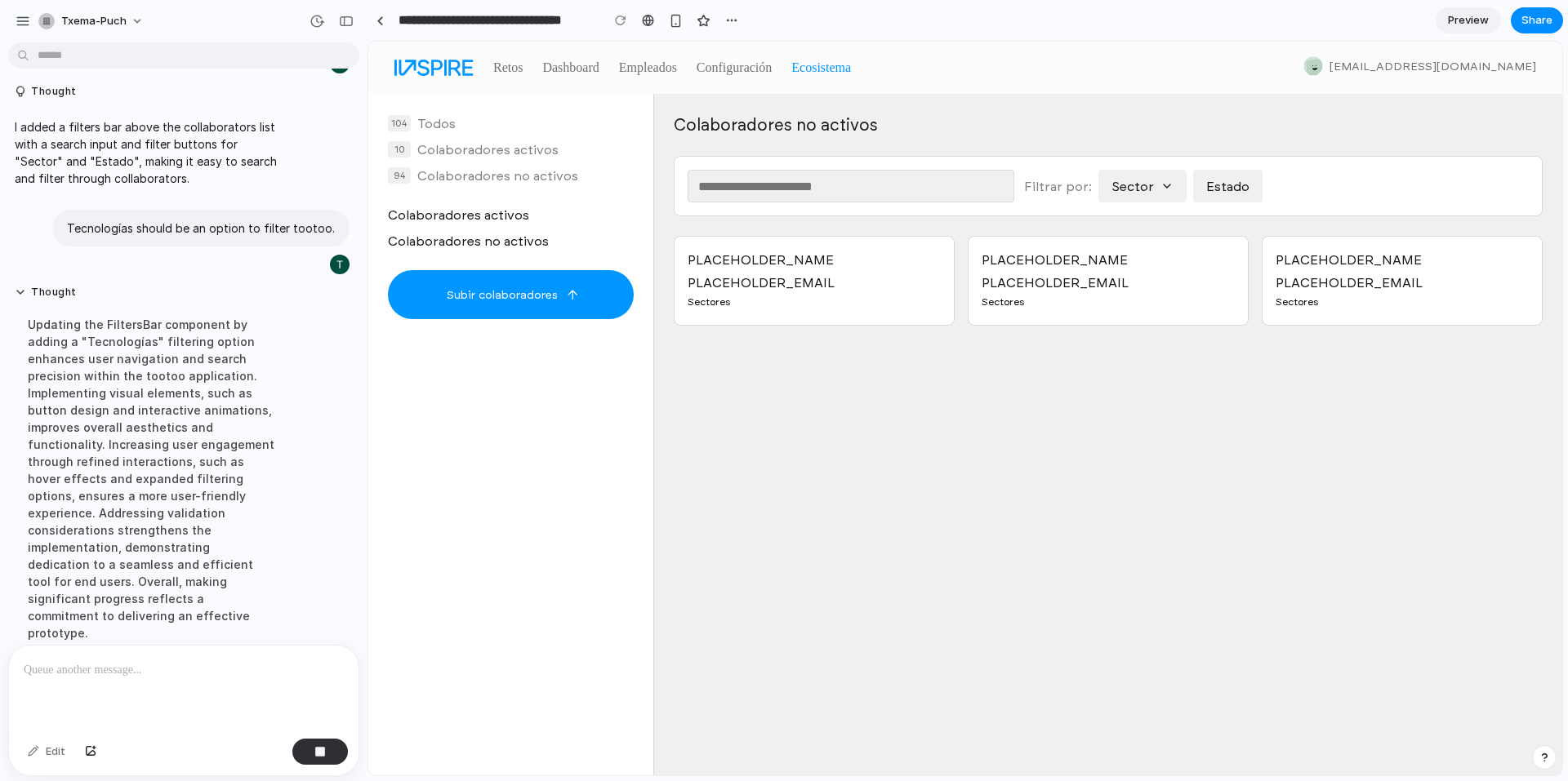
scroll to position [121, 0]
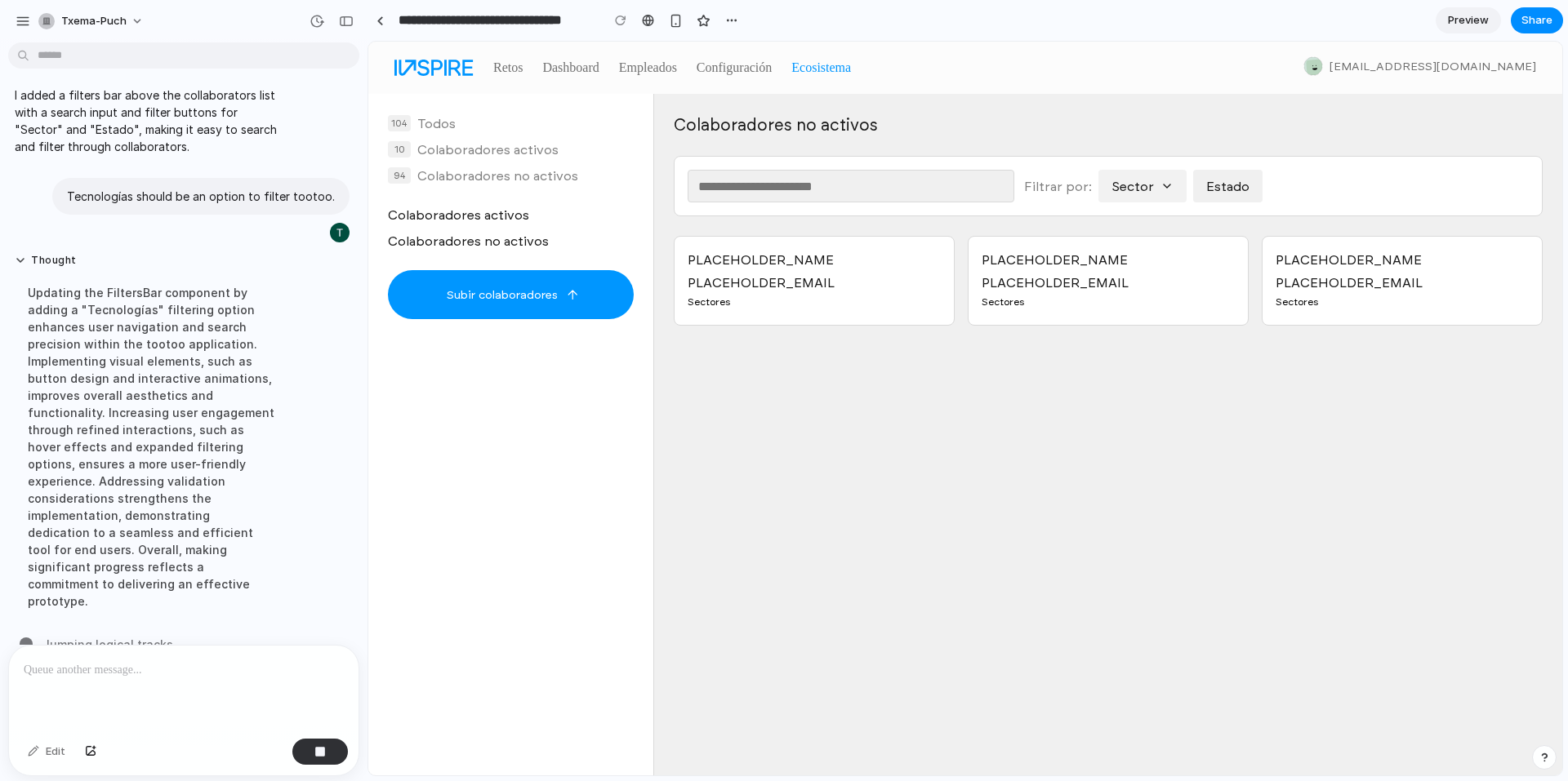
click at [1171, 183] on button "Sector" at bounding box center [1143, 186] width 88 height 33
click at [1116, 193] on button "Sector" at bounding box center [1143, 186] width 88 height 33
click at [927, 193] on input "text" at bounding box center [850, 186] width 327 height 33
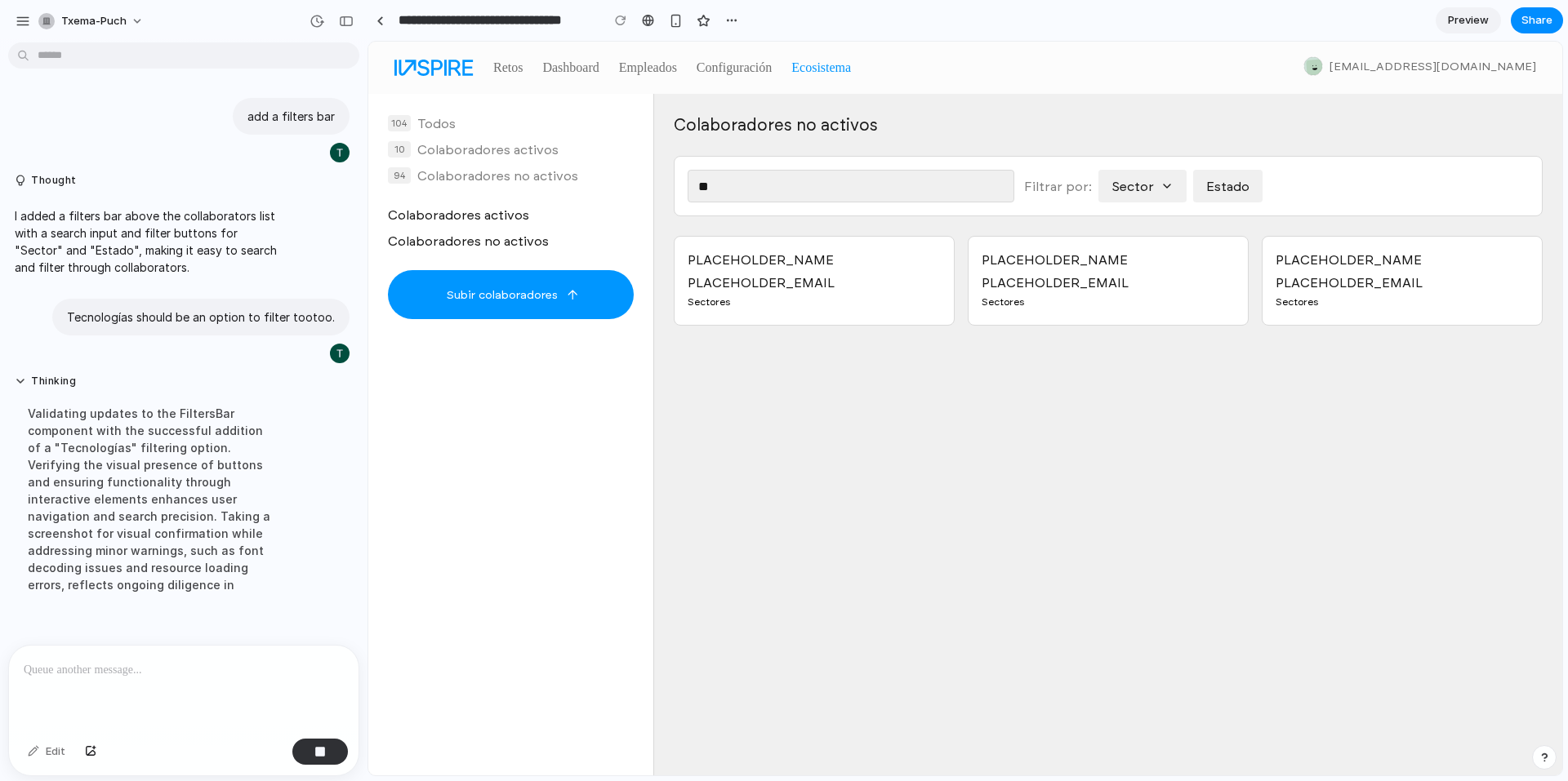
type input "*"
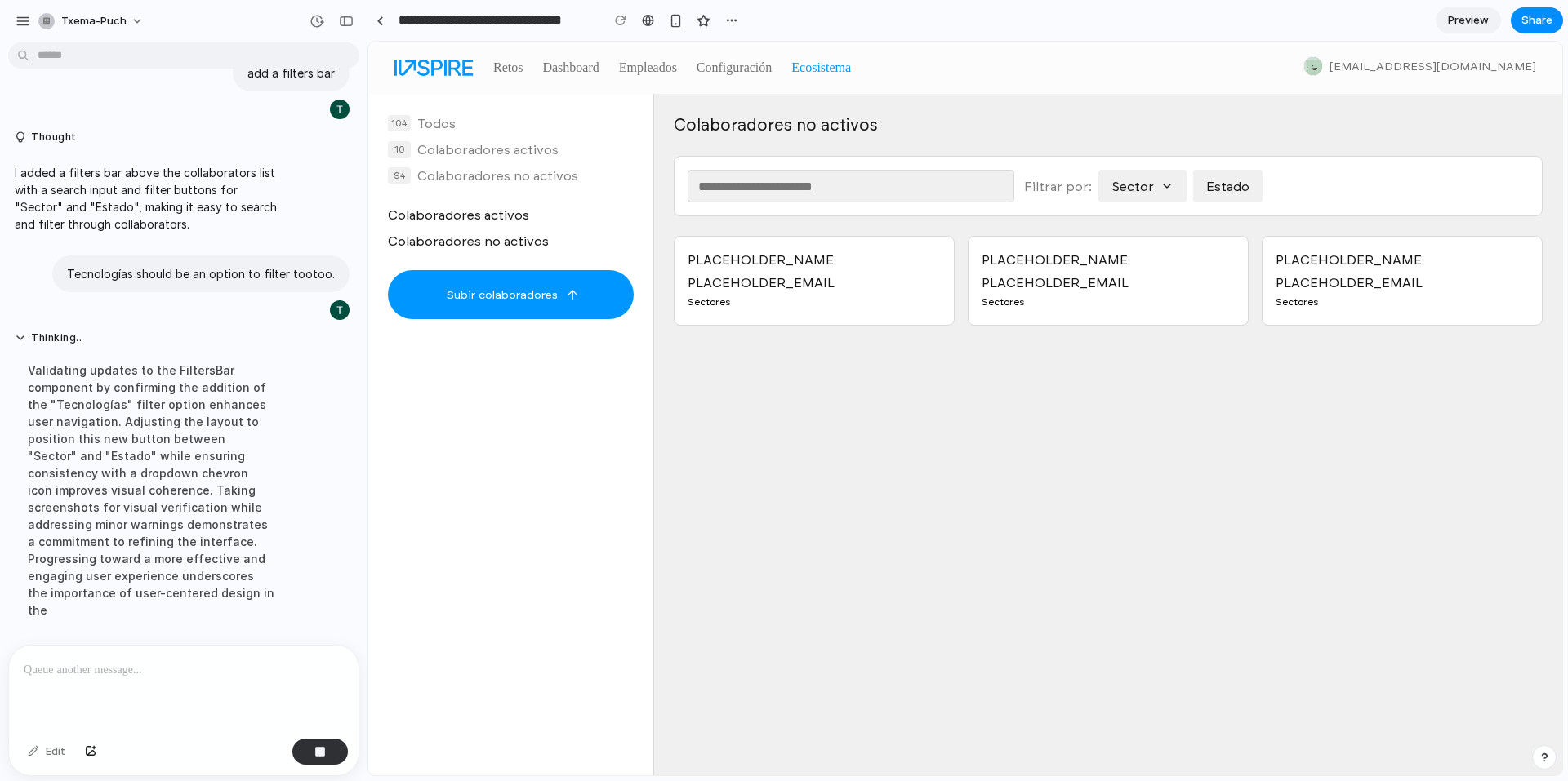
scroll to position [86, 0]
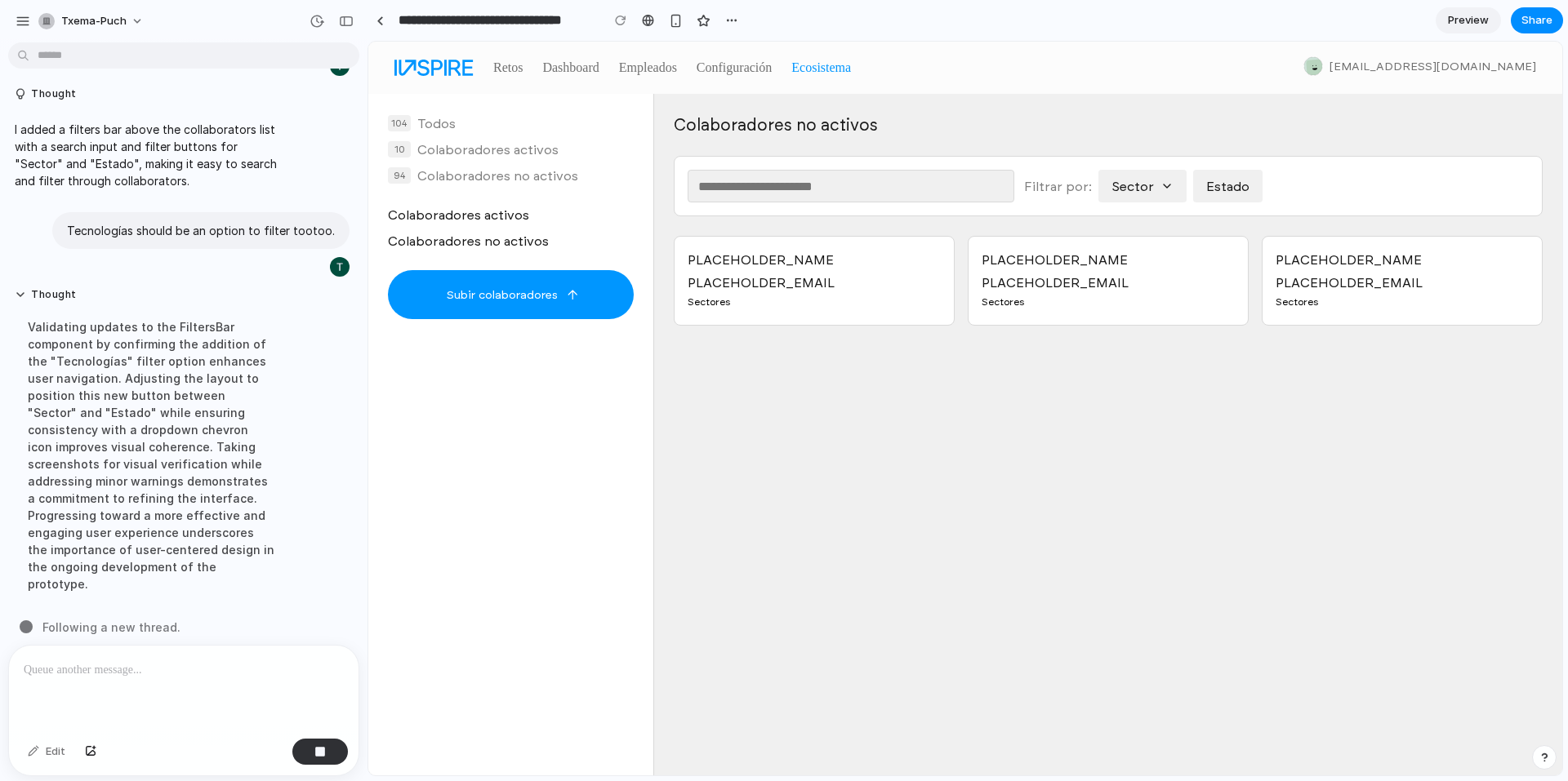
click at [772, 187] on input "text" at bounding box center [850, 186] width 327 height 33
type input "*"
click at [383, 23] on div at bounding box center [380, 21] width 8 height 9
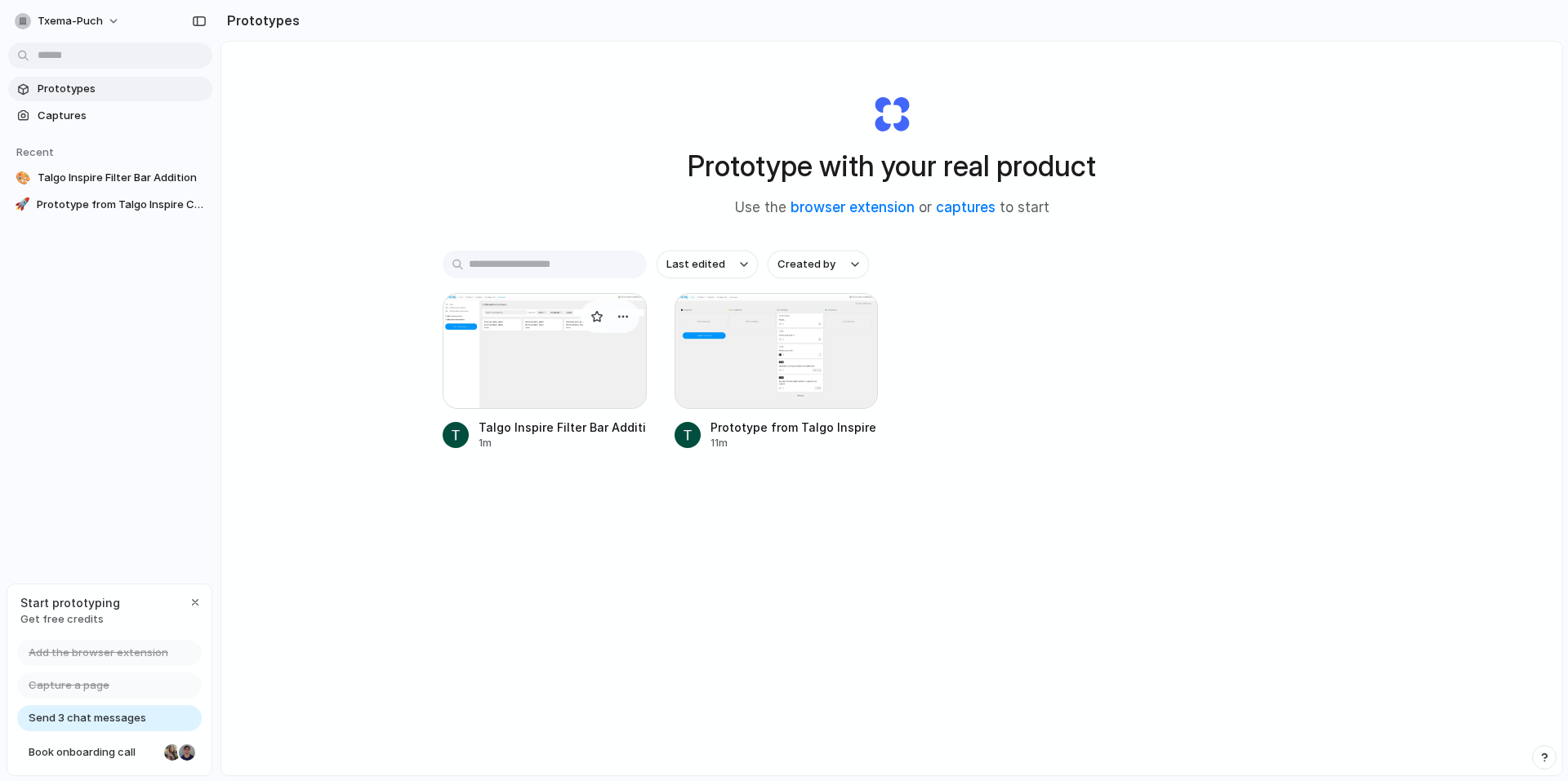
click at [579, 384] on div at bounding box center [544, 351] width 204 height 116
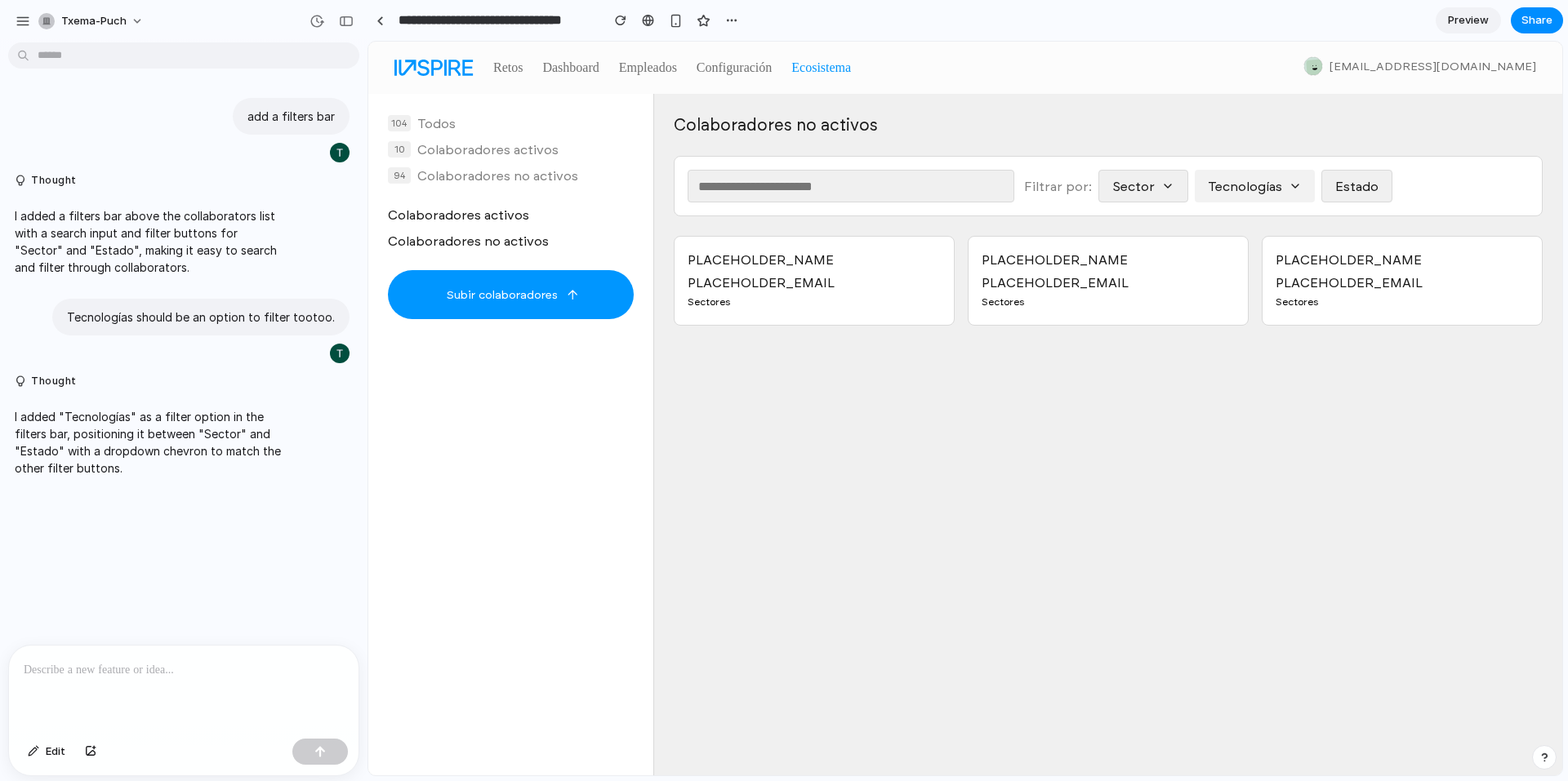
click at [1276, 182] on button "Tecnologías" at bounding box center [1255, 186] width 120 height 33
click at [1469, 22] on span "Preview" at bounding box center [1468, 20] width 41 height 16
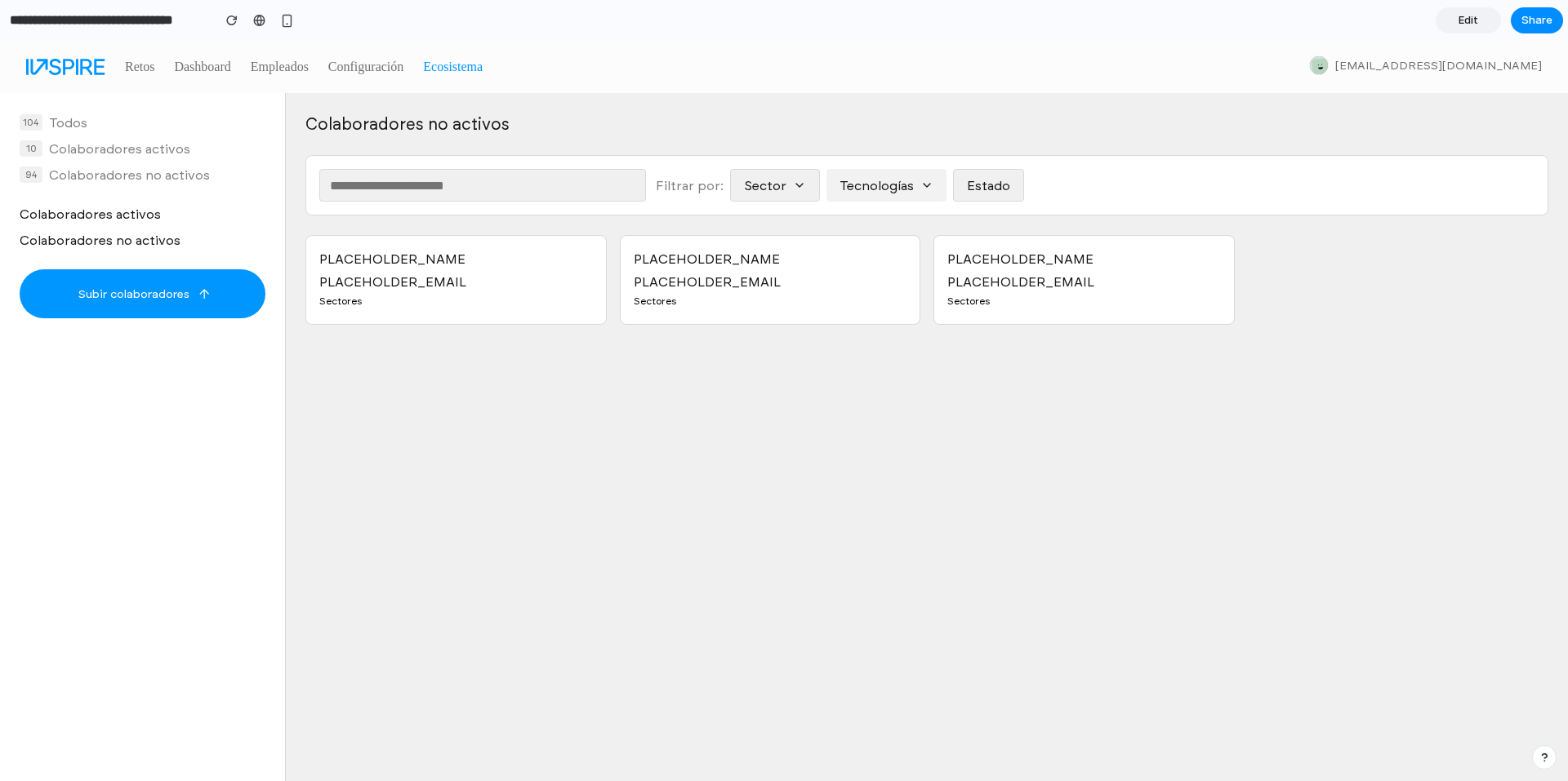
click at [888, 186] on button "Tecnologías" at bounding box center [886, 185] width 120 height 33
click at [927, 184] on button "Tecnologías" at bounding box center [886, 185] width 120 height 33
click at [781, 183] on button "Sector" at bounding box center [775, 185] width 88 height 33
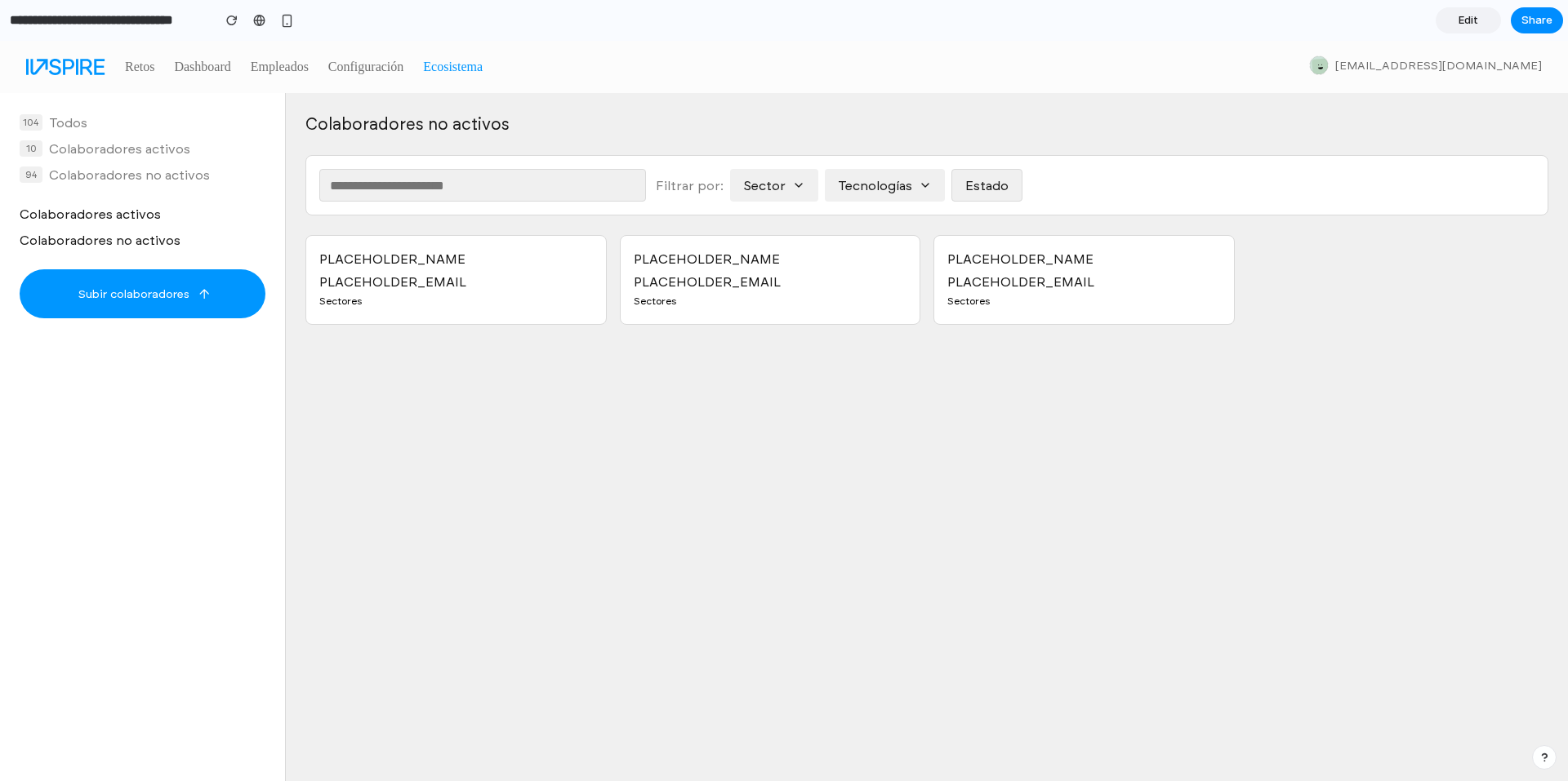
click at [425, 180] on input "text" at bounding box center [482, 185] width 327 height 33
click at [131, 72] on link "Retos" at bounding box center [140, 66] width 29 height 13
click at [152, 66] on link "Retos" at bounding box center [140, 66] width 29 height 13
click at [996, 181] on button "Estado" at bounding box center [986, 185] width 70 height 33
click at [147, 290] on span "Subir colaboradores" at bounding box center [131, 293] width 116 height 16
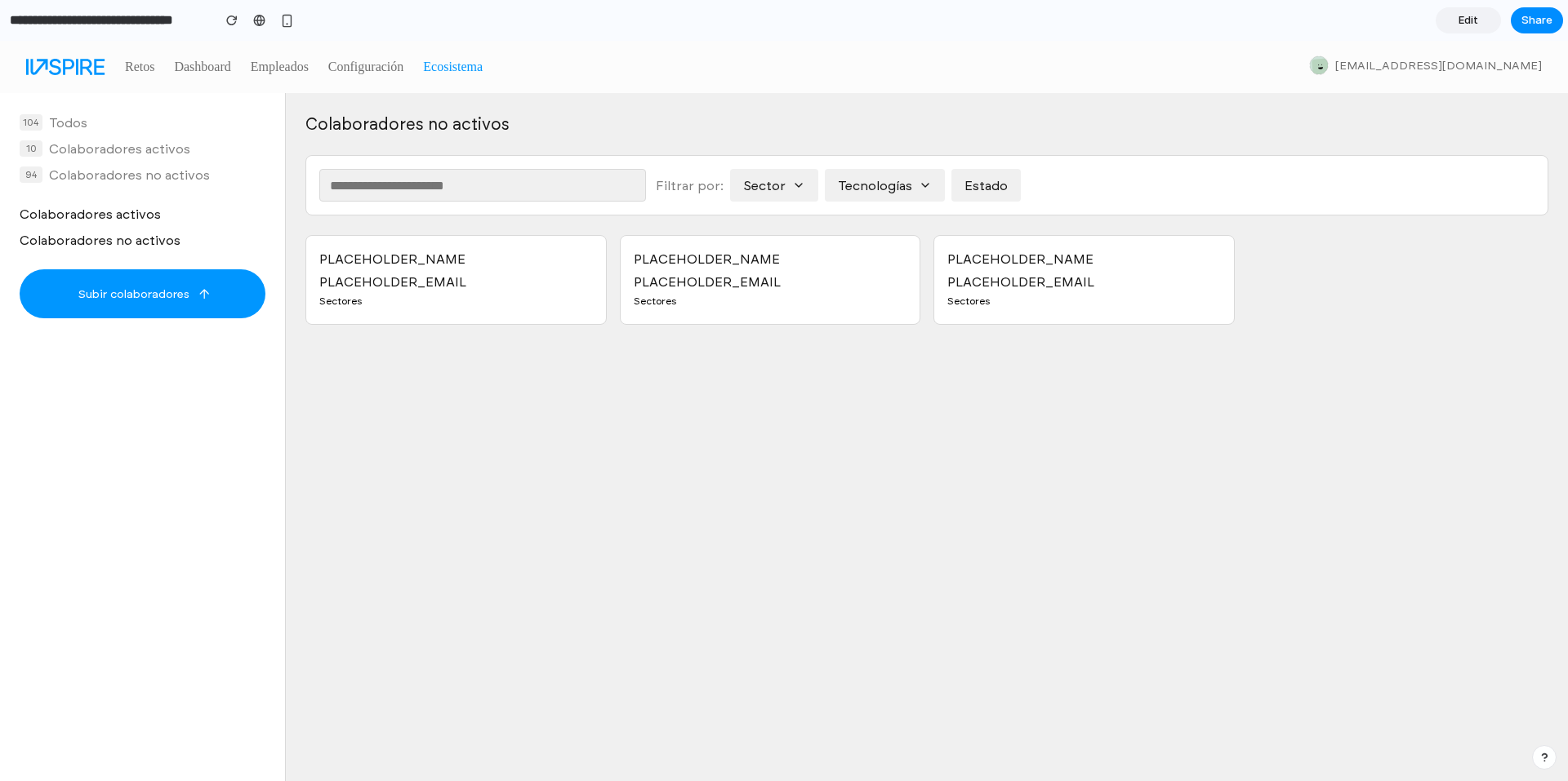
click at [654, 179] on div "Filtrar por: Sector Tecnologías Estado" at bounding box center [926, 185] width 1243 height 60
click at [752, 186] on button "Sector" at bounding box center [775, 185] width 88 height 33
click at [1448, 64] on div "[EMAIL_ADDRESS][DOMAIN_NAME]" at bounding box center [1439, 65] width 207 height 16
click at [1463, 14] on span "Edit" at bounding box center [1469, 20] width 20 height 16
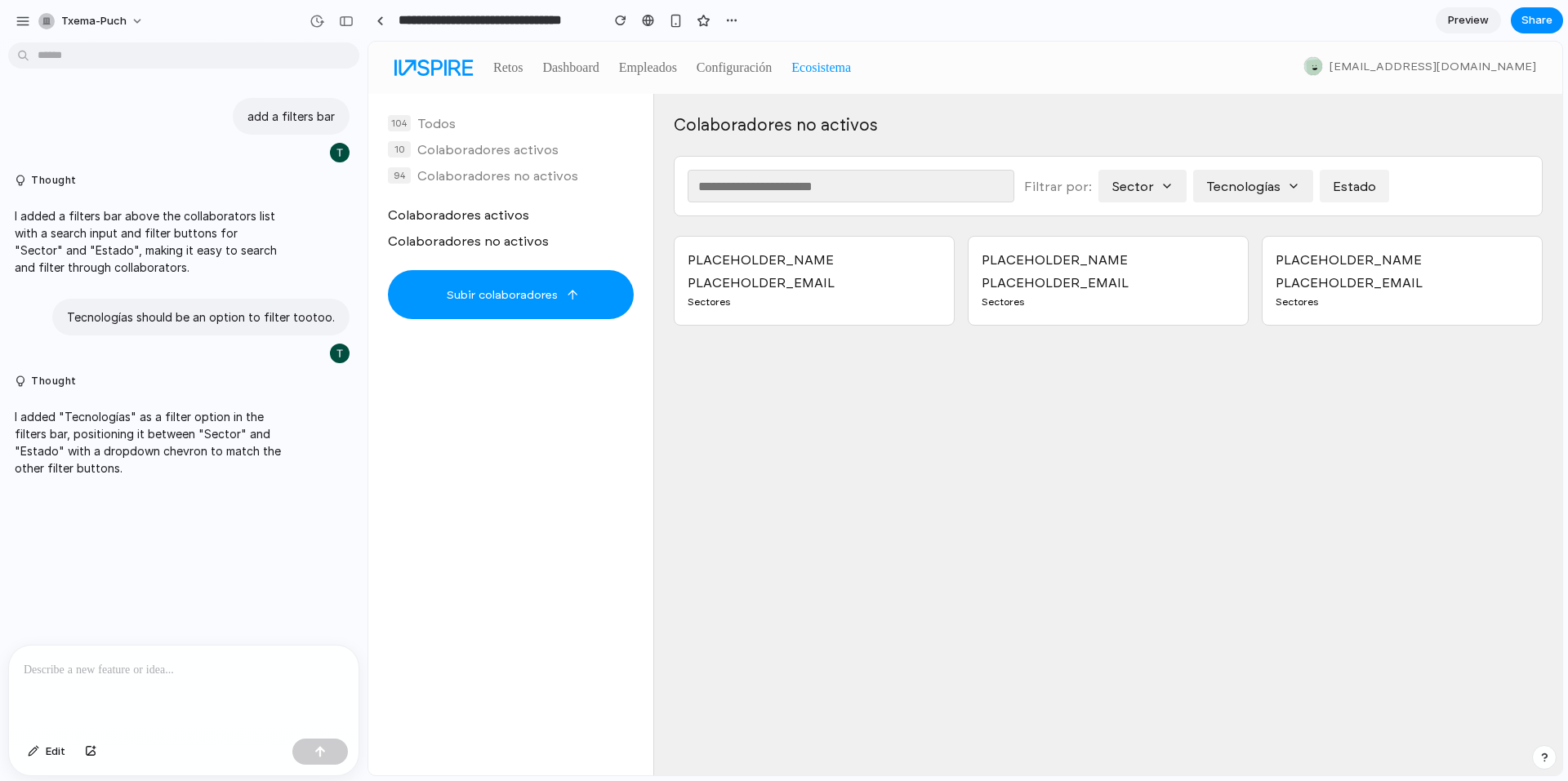
click at [1375, 189] on button "Estado" at bounding box center [1354, 186] width 70 height 33
click at [1262, 181] on button "Tecnologías" at bounding box center [1253, 186] width 120 height 33
click at [1142, 186] on button "Sector" at bounding box center [1143, 186] width 88 height 33
click at [520, 66] on link "Retos" at bounding box center [508, 67] width 29 height 13
click at [1548, 14] on span "Share" at bounding box center [1537, 20] width 31 height 16
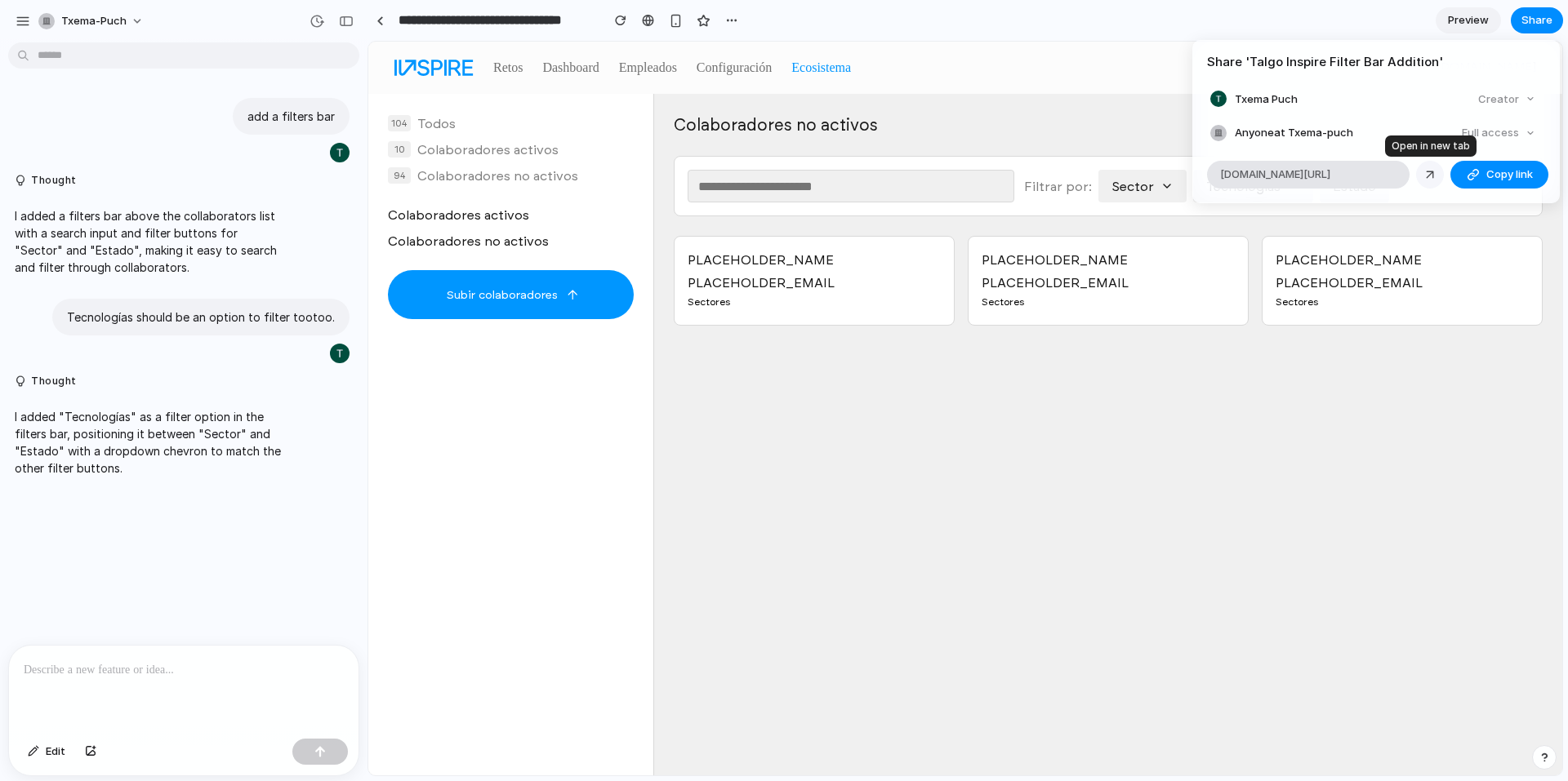
click at [1427, 177] on div at bounding box center [1430, 174] width 15 height 15
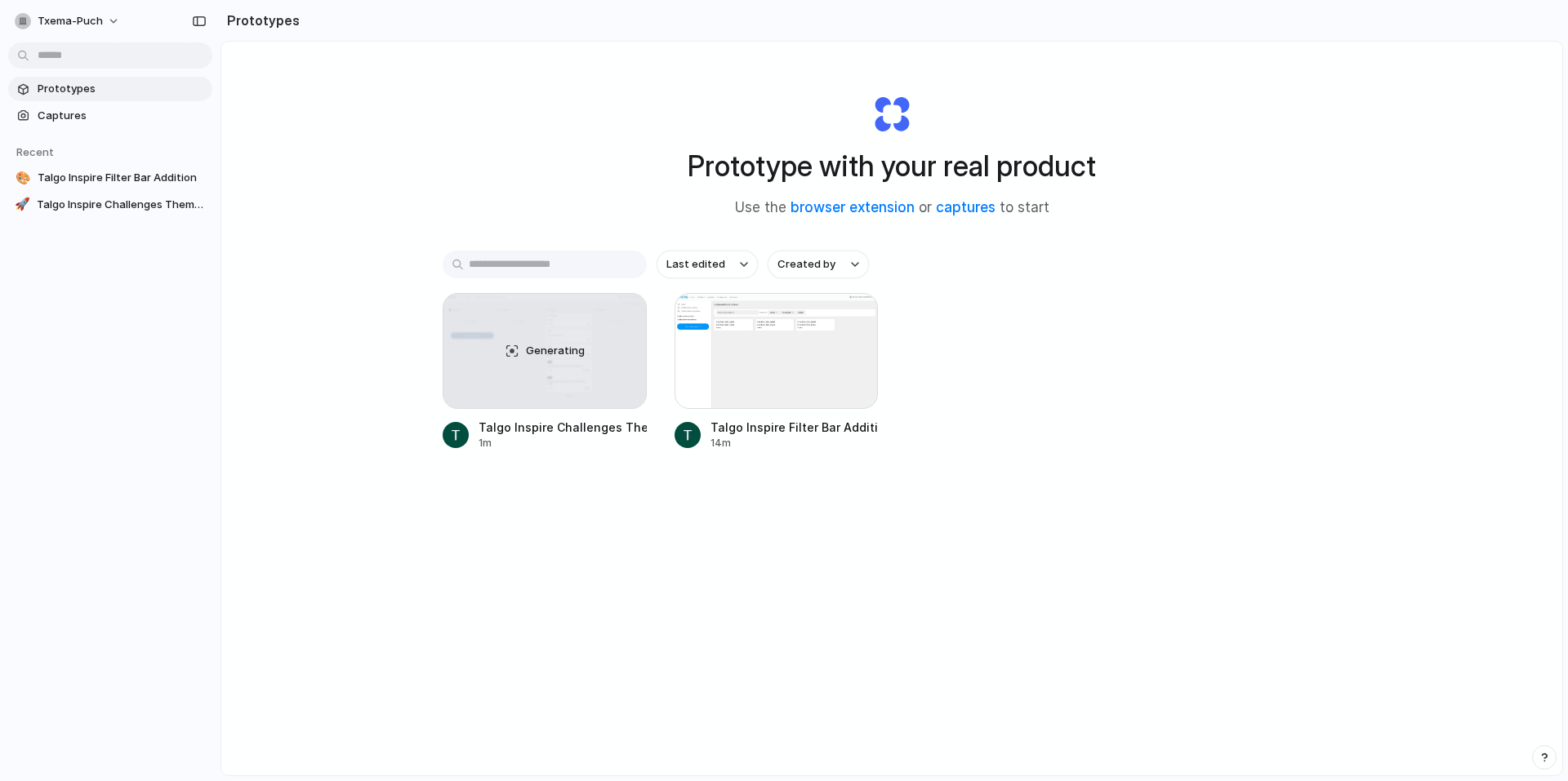
click at [77, 89] on span "Prototypes" at bounding box center [122, 89] width 168 height 16
click at [965, 206] on link "captures" at bounding box center [965, 207] width 60 height 16
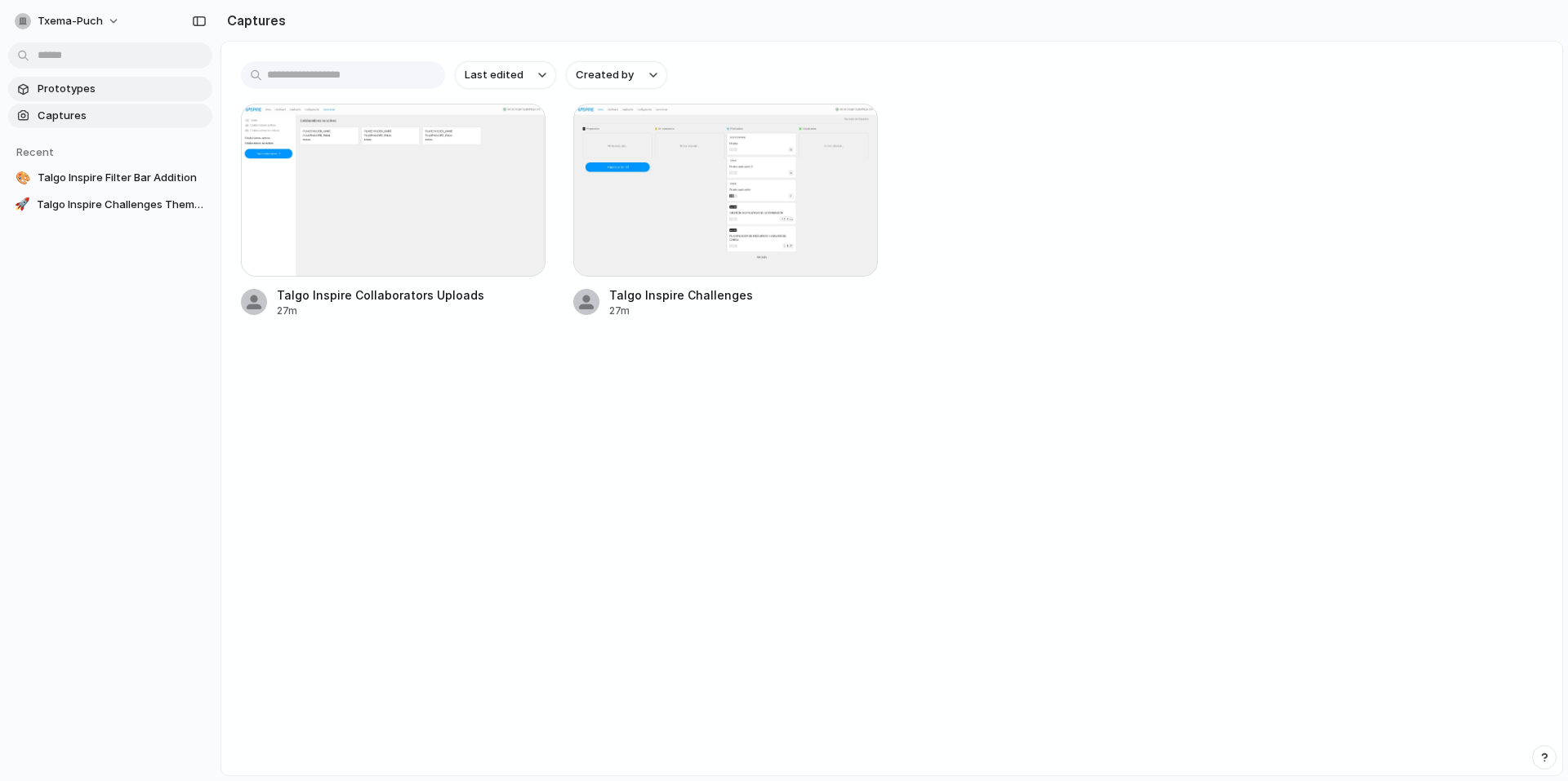
click at [87, 97] on span "Prototypes" at bounding box center [122, 89] width 168 height 16
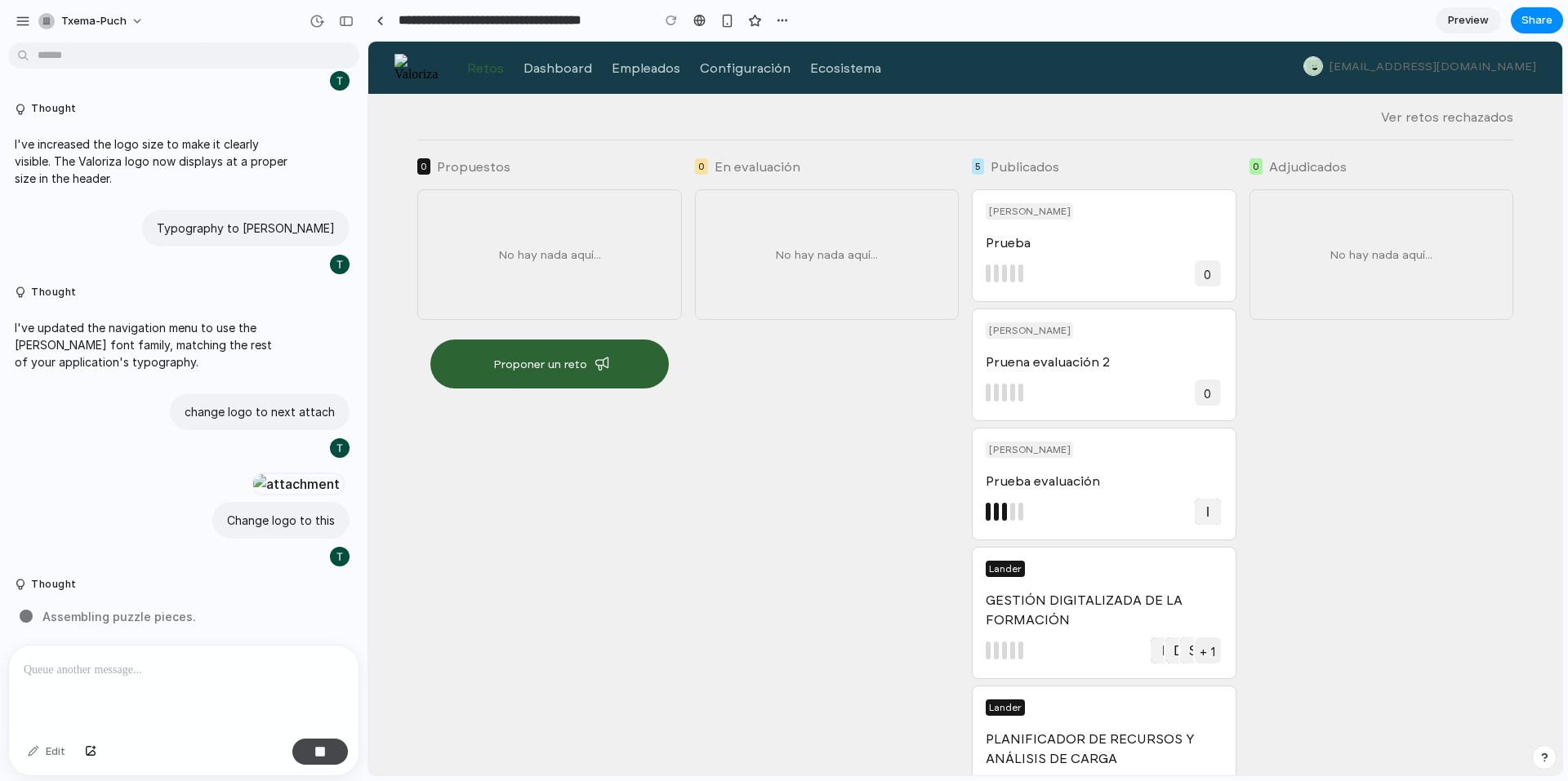
click at [323, 751] on div "button" at bounding box center [320, 752] width 11 height 11
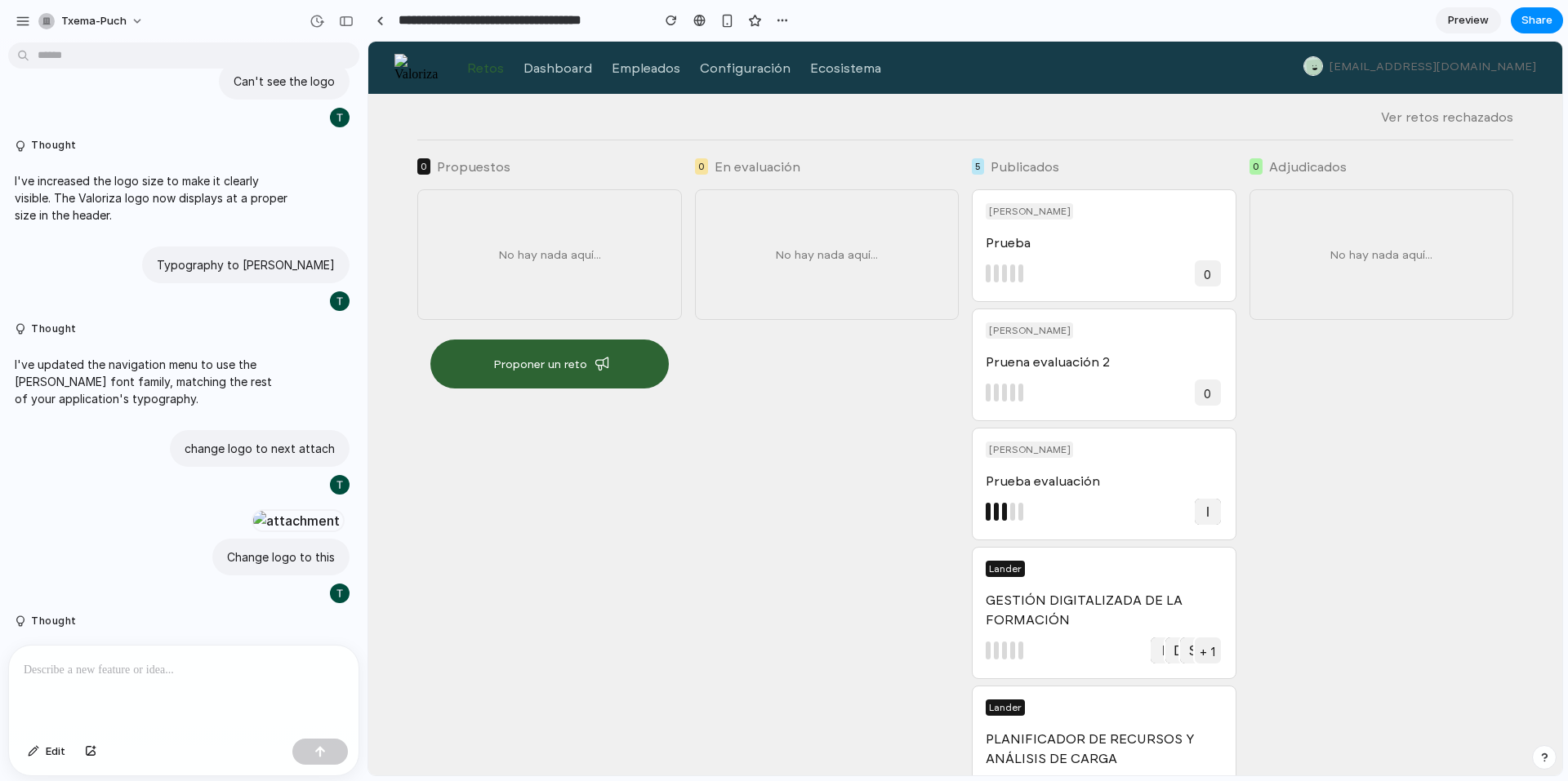
click at [137, 672] on p at bounding box center [183, 670] width 320 height 20
click at [86, 753] on div "button" at bounding box center [90, 752] width 11 height 9
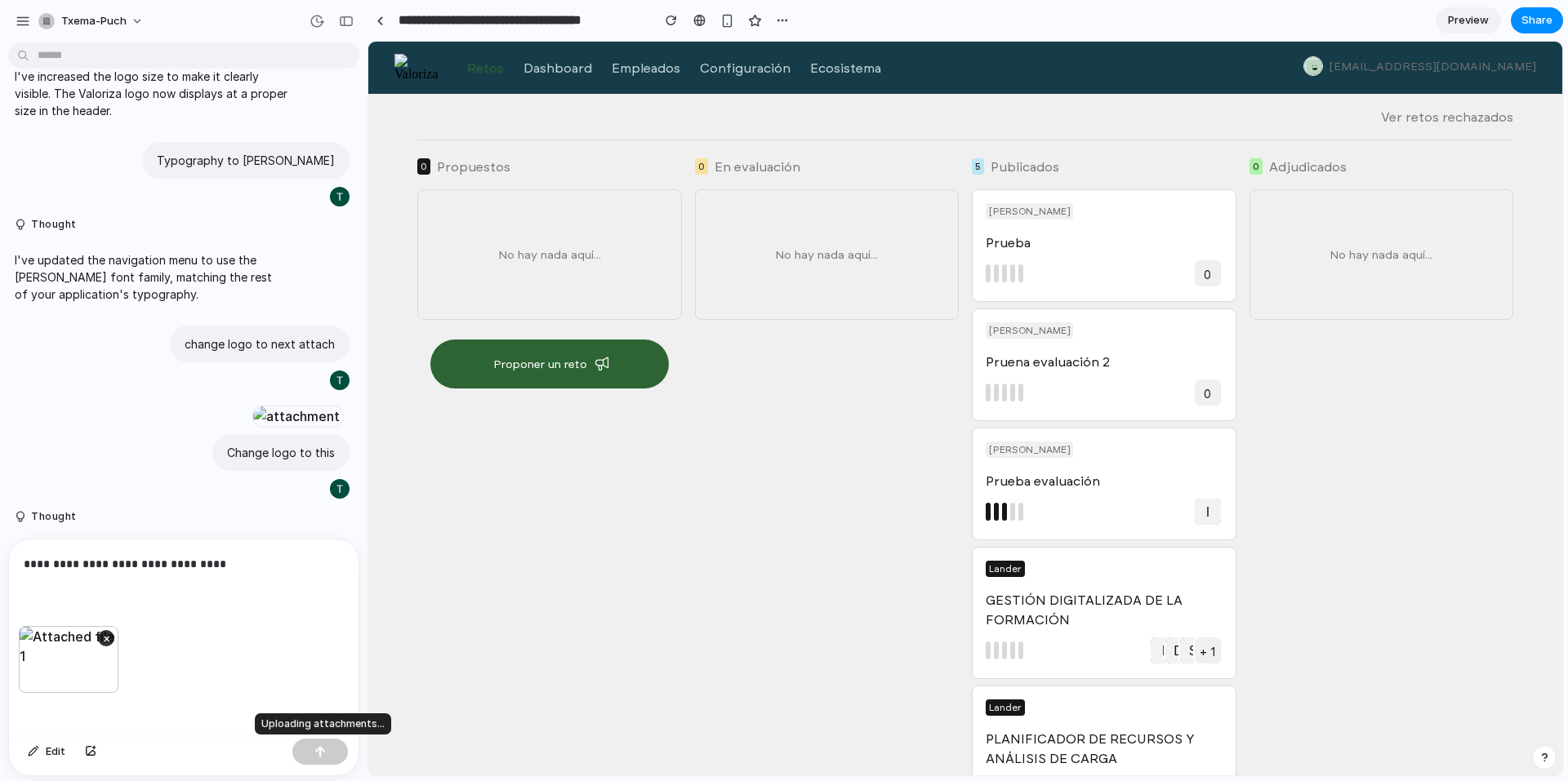
scroll to position [598, 0]
click at [322, 756] on div "button" at bounding box center [320, 752] width 11 height 11
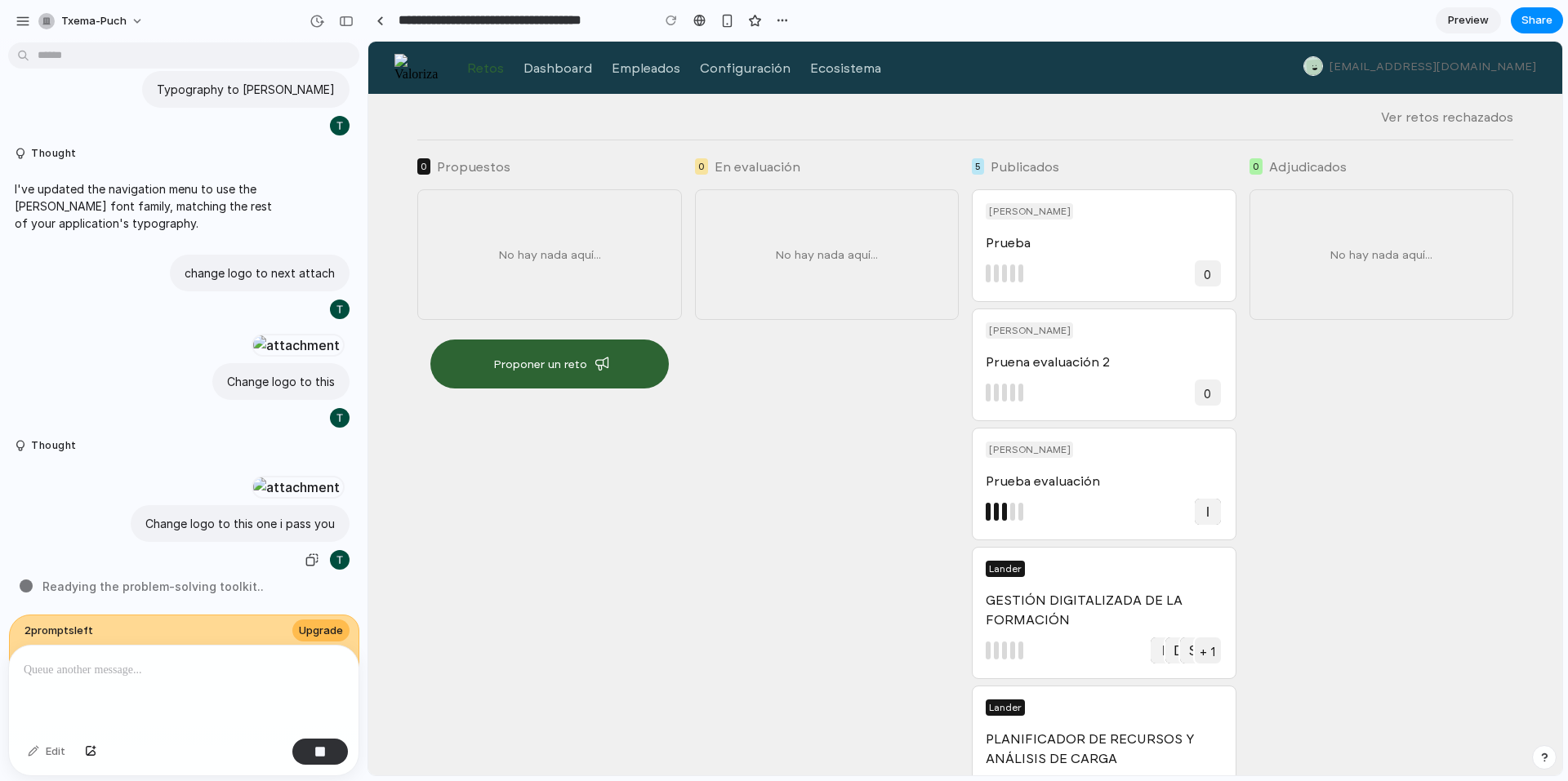
scroll to position [795, 0]
